Goal: Task Accomplishment & Management: Manage account settings

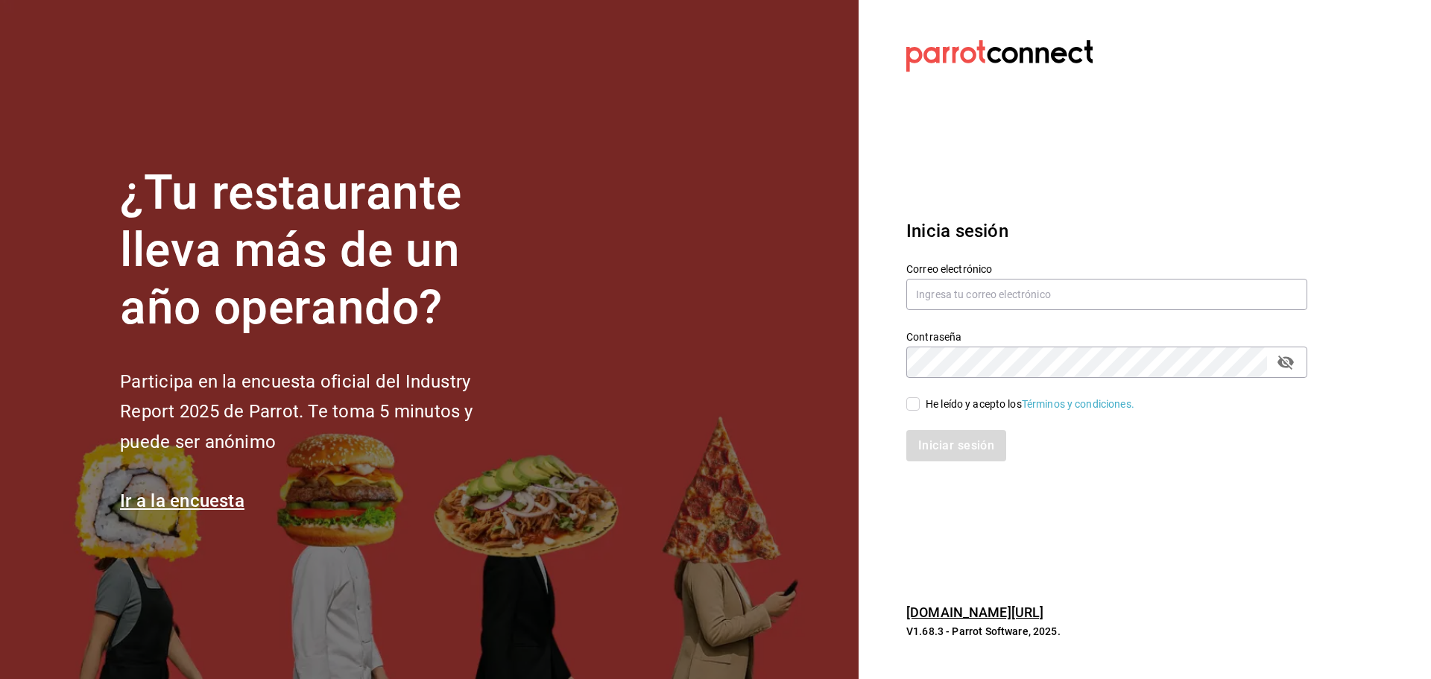
click at [919, 402] on input "He leído y acepto los Términos y condiciones." at bounding box center [912, 403] width 13 height 13
checkbox input "true"
click at [1024, 287] on input "text" at bounding box center [1106, 294] width 401 height 31
type input "[EMAIL_ADDRESS][DOMAIN_NAME]"
click at [967, 448] on button "Iniciar sesión" at bounding box center [956, 445] width 101 height 31
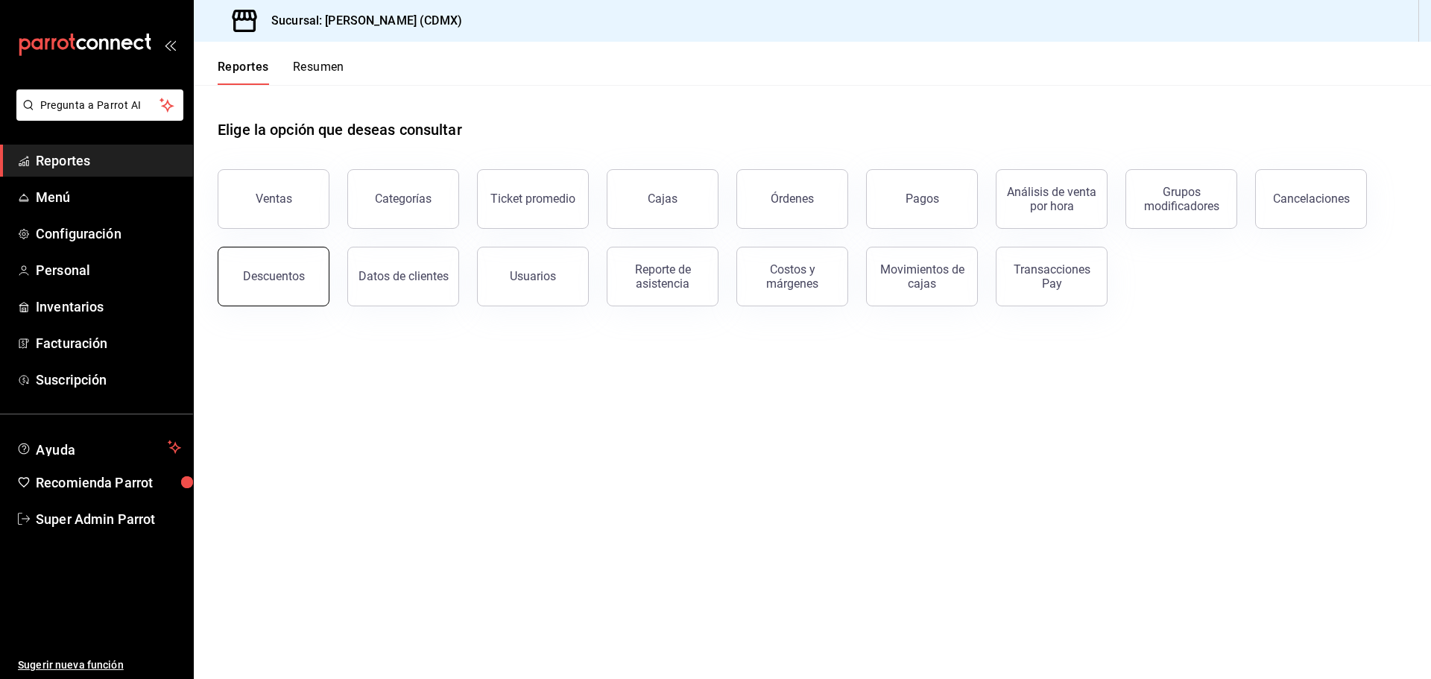
click at [300, 292] on button "Descuentos" at bounding box center [274, 277] width 112 height 60
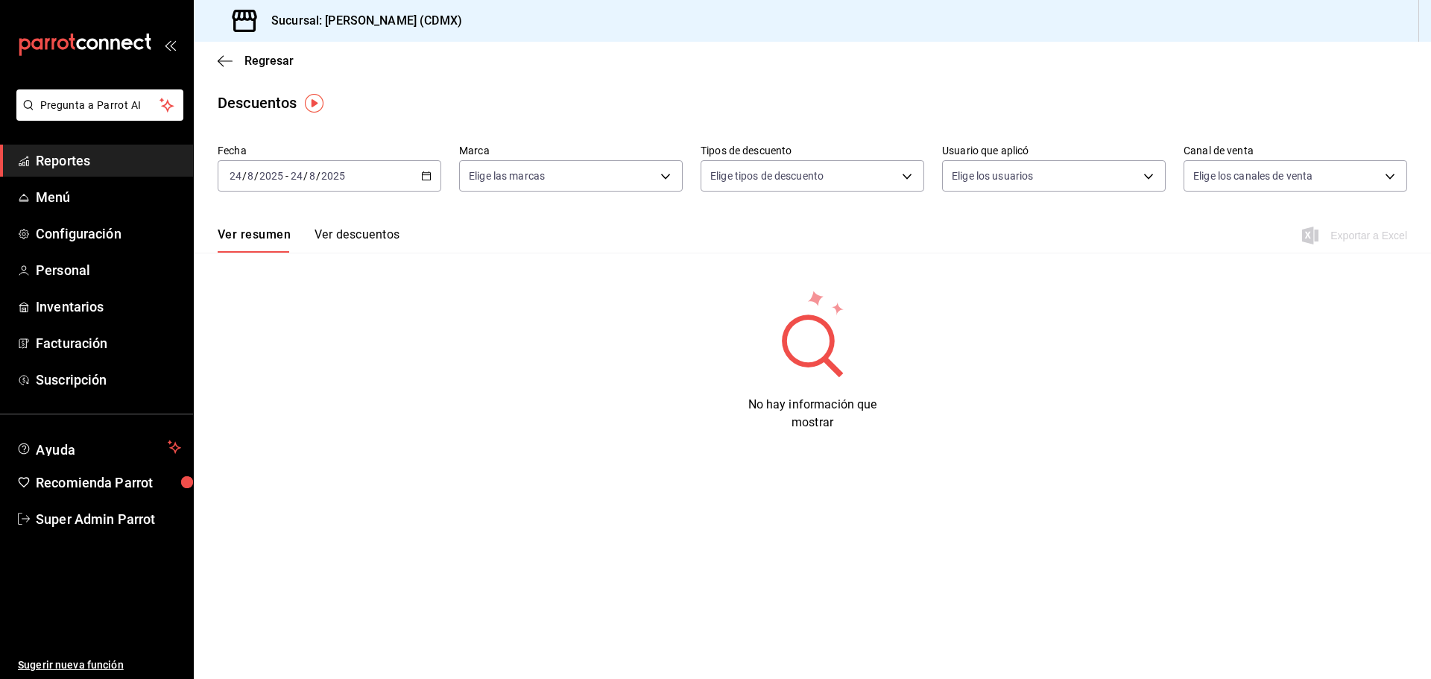
click at [317, 102] on img "button" at bounding box center [314, 103] width 19 height 19
click at [323, 161] on span "Ir a video" at bounding box center [313, 166] width 44 height 16
click at [66, 275] on span "Personal" at bounding box center [108, 270] width 145 height 20
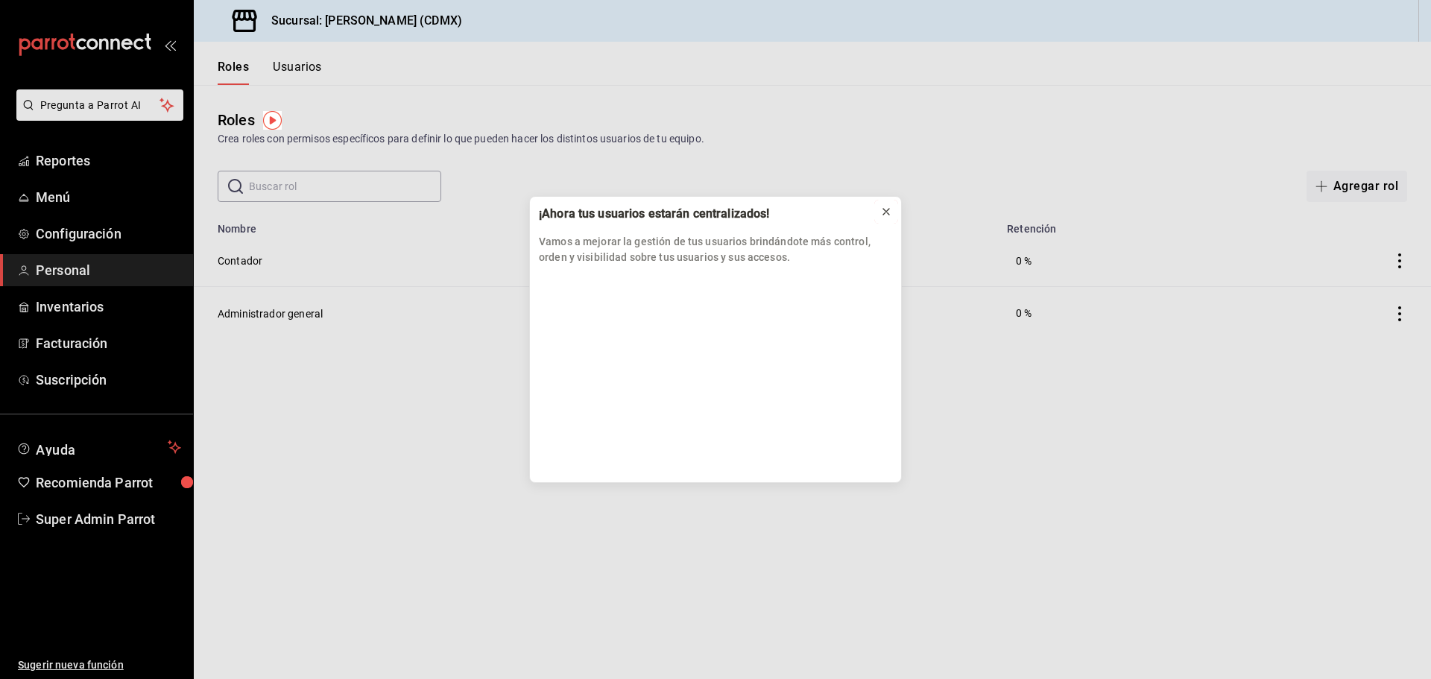
click at [888, 211] on icon at bounding box center [886, 212] width 12 height 12
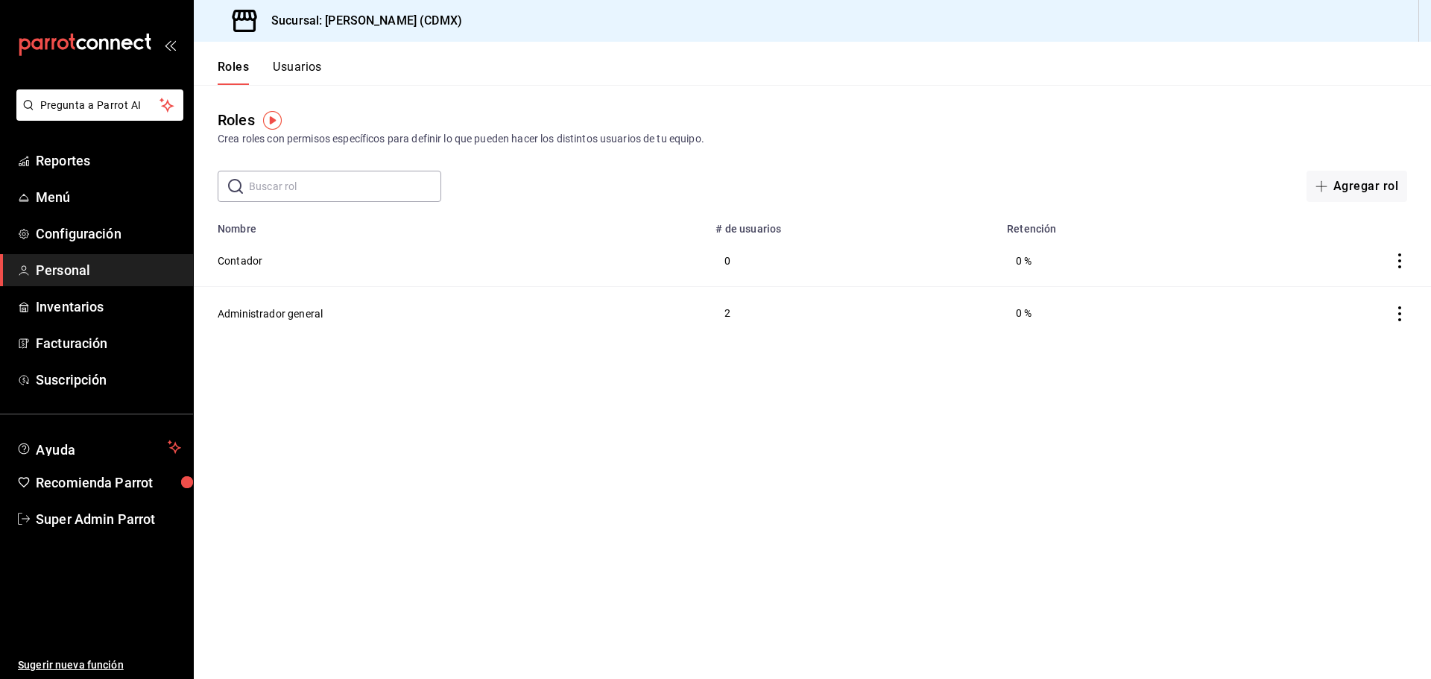
click at [309, 67] on button "Usuarios" at bounding box center [297, 72] width 49 height 25
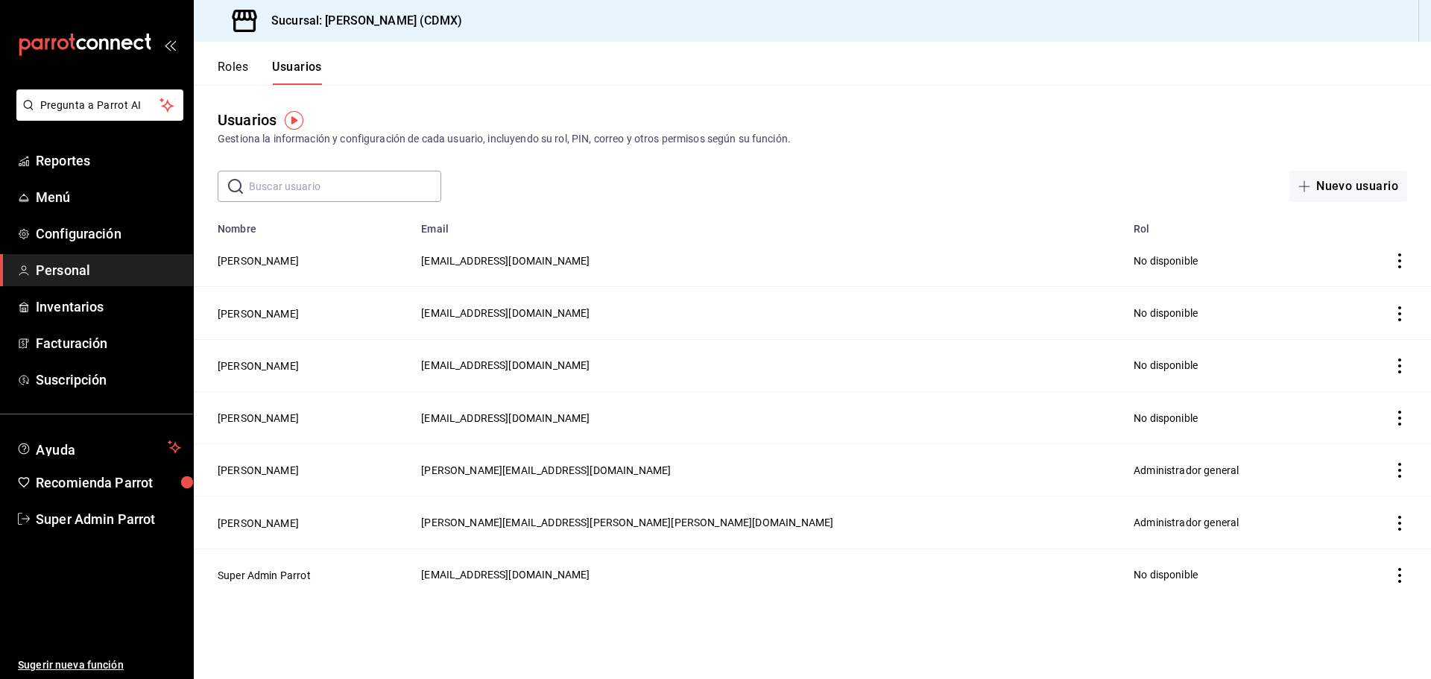
click at [1391, 470] on td "employeesTable" at bounding box center [1385, 470] width 92 height 52
click at [1395, 470] on icon "actions" at bounding box center [1399, 470] width 15 height 15
click at [274, 467] on div at bounding box center [715, 339] width 1431 height 679
click at [270, 467] on button "[PERSON_NAME]" at bounding box center [258, 470] width 81 height 15
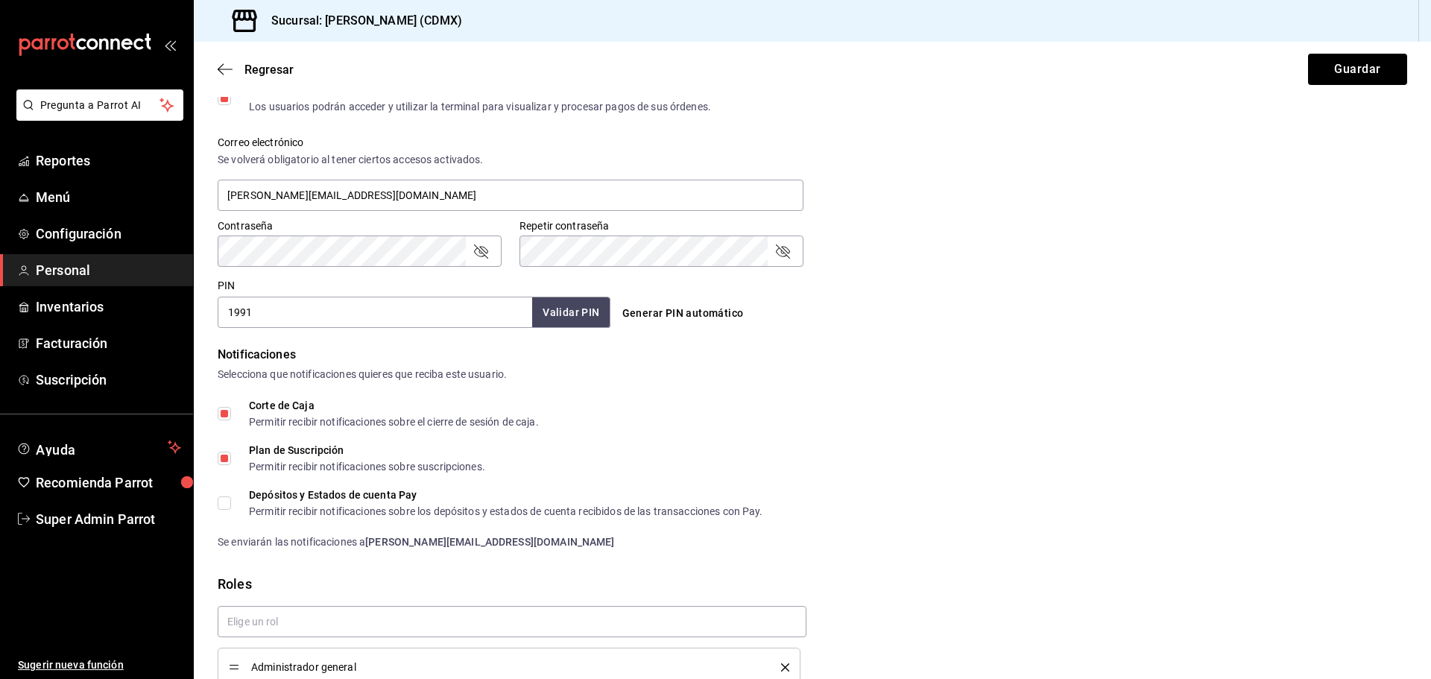
scroll to position [595, 0]
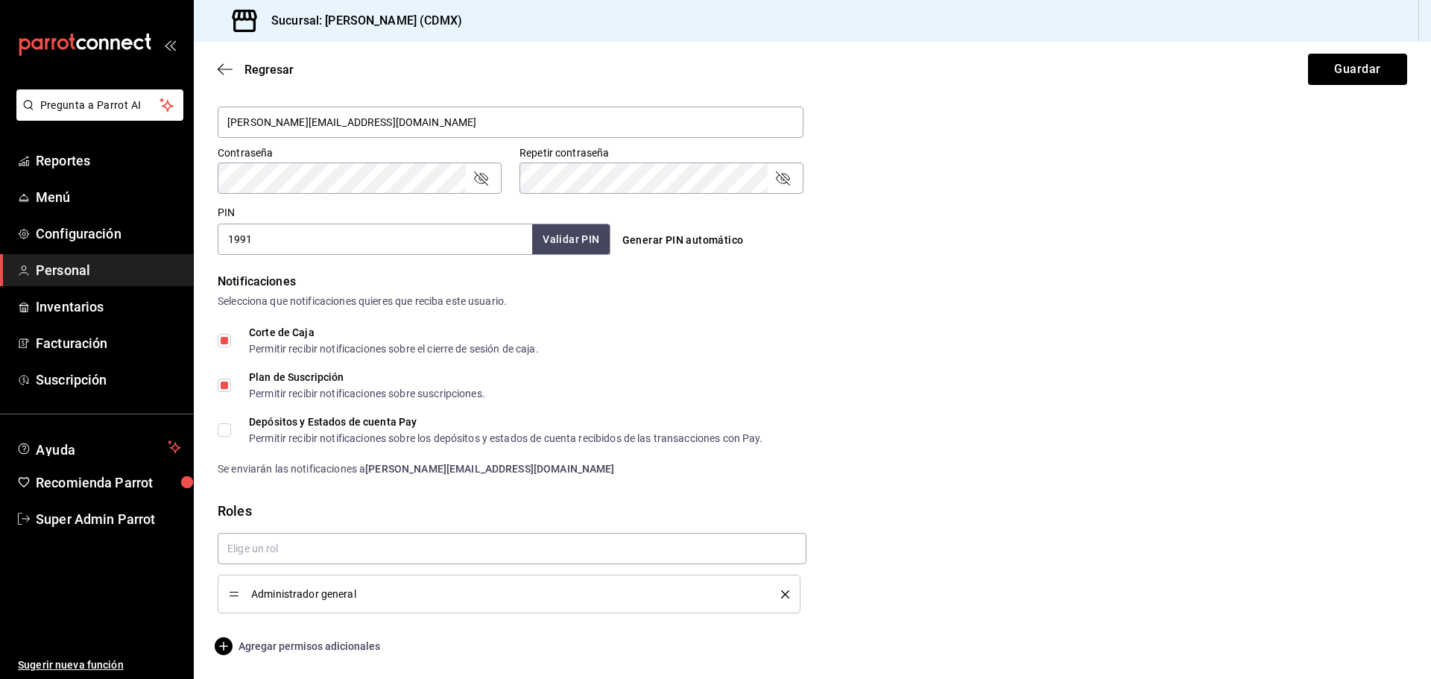
click at [254, 645] on span "Agregar permisos adicionales" at bounding box center [299, 646] width 162 height 18
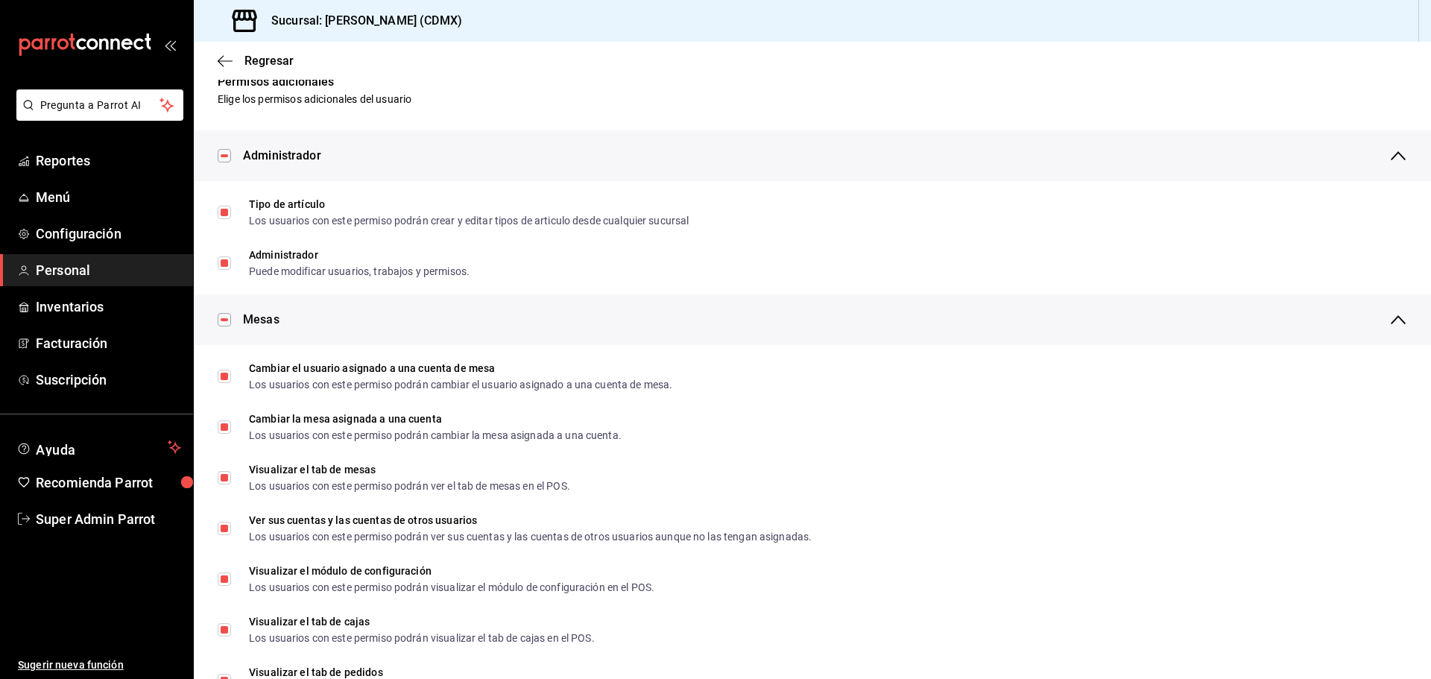
scroll to position [0, 0]
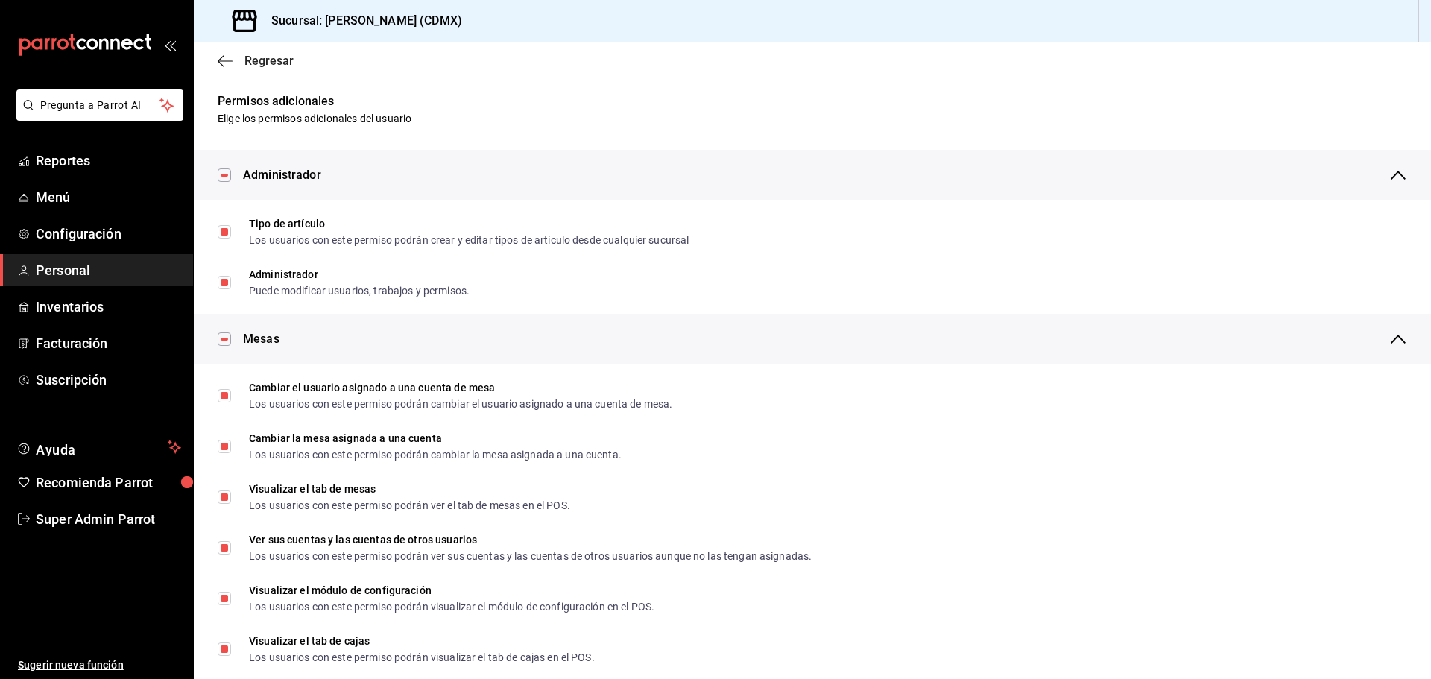
click at [224, 63] on icon "button" at bounding box center [225, 60] width 15 height 13
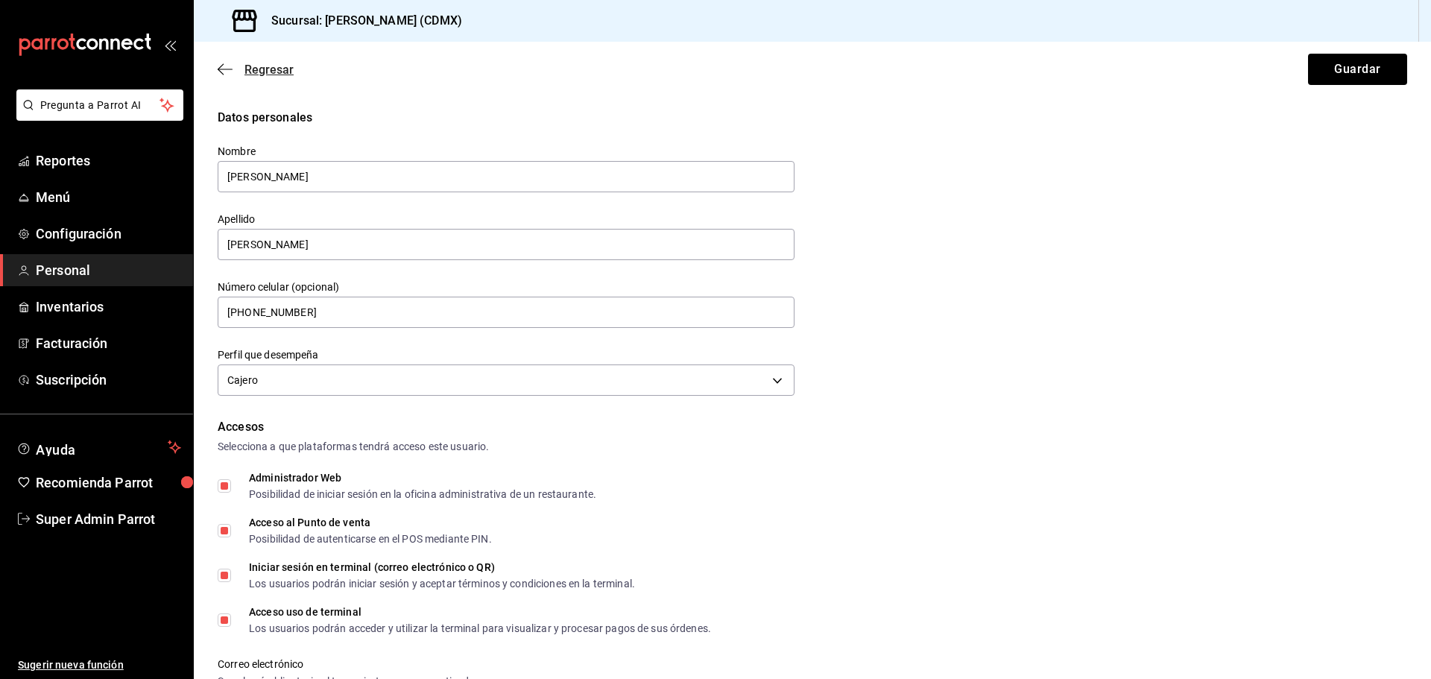
click at [224, 69] on icon "button" at bounding box center [225, 69] width 15 height 13
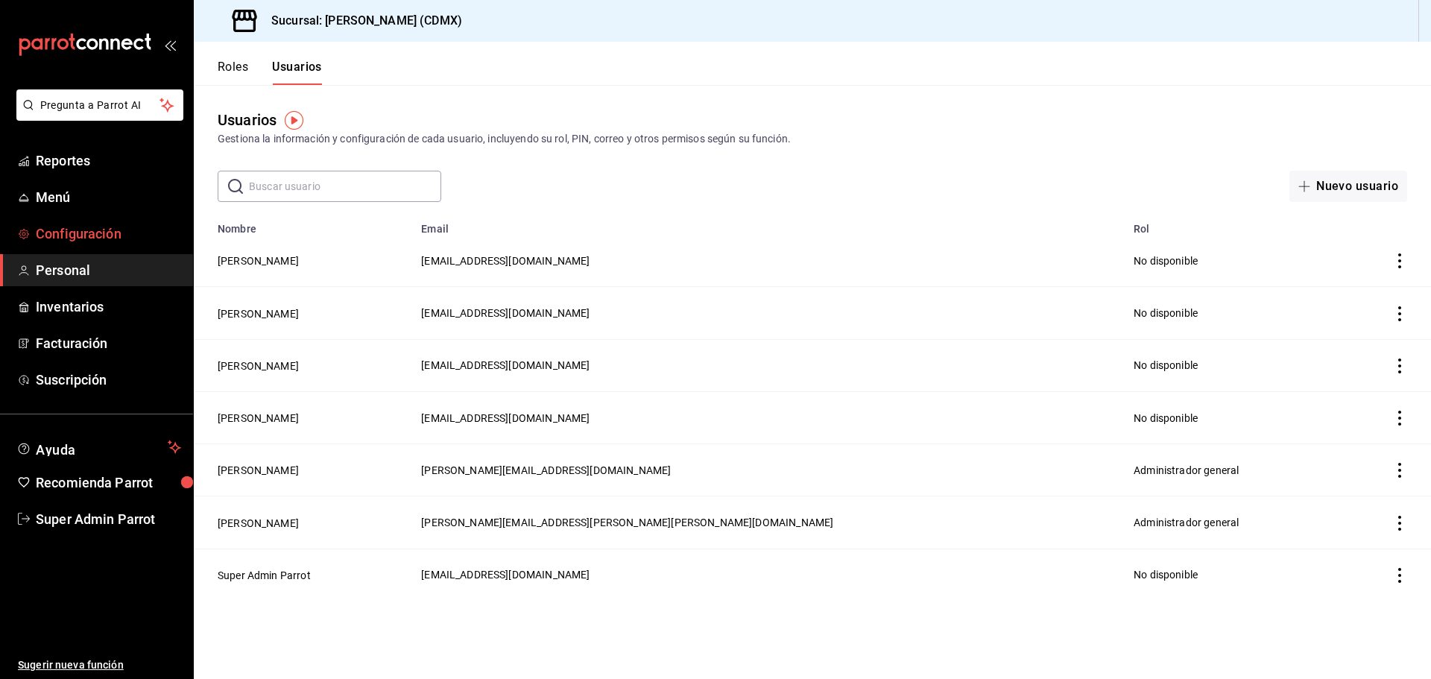
click at [40, 233] on span "Configuración" at bounding box center [108, 234] width 145 height 20
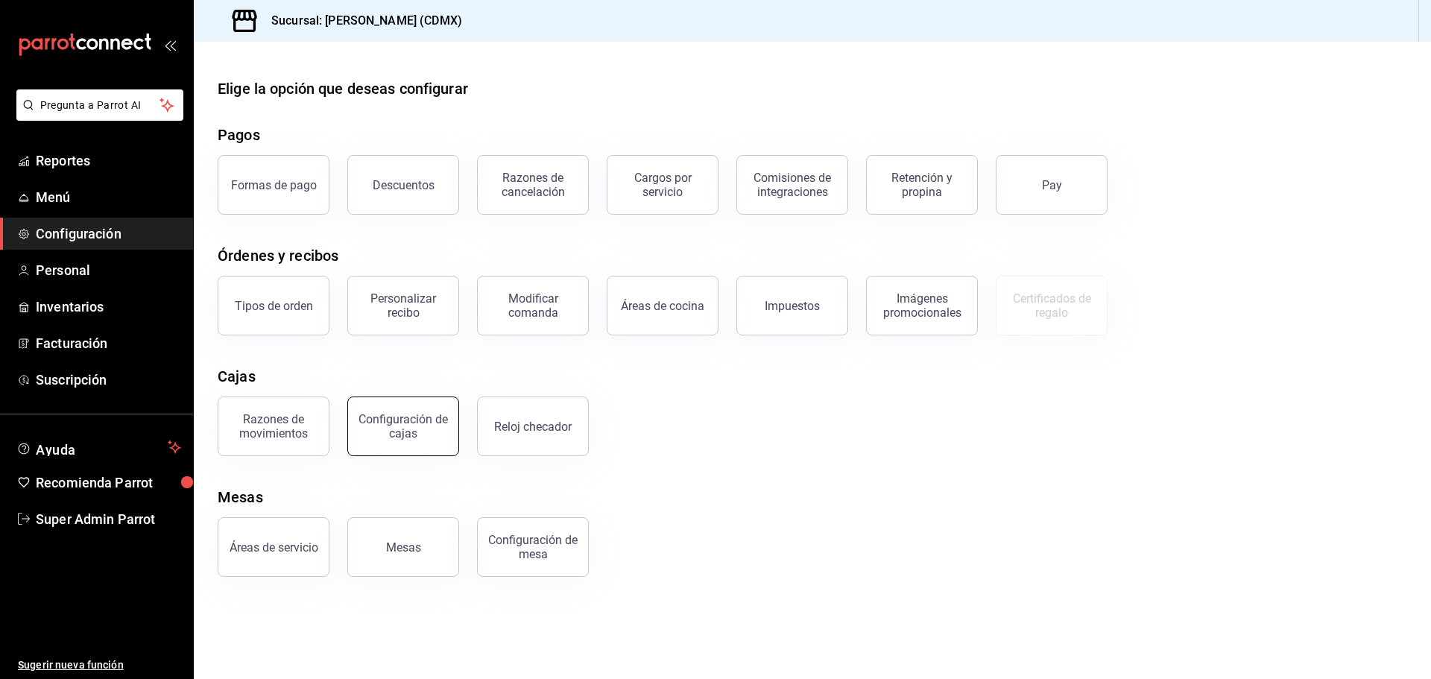
click at [411, 432] on div "Configuración de cajas" at bounding box center [403, 426] width 92 height 28
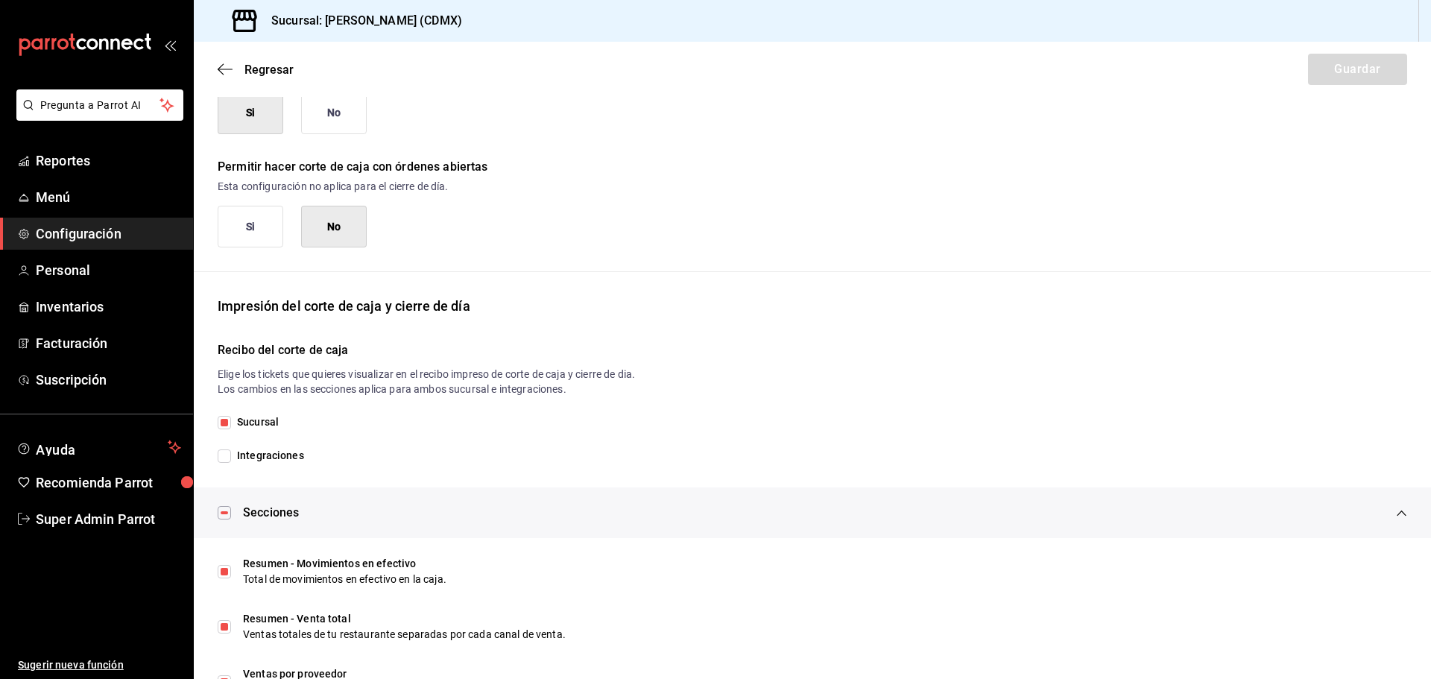
scroll to position [224, 0]
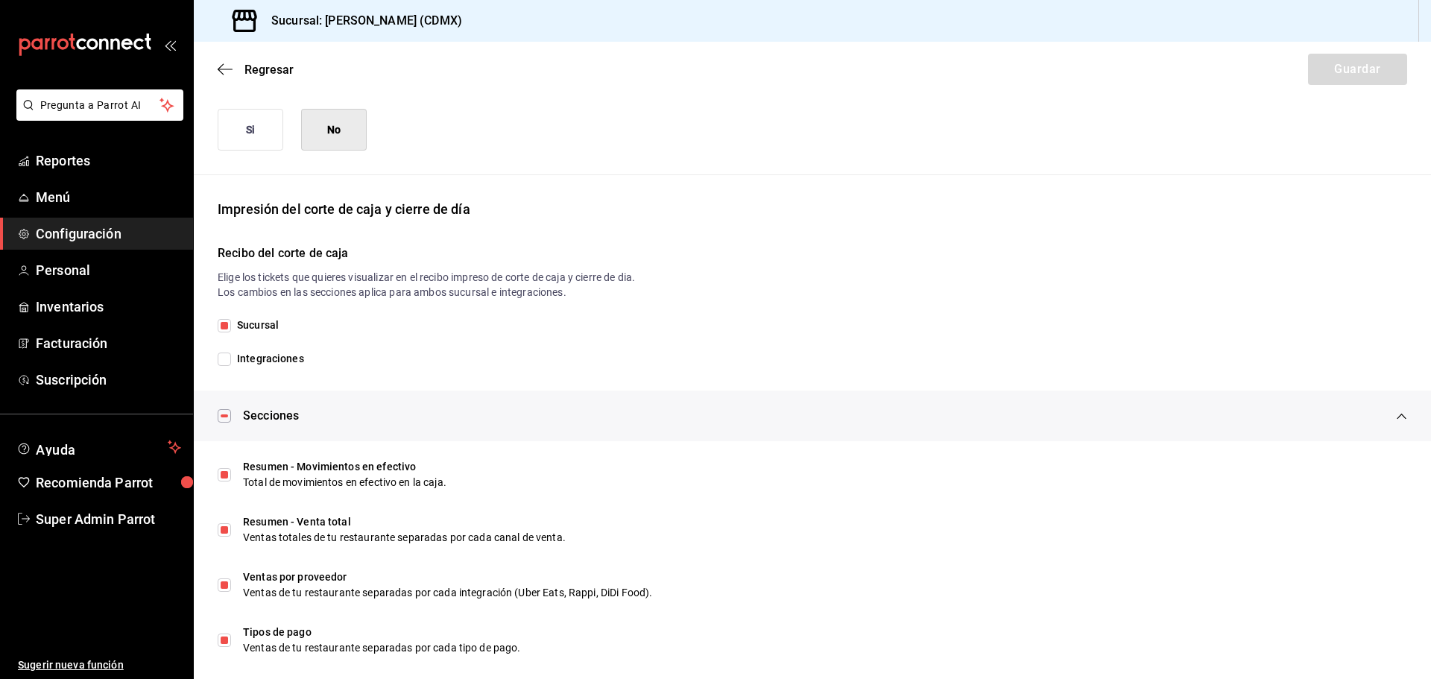
click at [228, 355] on input "Integraciones" at bounding box center [224, 358] width 13 height 13
checkbox input "true"
click at [1346, 66] on button "Guardar" at bounding box center [1357, 69] width 99 height 31
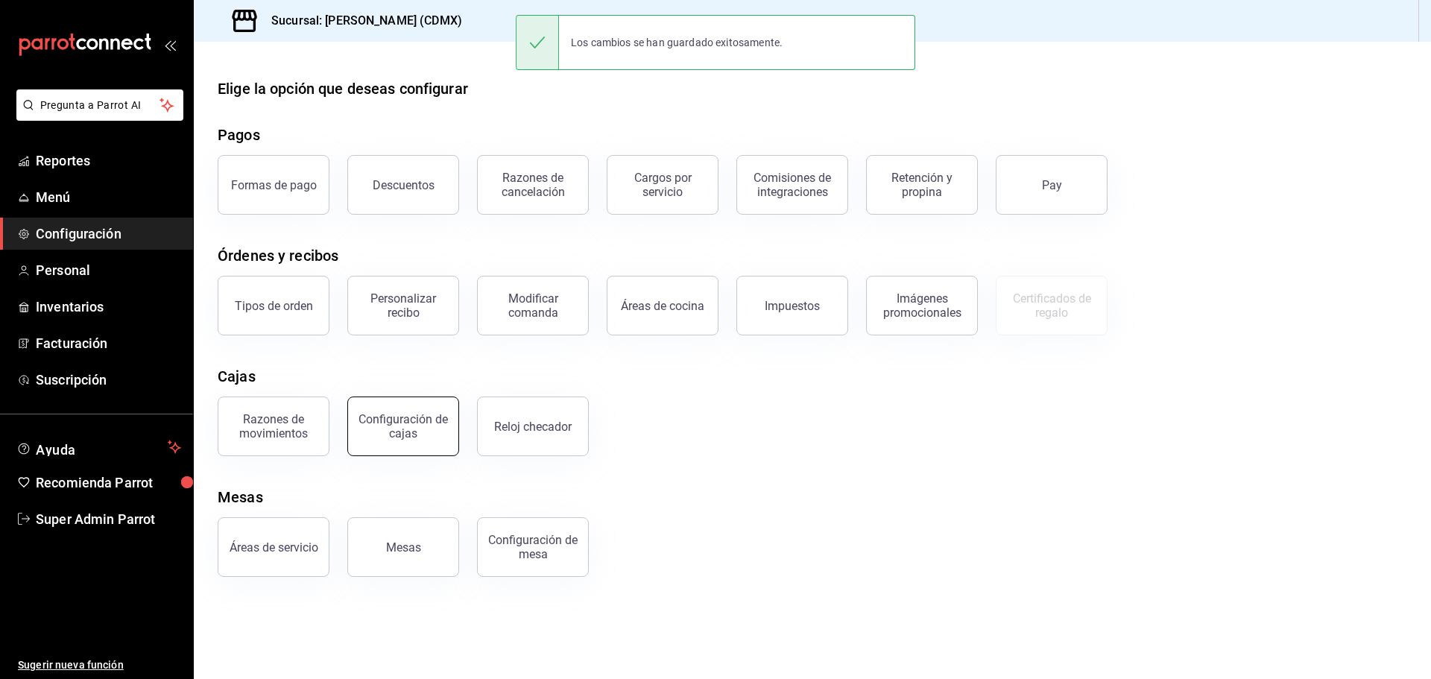
click at [406, 424] on div "Configuración de cajas" at bounding box center [403, 426] width 92 height 28
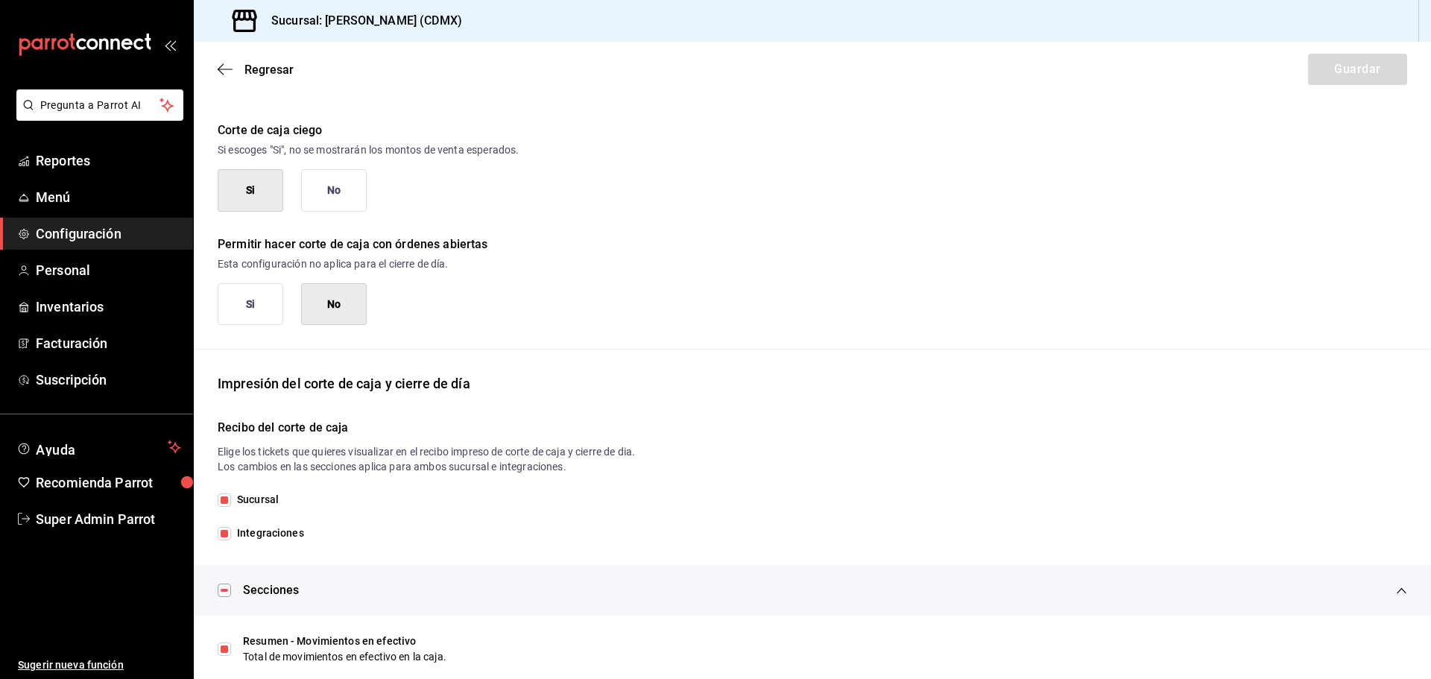
scroll to position [48, 0]
click at [236, 68] on span "Regresar" at bounding box center [256, 70] width 76 height 14
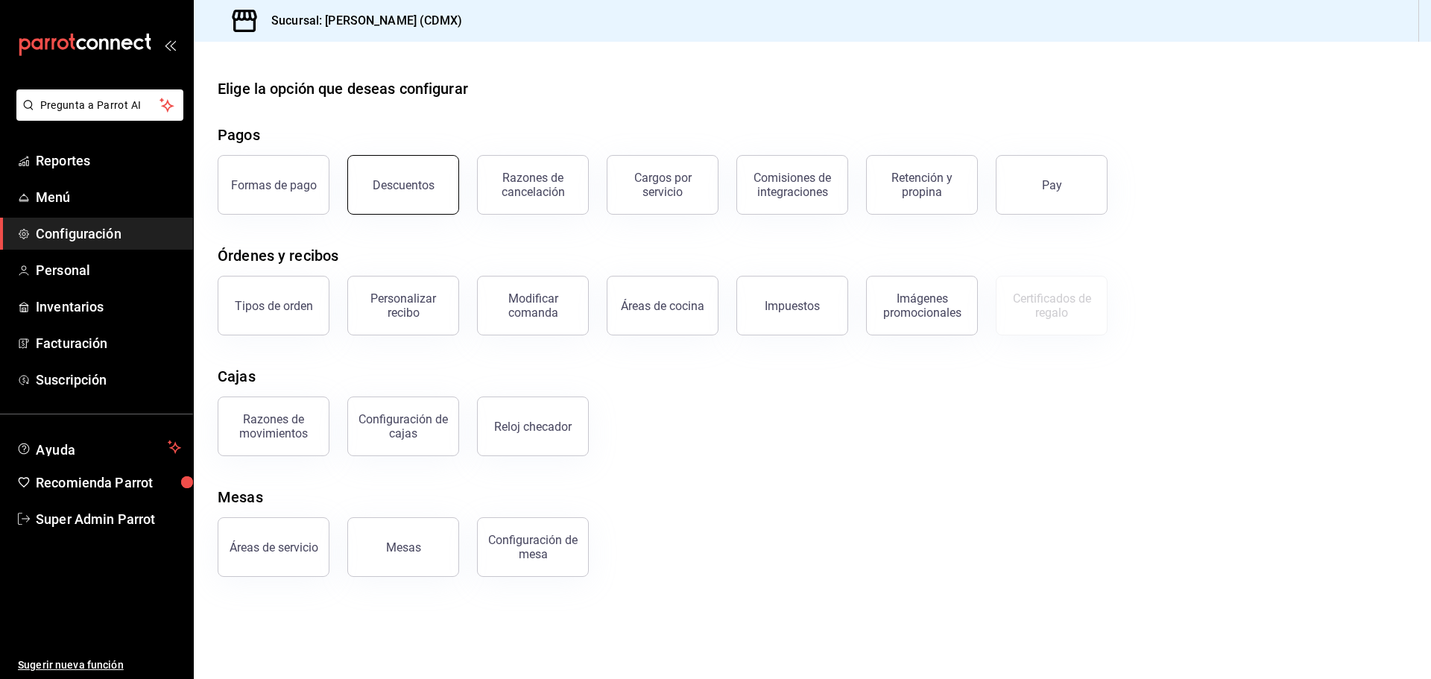
click at [377, 175] on button "Descuentos" at bounding box center [403, 185] width 112 height 60
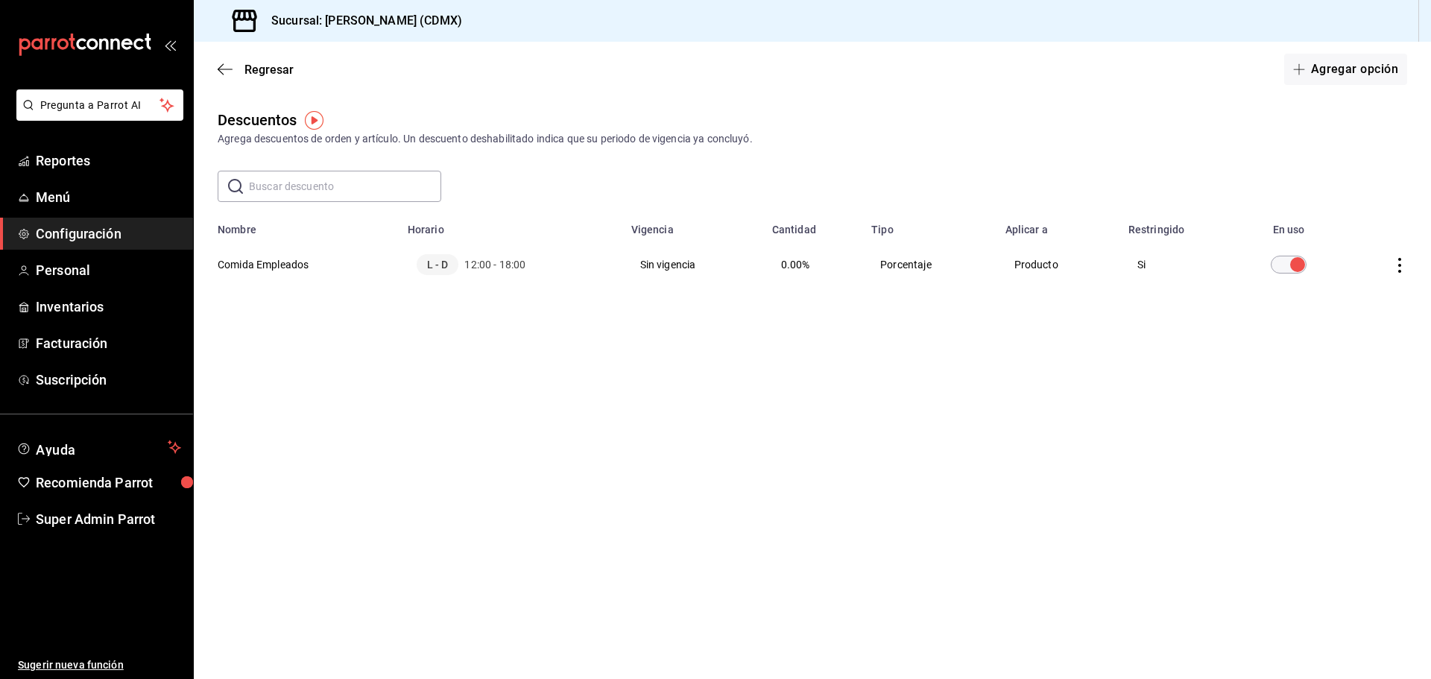
click at [1397, 265] on icon "actions" at bounding box center [1399, 265] width 15 height 15
click at [1139, 285] on div at bounding box center [715, 339] width 1431 height 679
click at [259, 268] on th "Comida Empleados" at bounding box center [296, 264] width 205 height 57
click at [467, 260] on span "12:00 - 18:00" at bounding box center [494, 264] width 61 height 15
click at [1346, 78] on button "Agregar opción" at bounding box center [1345, 69] width 123 height 31
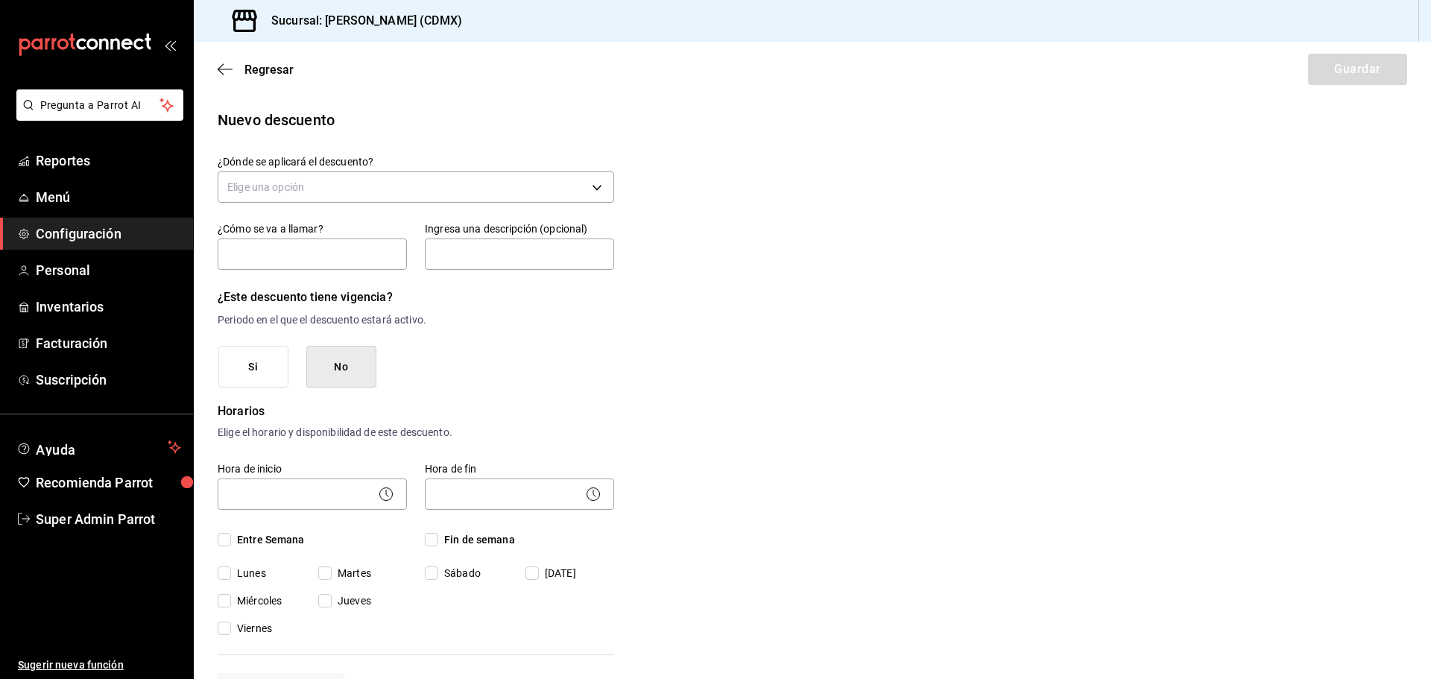
click at [338, 362] on button "No" at bounding box center [341, 367] width 70 height 42
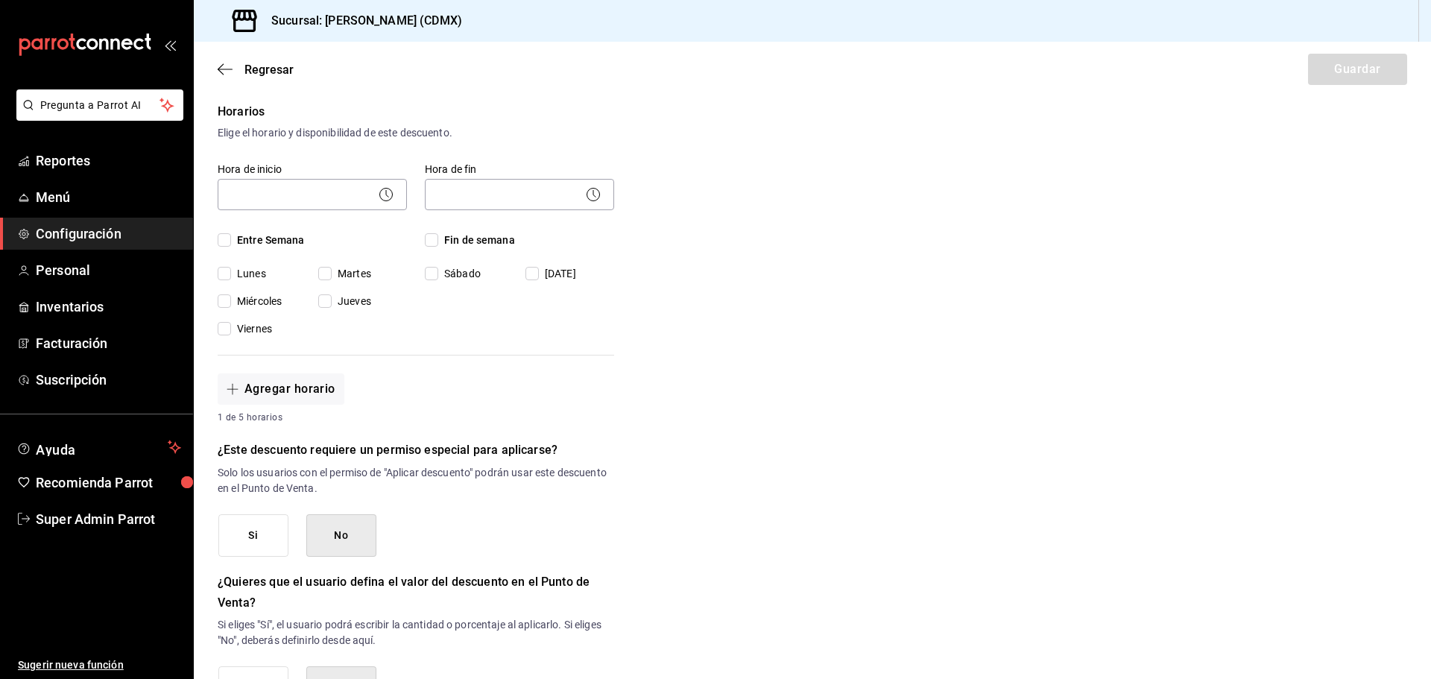
scroll to position [373, 0]
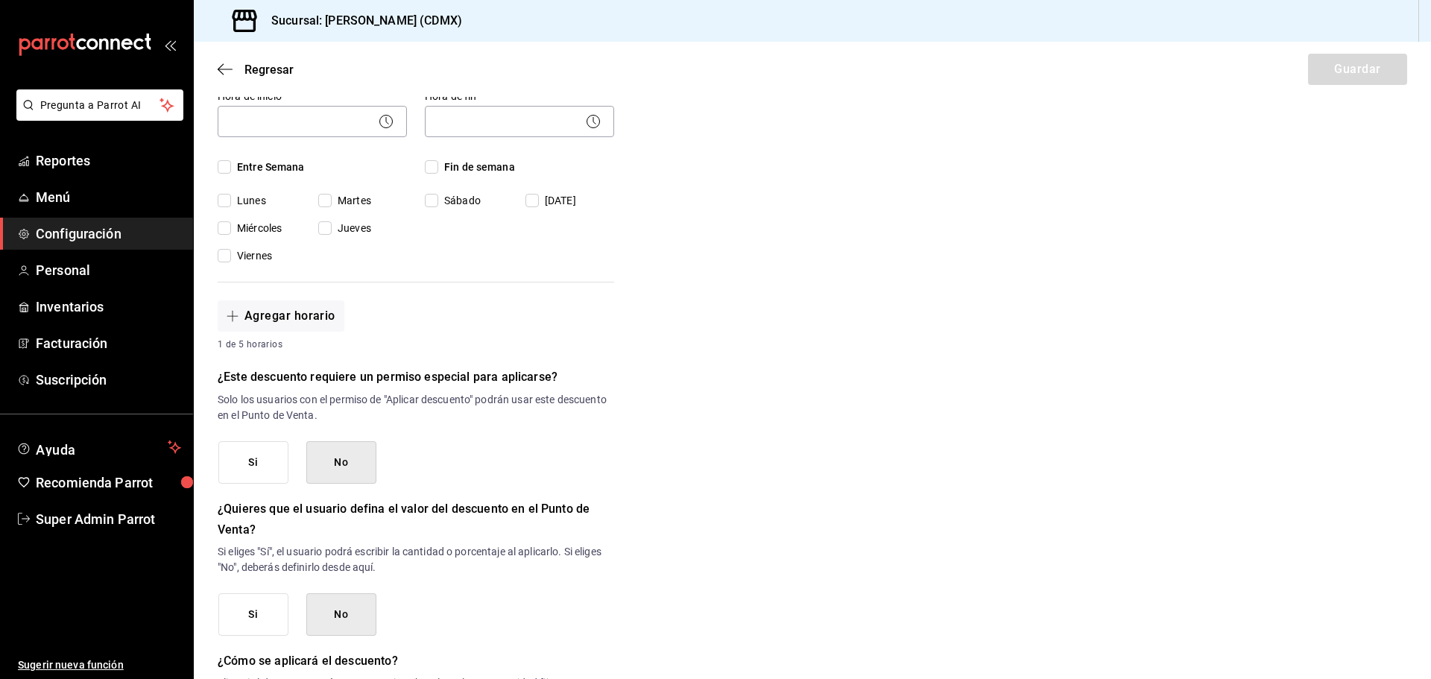
click at [267, 457] on button "Si" at bounding box center [253, 462] width 70 height 42
click at [339, 458] on button "No" at bounding box center [341, 462] width 70 height 42
click at [262, 459] on button "Si" at bounding box center [253, 462] width 70 height 42
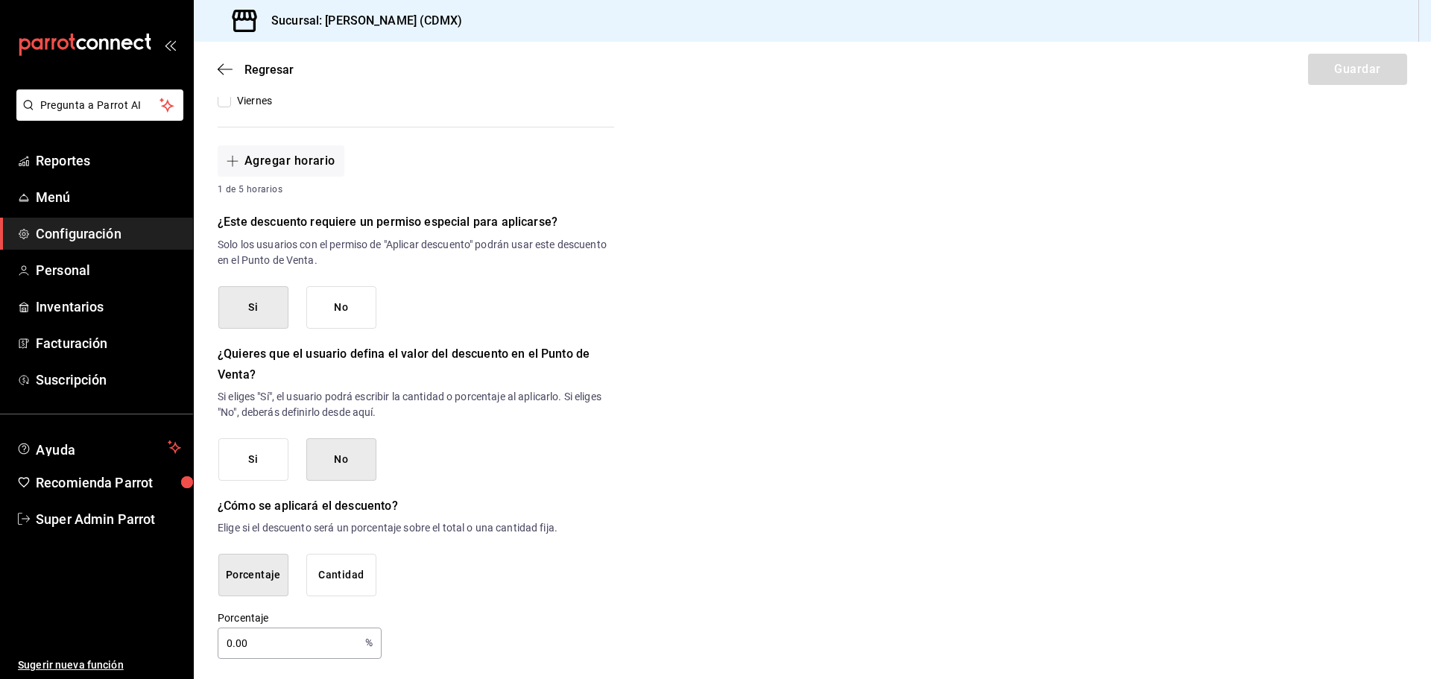
scroll to position [531, 0]
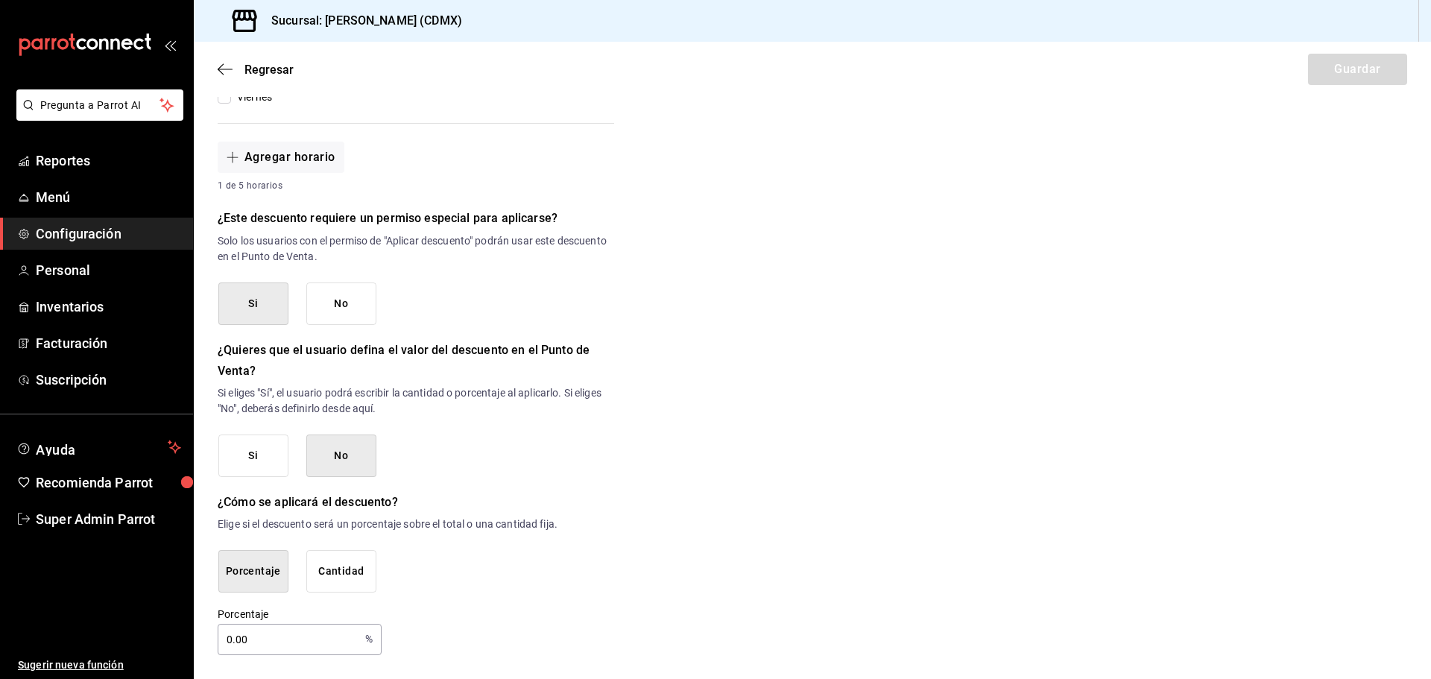
click at [283, 651] on input "0.00" at bounding box center [289, 640] width 142 height 30
type input "0"
type input "15"
click at [718, 596] on div "Nuevo descuento ¿Dónde se aplicará el descuento? Elige una opción ¿Cómo se va a…" at bounding box center [812, 116] width 1237 height 1078
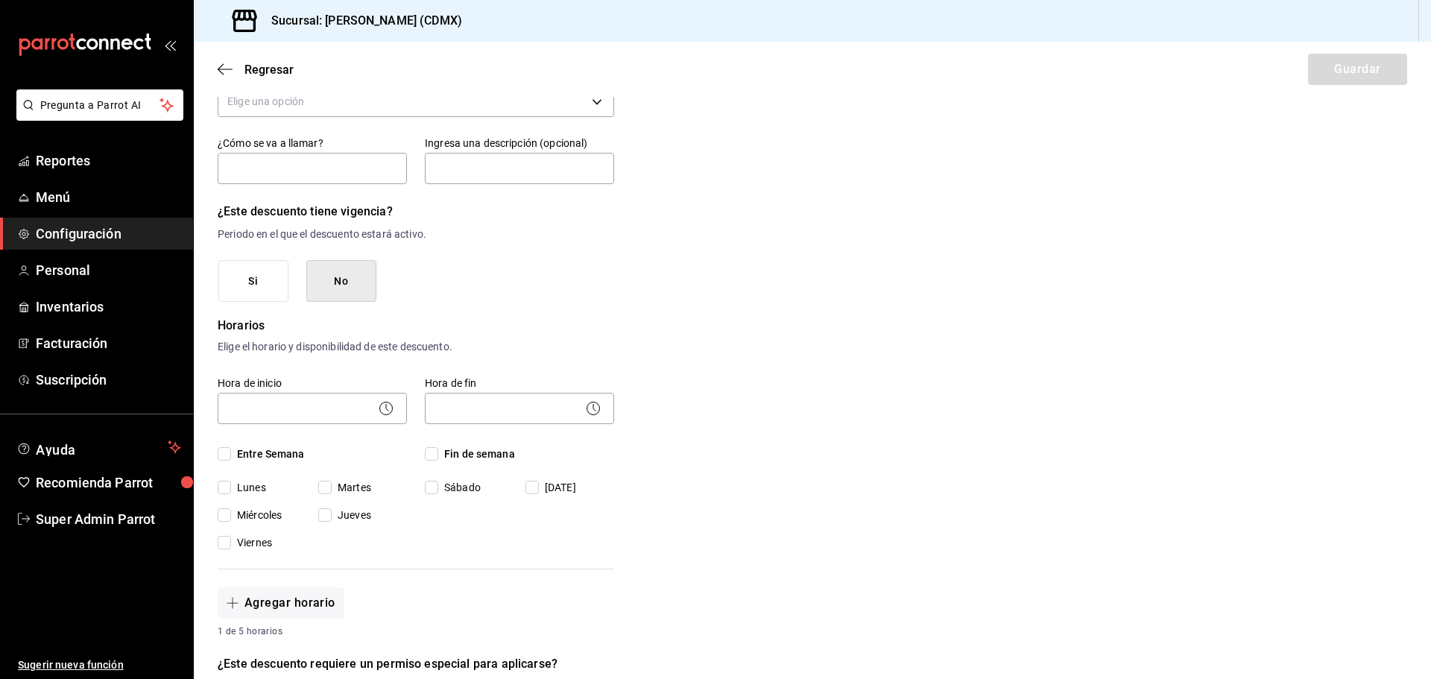
scroll to position [84, 0]
click at [432, 457] on input "Fin de semana" at bounding box center [431, 455] width 13 height 13
checkbox input "true"
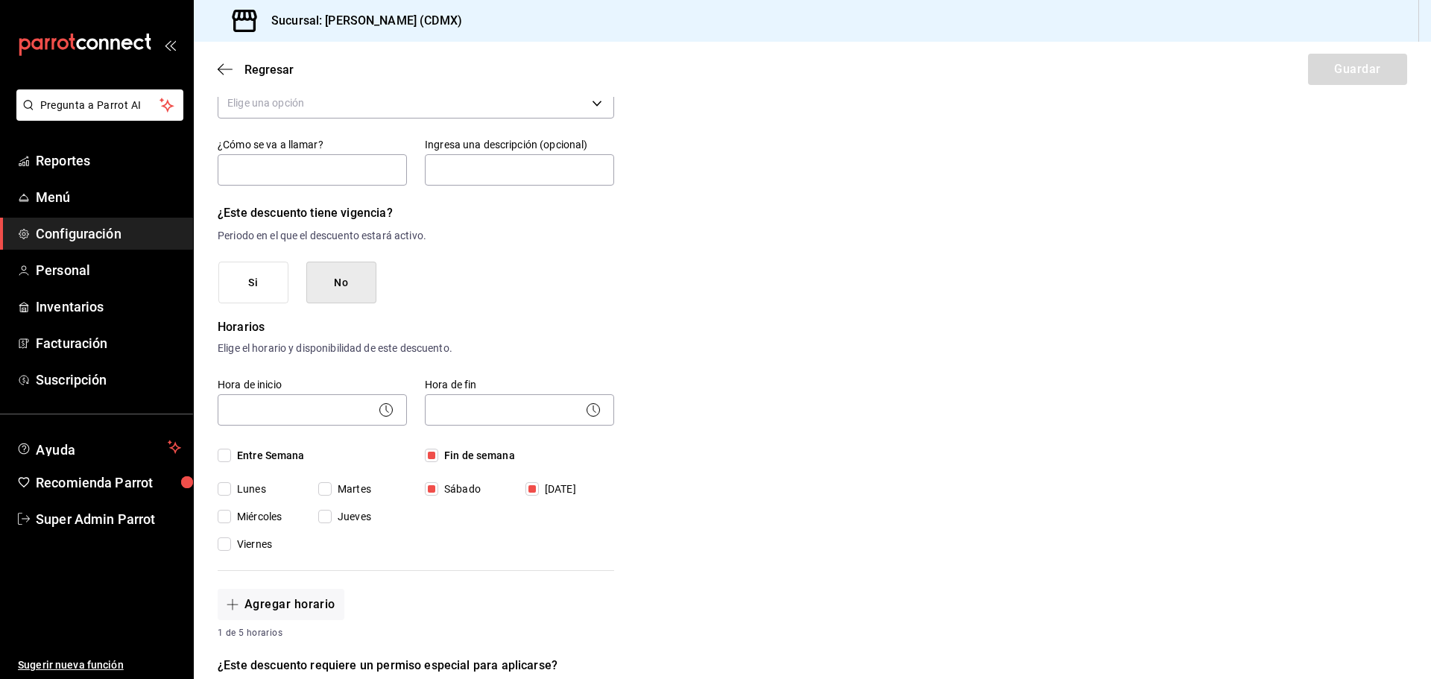
click at [228, 449] on input "Entre Semana" at bounding box center [224, 455] width 13 height 13
checkbox input "true"
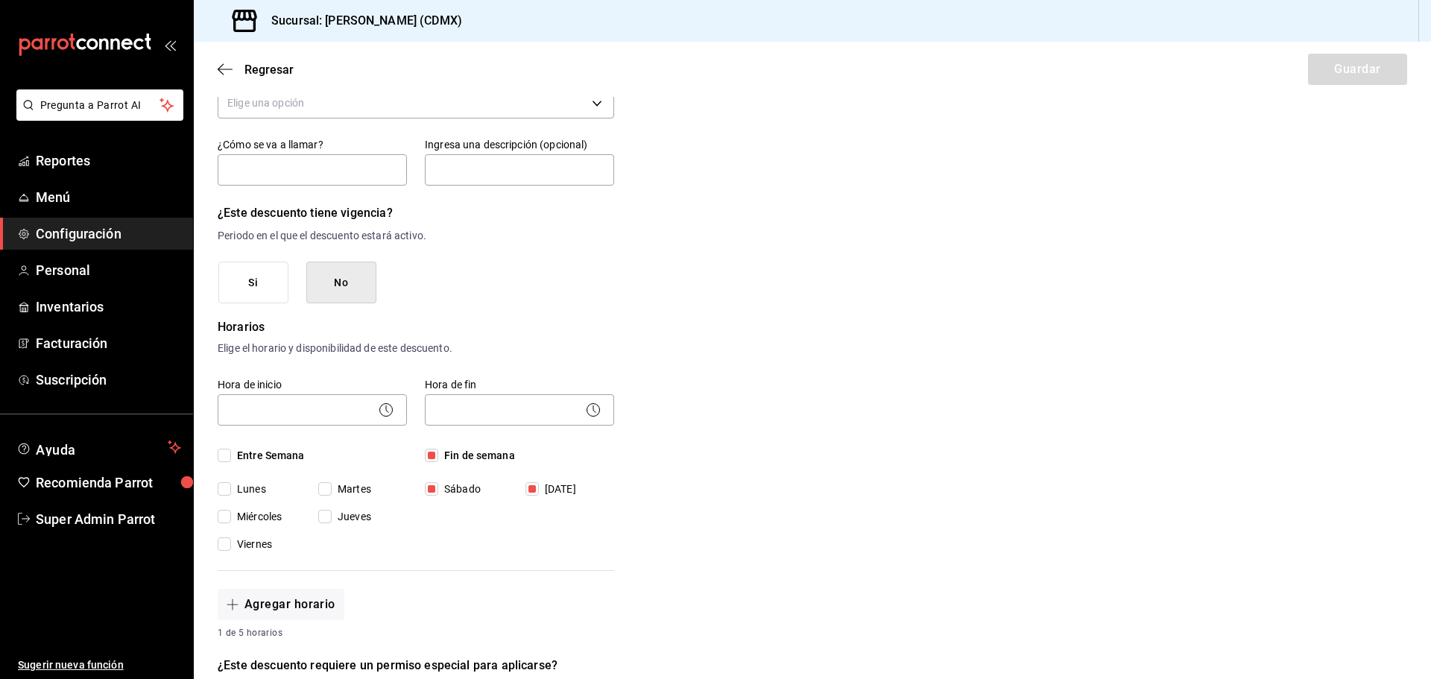
checkbox input "true"
click at [388, 411] on icon at bounding box center [386, 410] width 18 height 18
click at [355, 417] on body "Pregunta a Parrot AI Reportes Menú Configuración Personal Inventarios Facturaci…" at bounding box center [715, 339] width 1431 height 679
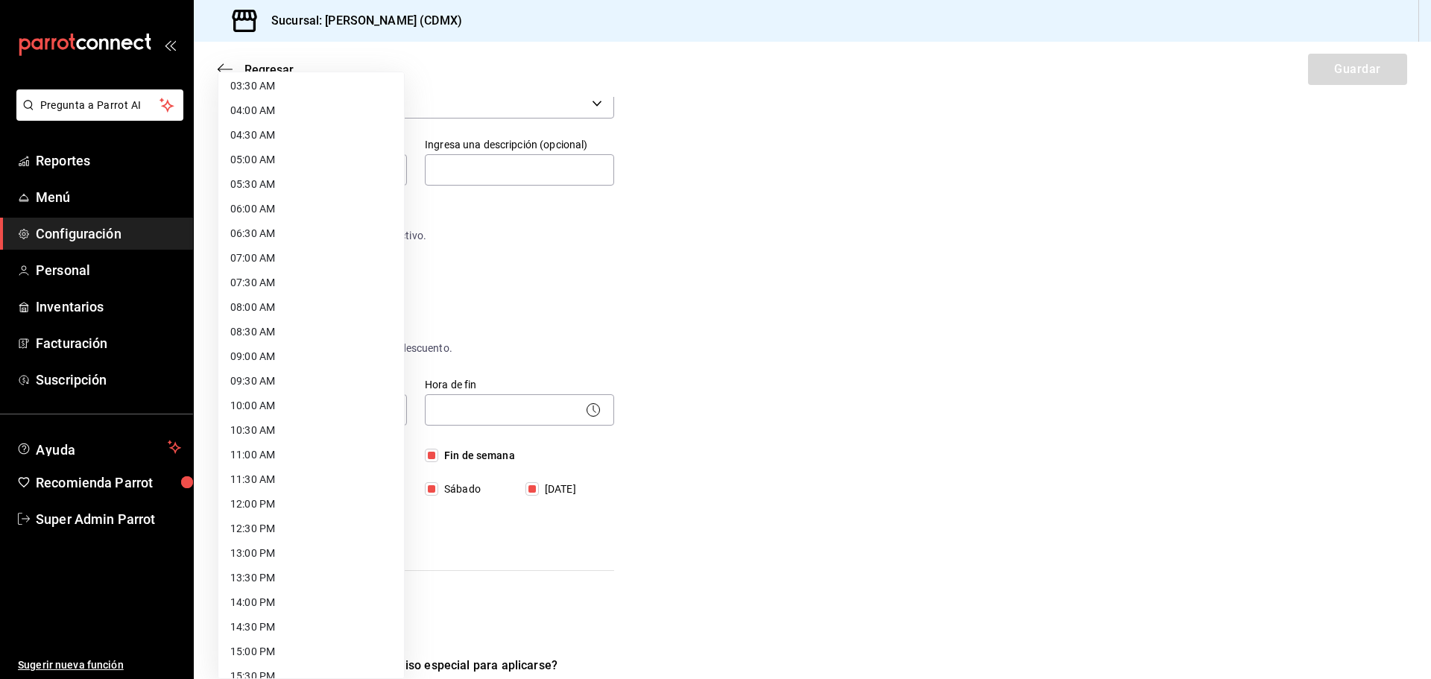
scroll to position [224, 0]
click at [246, 410] on li "11:00 AM" at bounding box center [311, 408] width 186 height 25
type input "11:00"
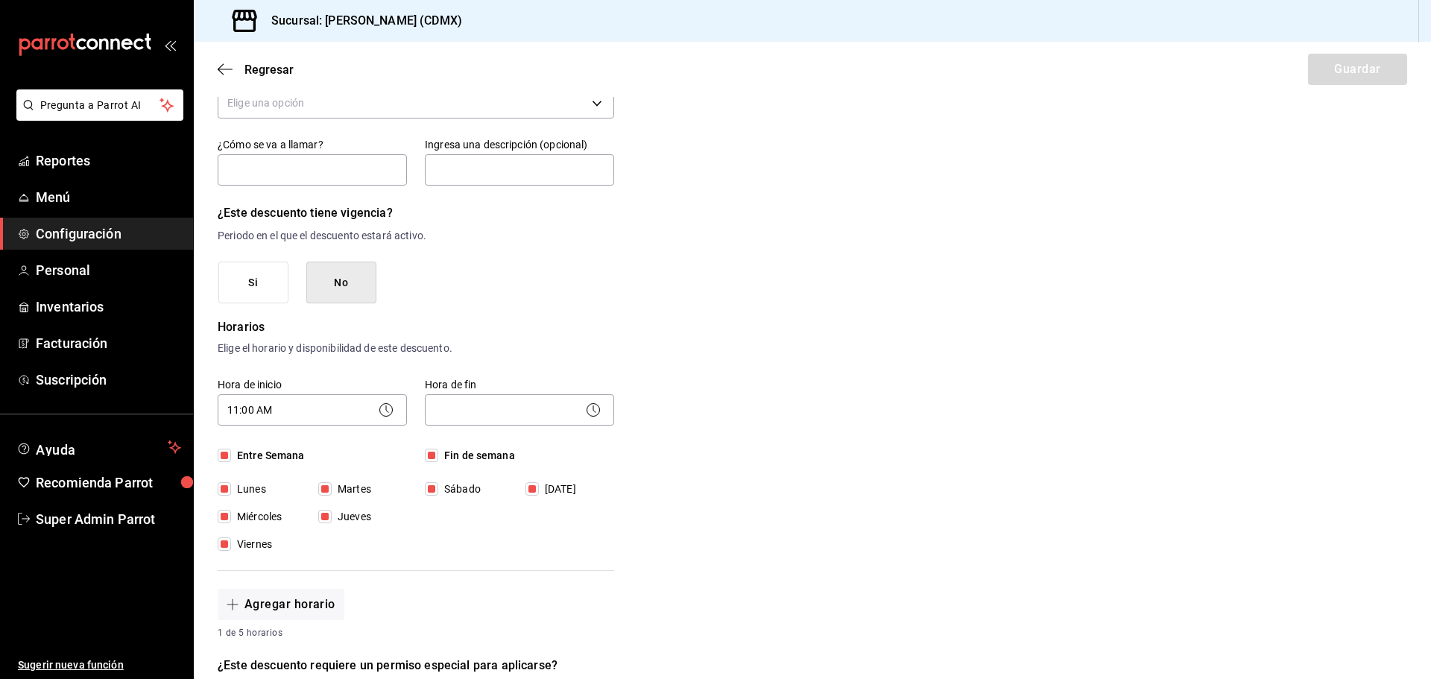
click at [481, 409] on body "Pregunta a Parrot AI Reportes Menú Configuración Personal Inventarios Facturaci…" at bounding box center [715, 339] width 1431 height 679
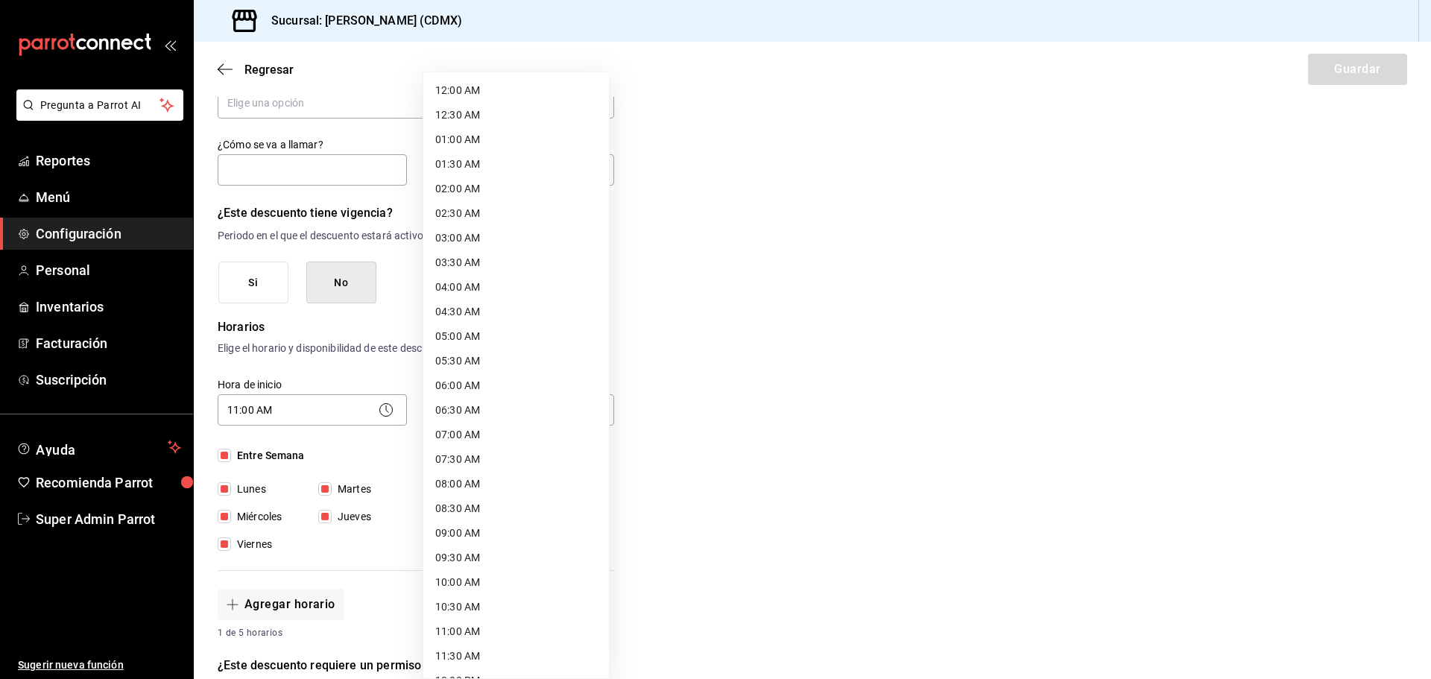
click at [461, 533] on li "09:00 AM" at bounding box center [516, 533] width 186 height 25
type input "09:00"
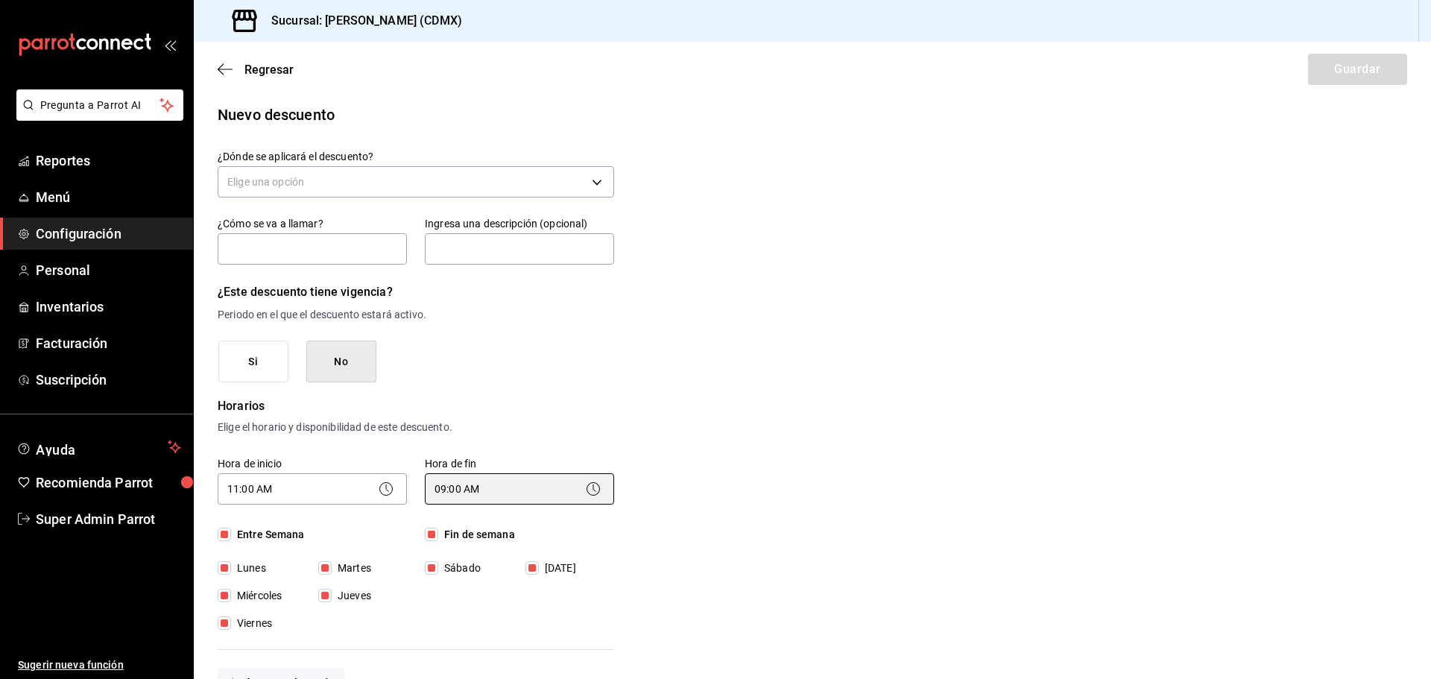
scroll to position [0, 0]
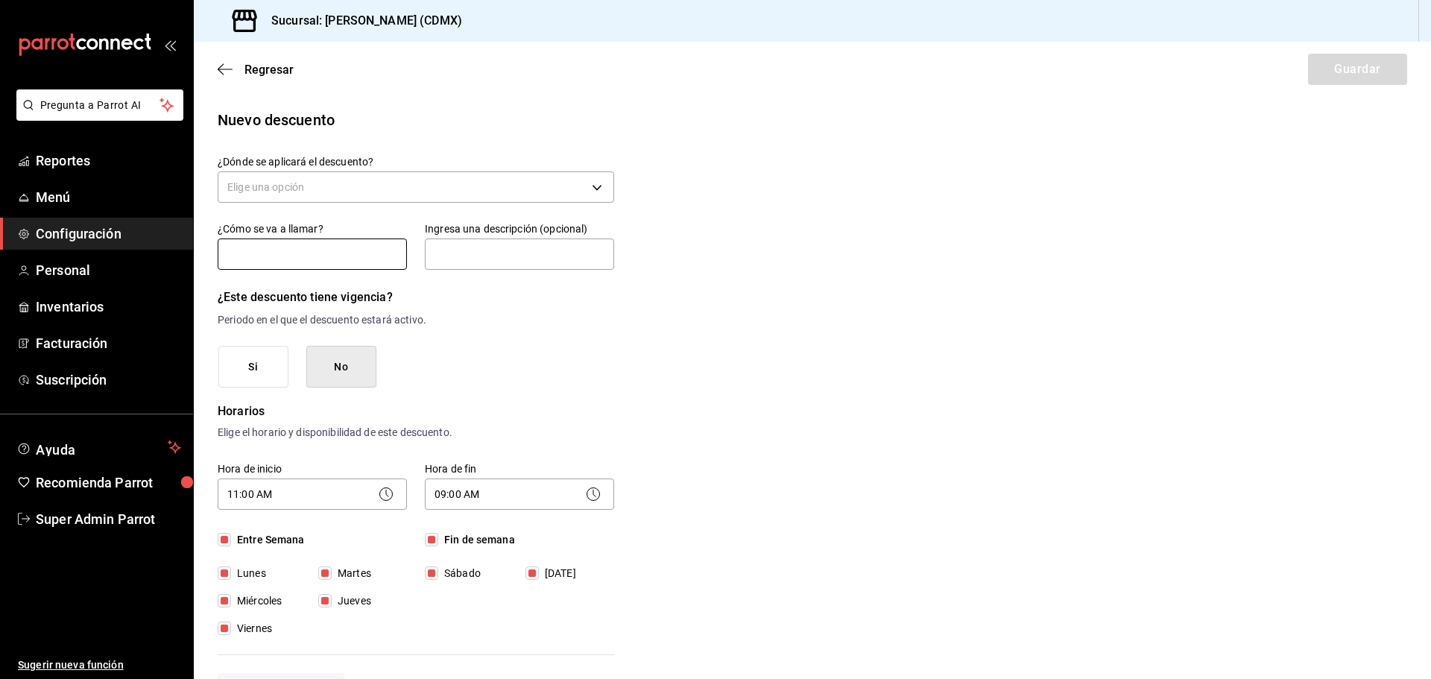
click at [312, 258] on input "text" at bounding box center [312, 253] width 189 height 31
click at [301, 184] on body "Pregunta a Parrot AI Reportes Menú Configuración Personal Inventarios Facturaci…" at bounding box center [715, 339] width 1431 height 679
click at [298, 262] on li "Orden completa" at bounding box center [413, 258] width 391 height 25
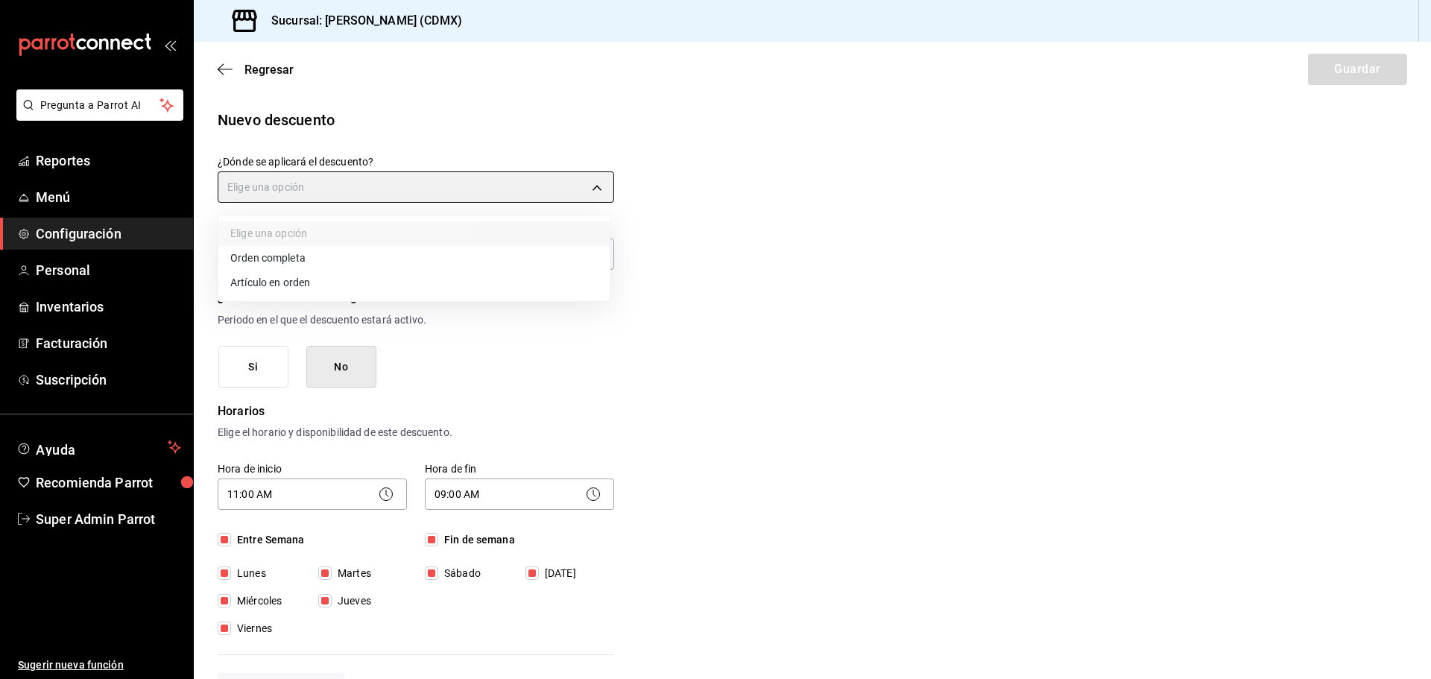
type input "ORDER"
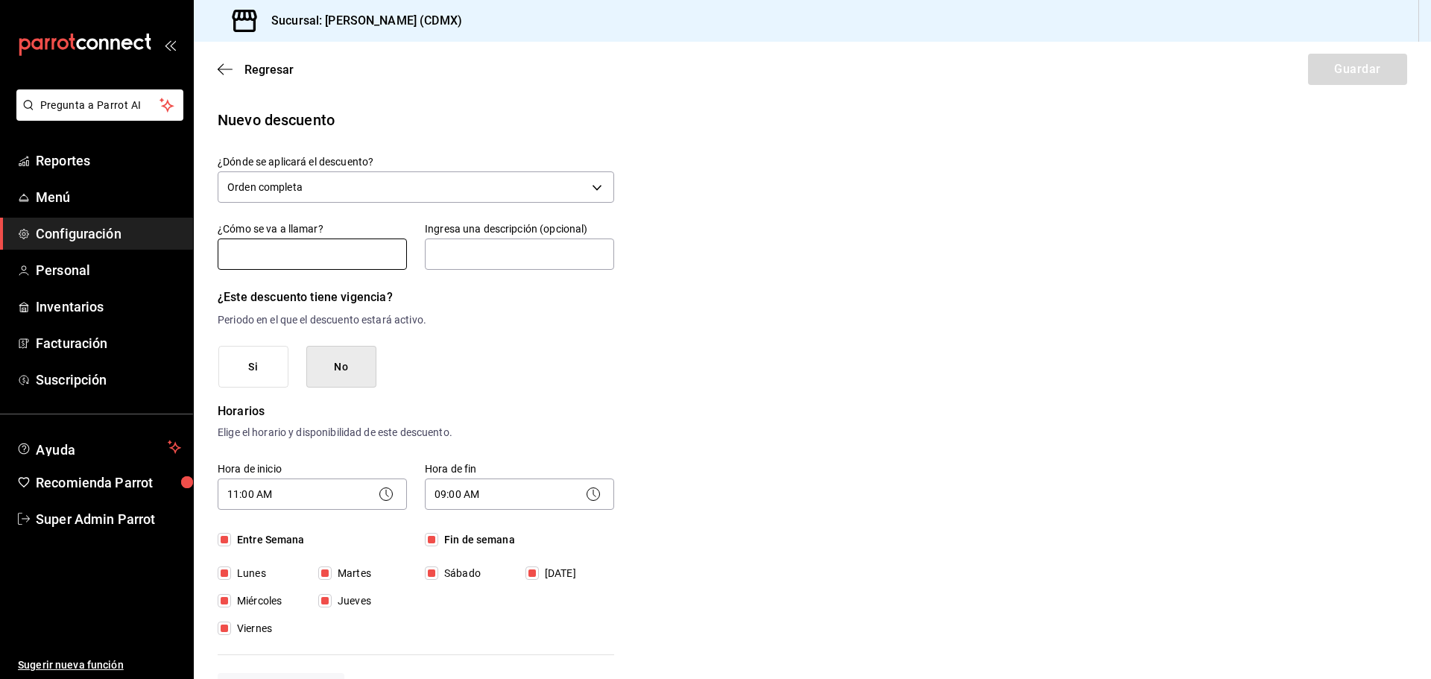
click at [297, 258] on input "text" at bounding box center [312, 253] width 189 height 31
type input "d"
type input "DESCUENTO EMPLEADOS"
click at [1328, 72] on button "Guardar" at bounding box center [1357, 69] width 99 height 31
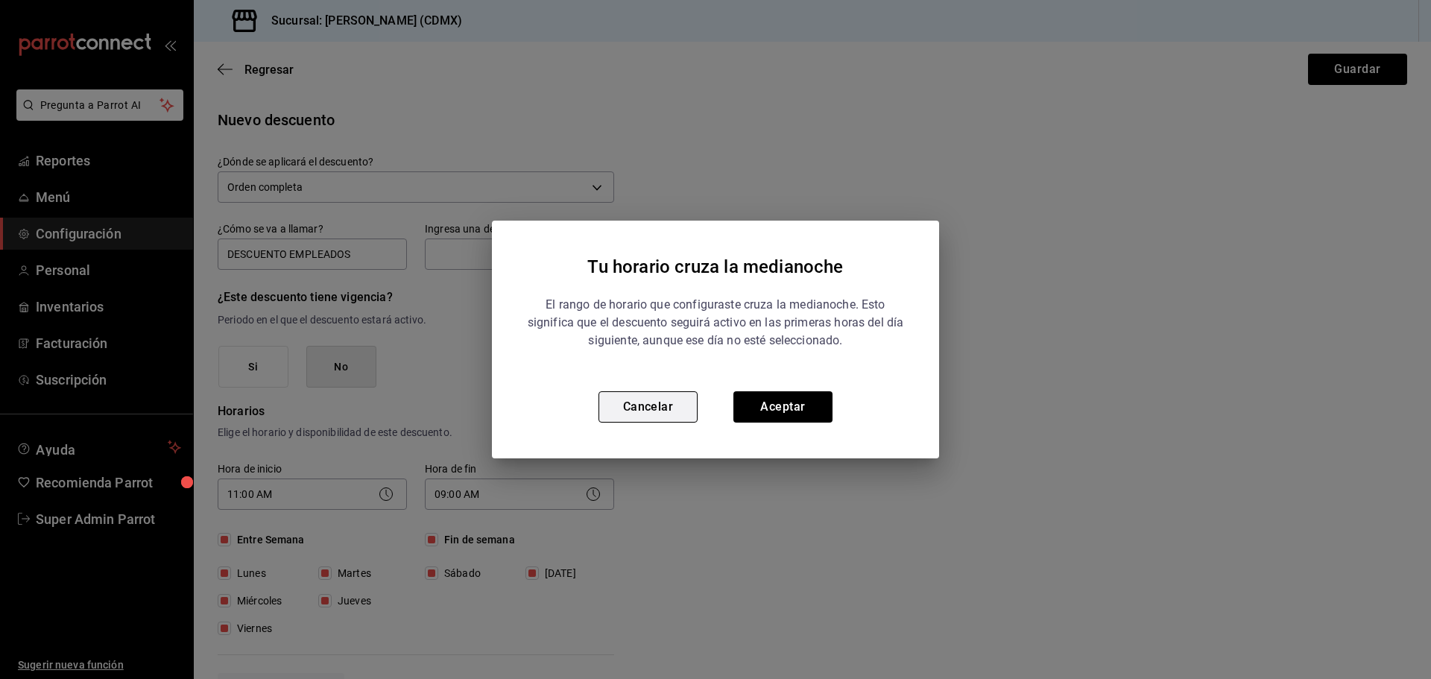
click at [653, 404] on button "Cancelar" at bounding box center [647, 406] width 99 height 31
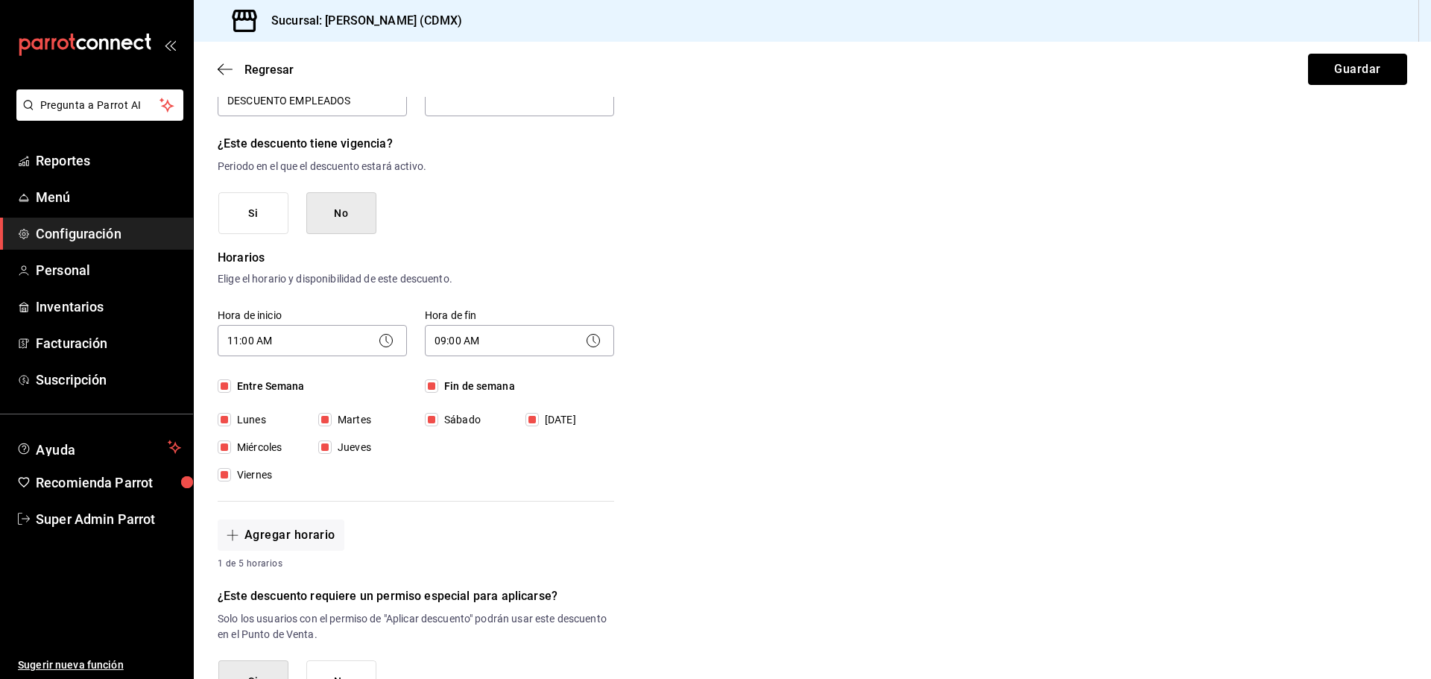
scroll to position [149, 0]
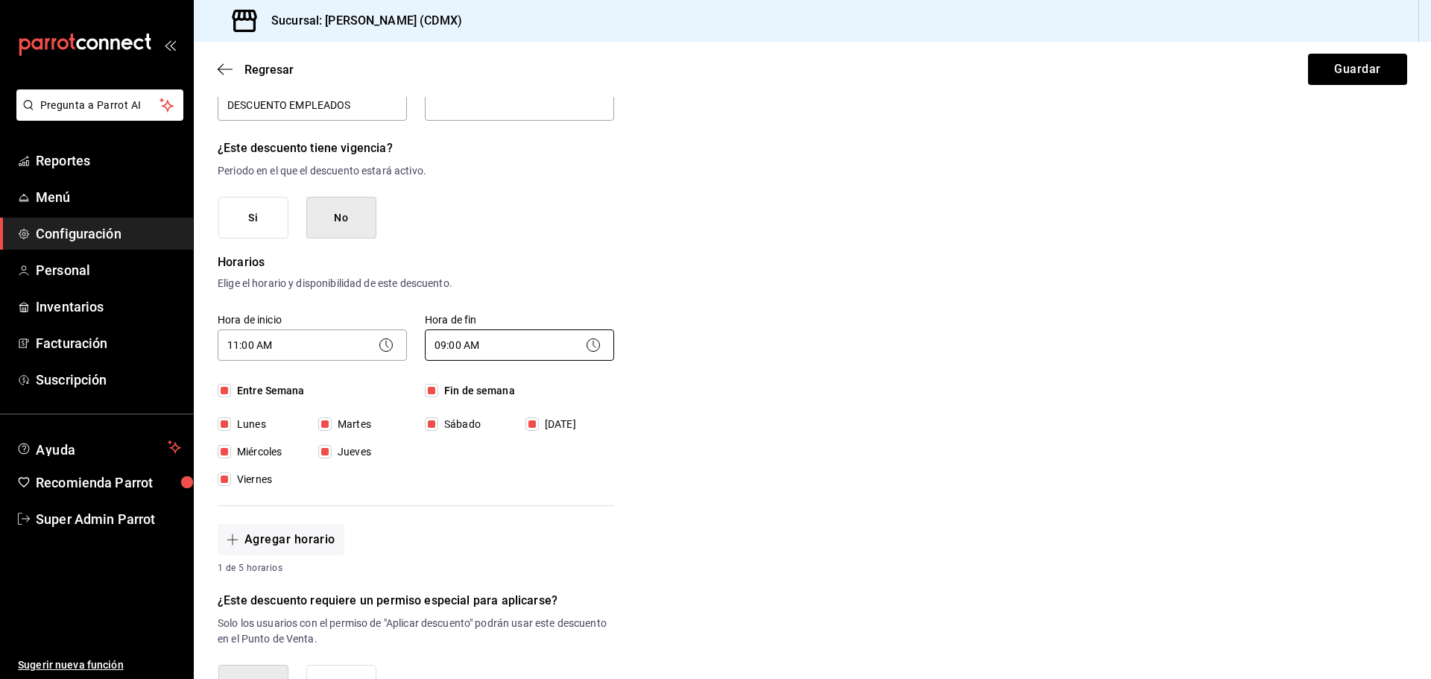
click at [516, 347] on body "Pregunta a Parrot AI Reportes Menú Configuración Personal Inventarios Facturaci…" at bounding box center [715, 339] width 1431 height 679
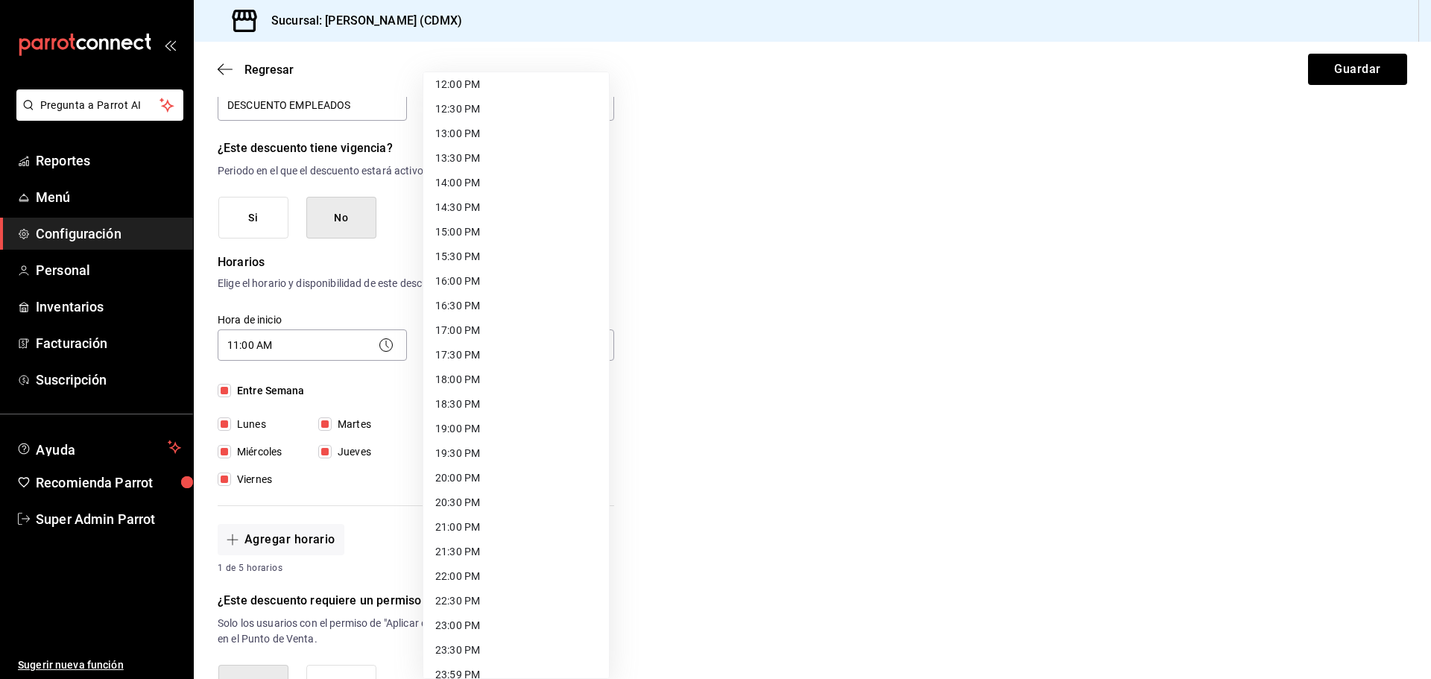
scroll to position [611, 0]
click at [483, 506] on li "21:00 PM" at bounding box center [516, 512] width 186 height 25
type input "21:00"
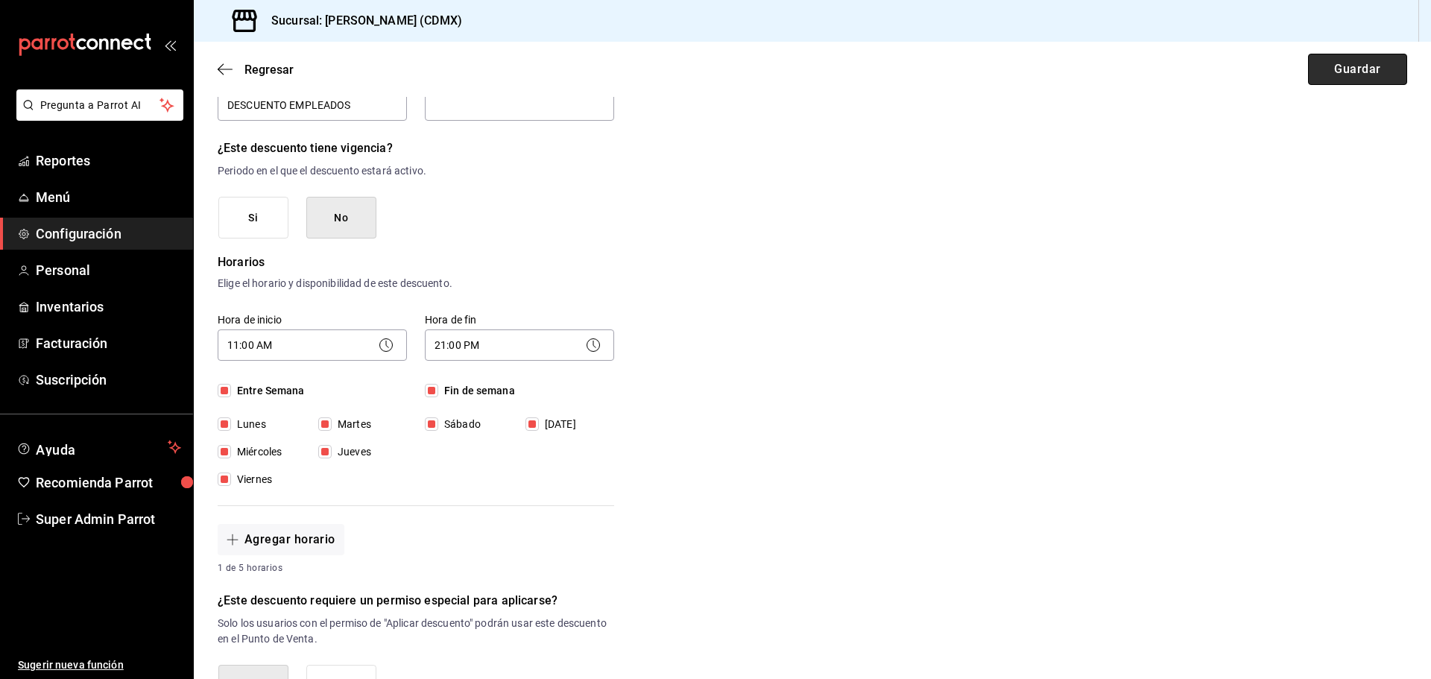
click at [1341, 66] on button "Guardar" at bounding box center [1357, 69] width 99 height 31
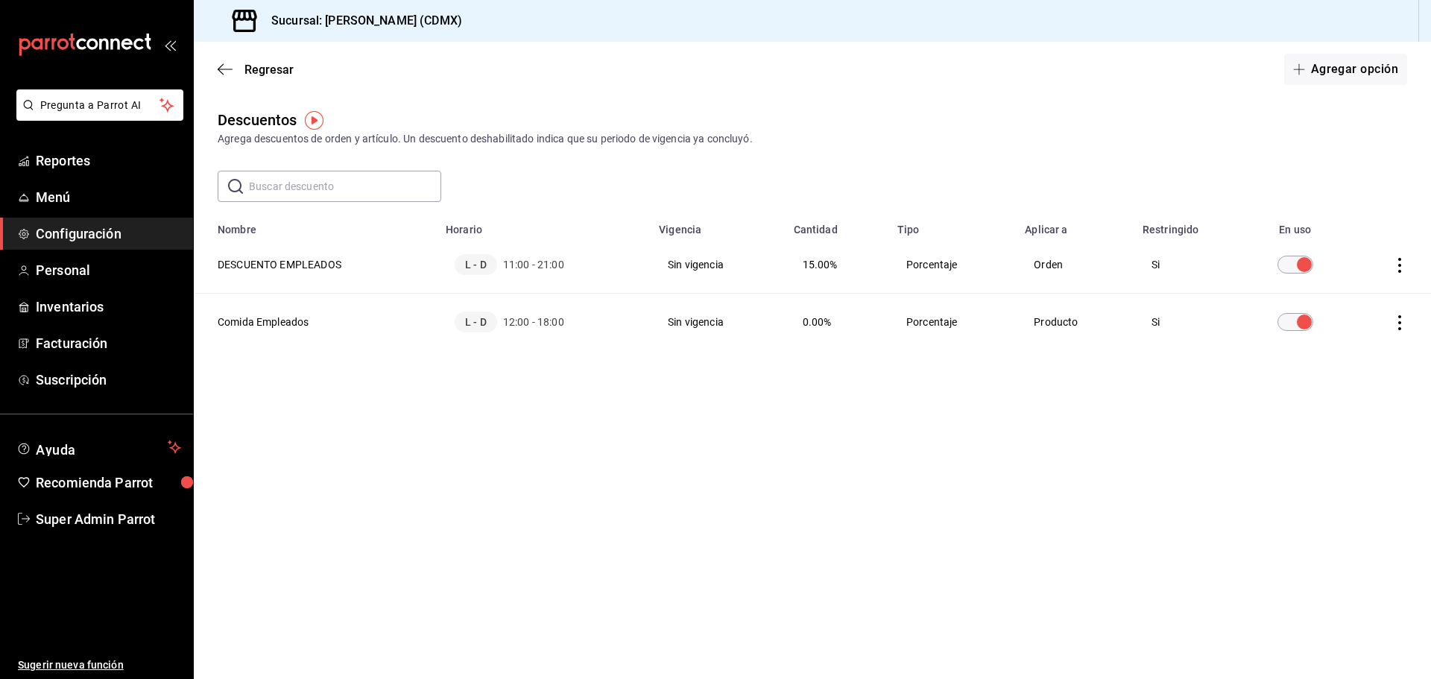
click at [312, 122] on img "button" at bounding box center [314, 120] width 19 height 19
click at [323, 185] on span "Ir a video" at bounding box center [313, 183] width 44 height 16
click at [1402, 323] on icon "actions" at bounding box center [1399, 322] width 15 height 15
click at [1350, 340] on span "Eliminar" at bounding box center [1346, 343] width 38 height 12
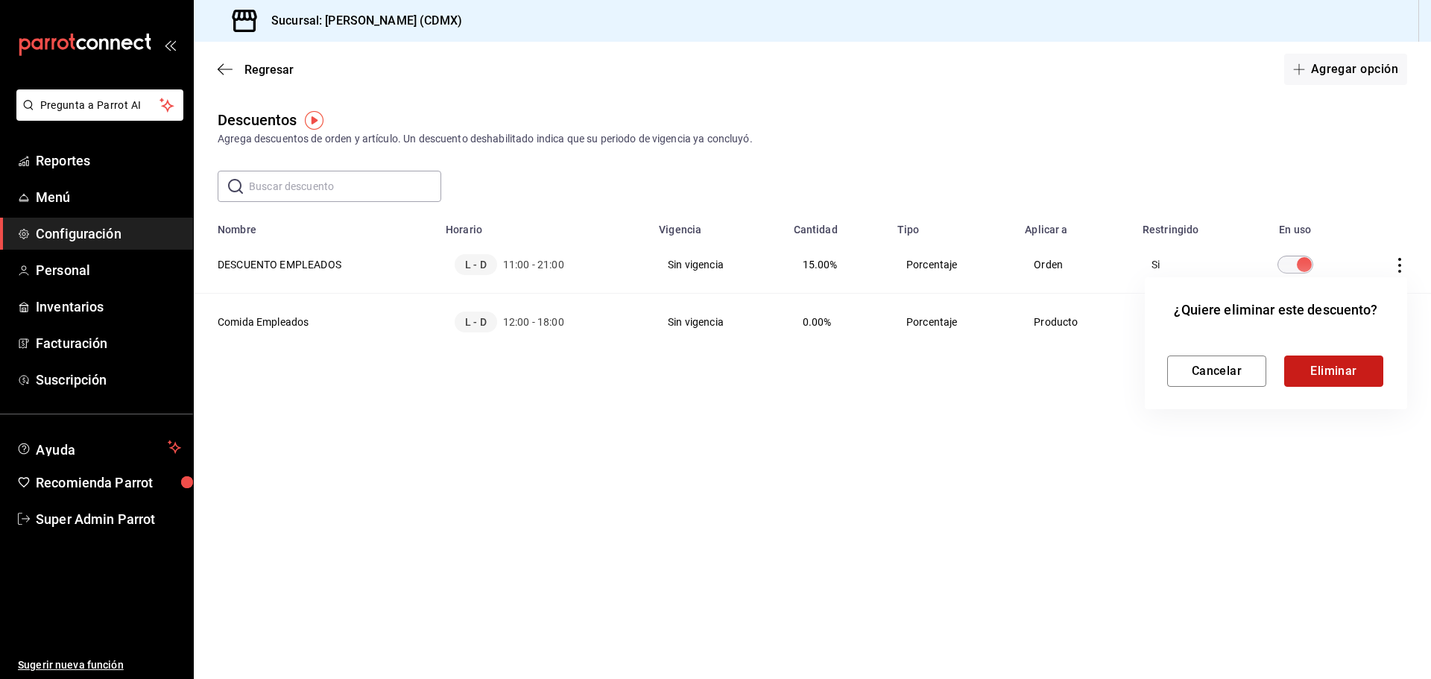
click at [1327, 376] on button "Eliminar" at bounding box center [1333, 370] width 99 height 31
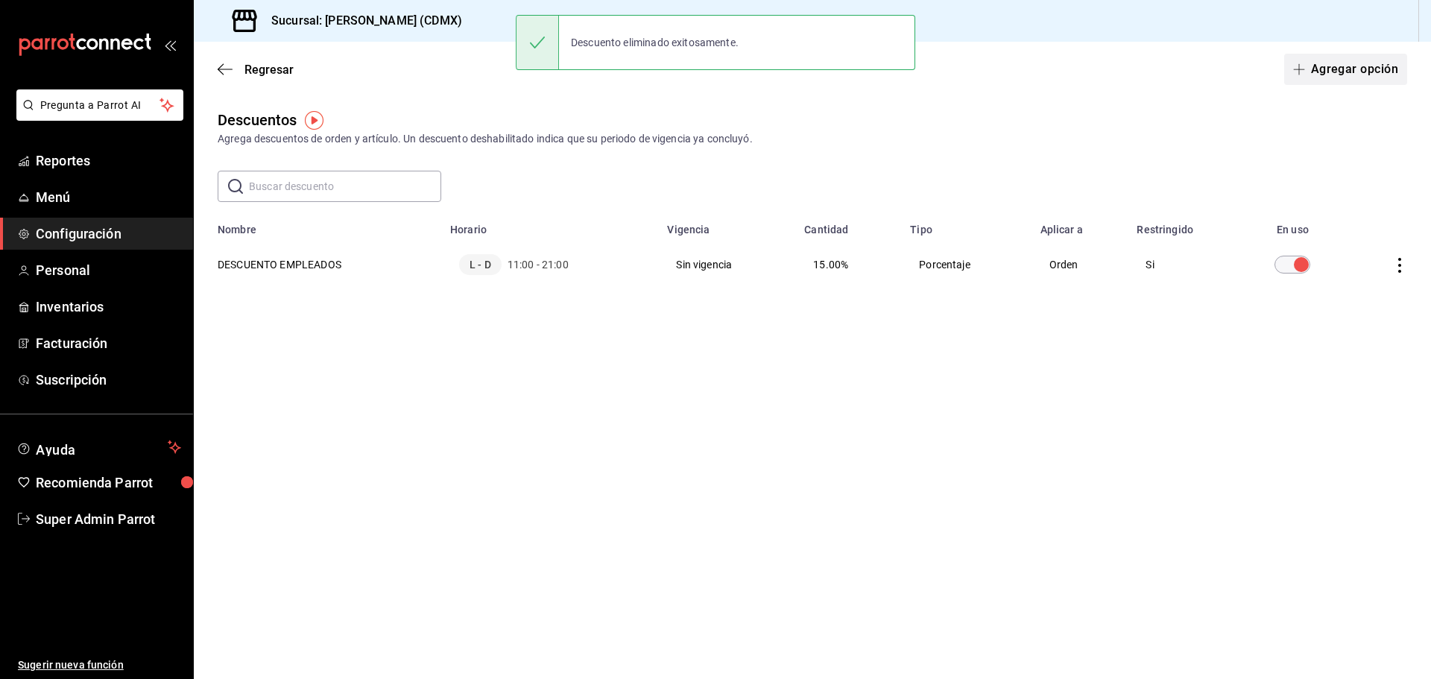
click at [1350, 74] on button "Agregar opción" at bounding box center [1345, 69] width 123 height 31
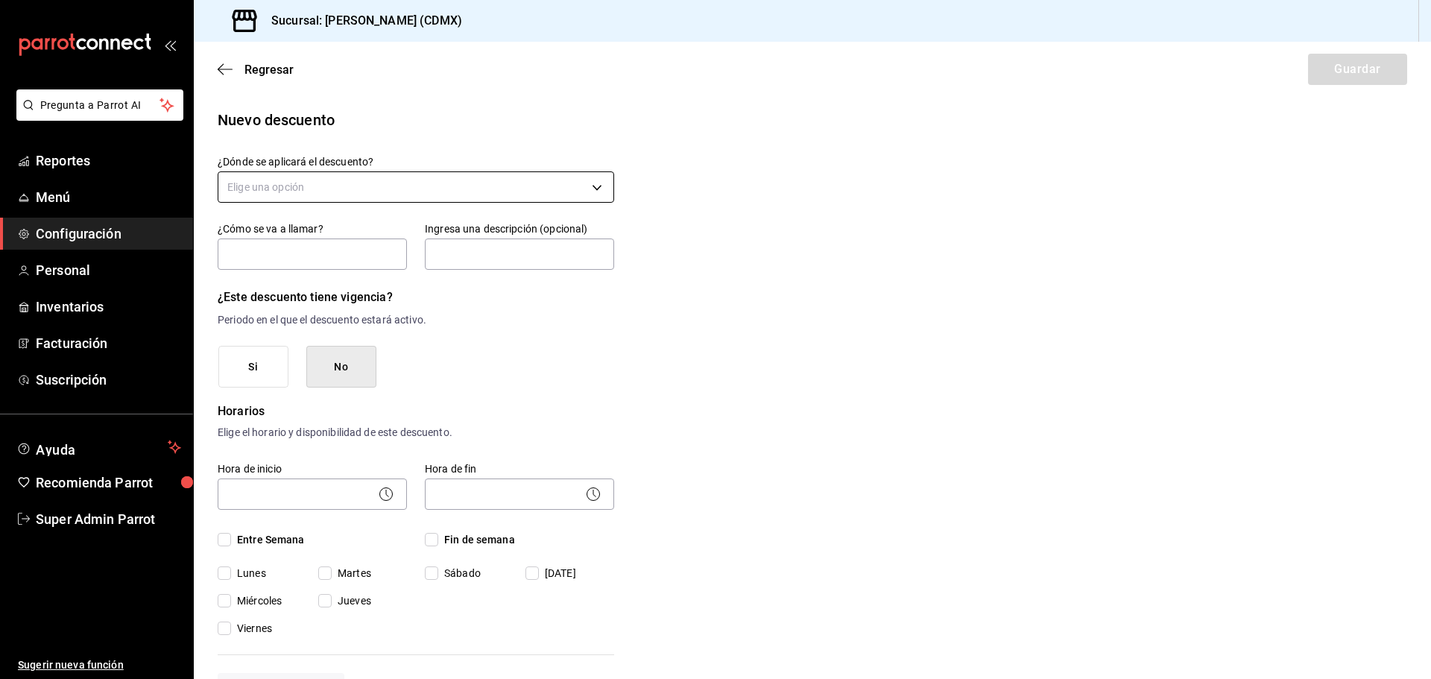
click at [502, 181] on body "Pregunta a Parrot AI Reportes Menú Configuración Personal Inventarios Facturaci…" at bounding box center [715, 339] width 1431 height 679
click at [262, 261] on li "Orden completa" at bounding box center [413, 258] width 391 height 25
click at [278, 254] on input "text" at bounding box center [312, 253] width 189 height 31
click at [329, 183] on body "Pregunta a Parrot AI Reportes Menú Configuración Personal Inventarios Facturaci…" at bounding box center [715, 339] width 1431 height 679
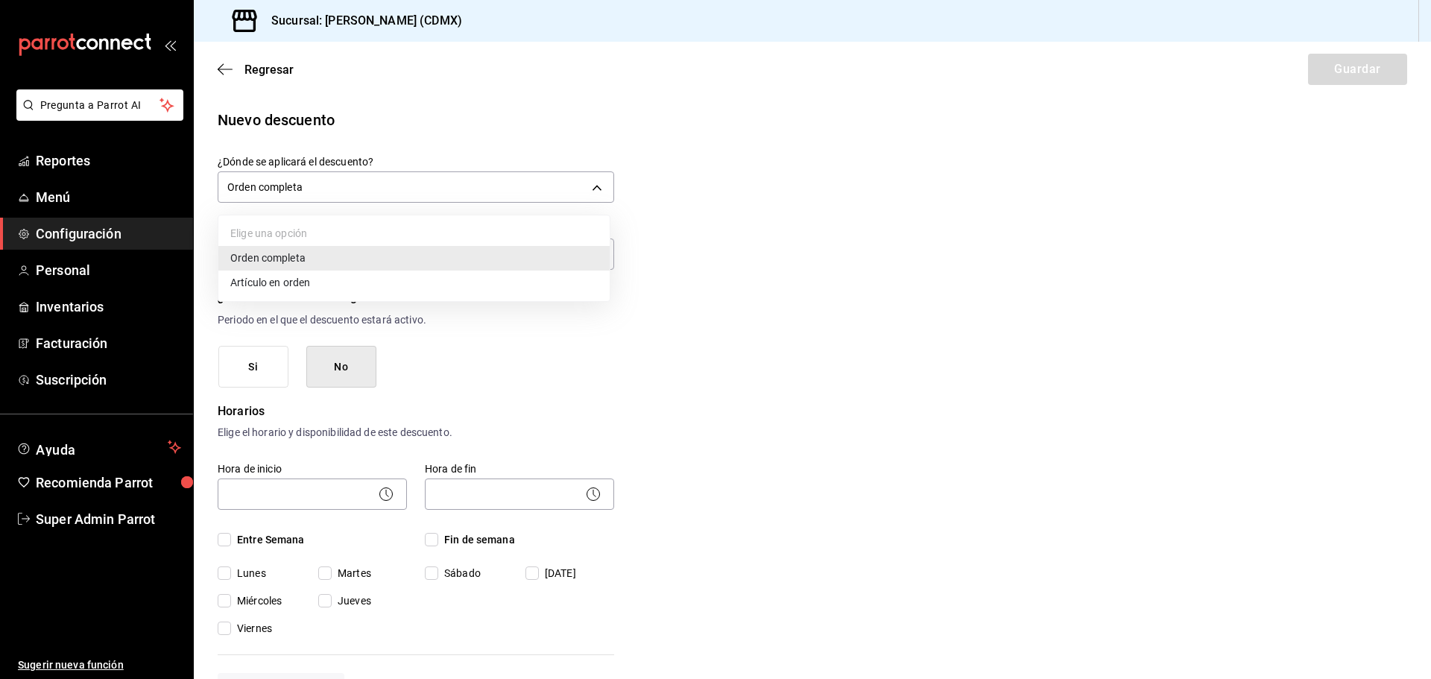
click at [282, 285] on li "Artículo en orden" at bounding box center [413, 283] width 391 height 25
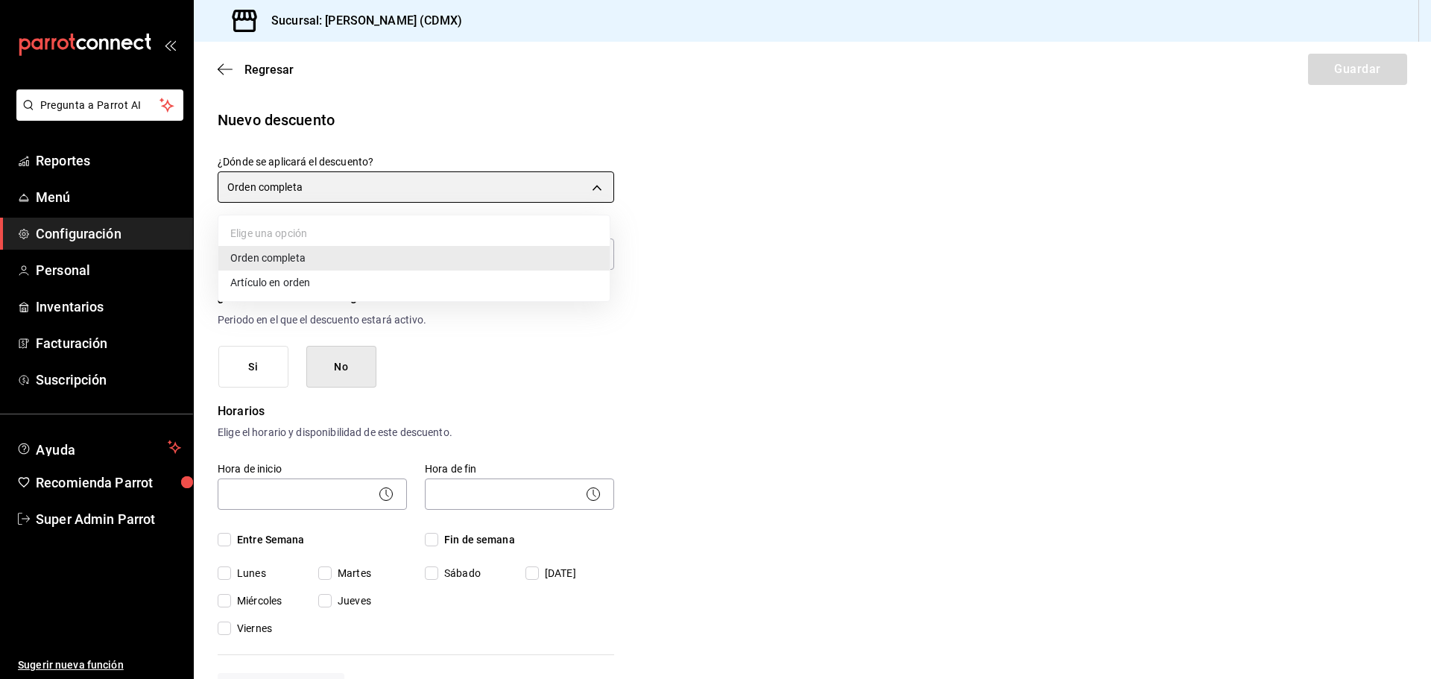
type input "ORDER_ITEM"
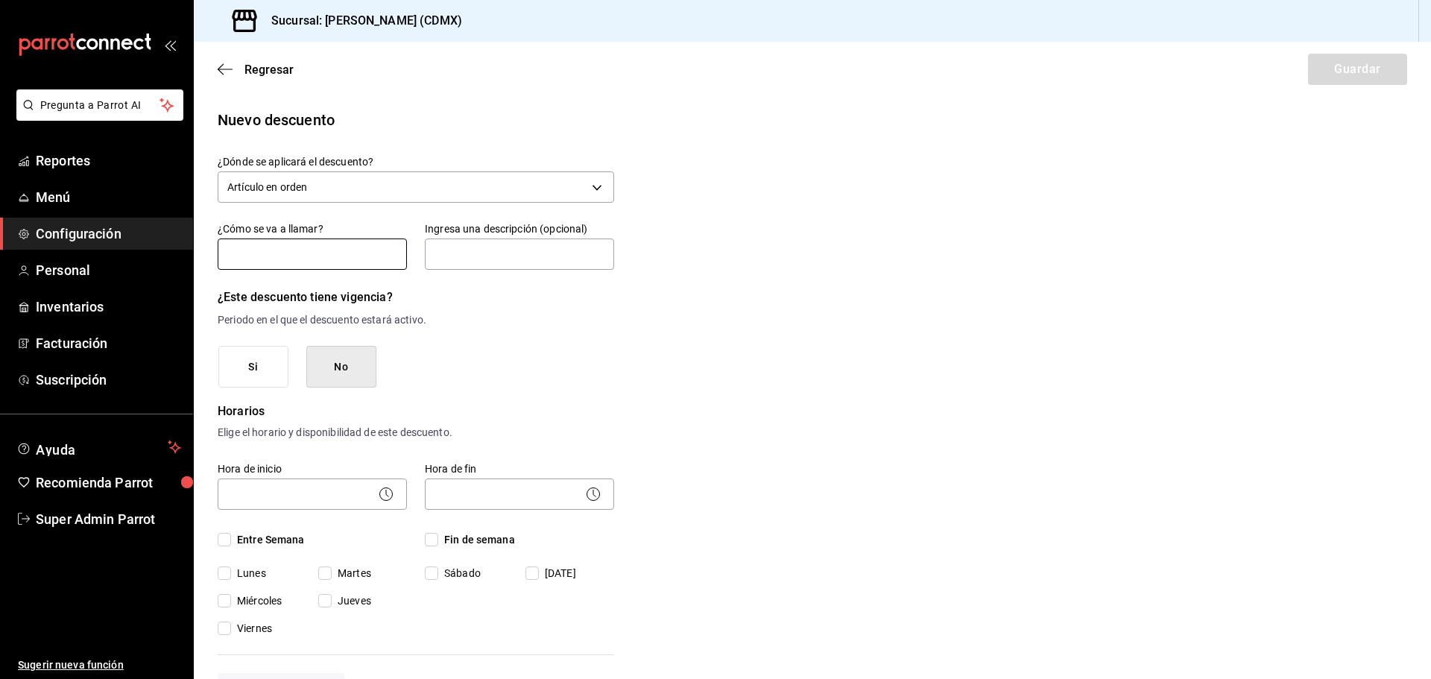
click at [299, 259] on input "text" at bounding box center [312, 253] width 189 height 31
type input "COMIDA EMPLEADOS"
click at [471, 262] on input "text" at bounding box center [519, 253] width 189 height 31
type input "COMIDA PARA EMPLEADOS"
click at [245, 376] on button "Si" at bounding box center [253, 367] width 70 height 42
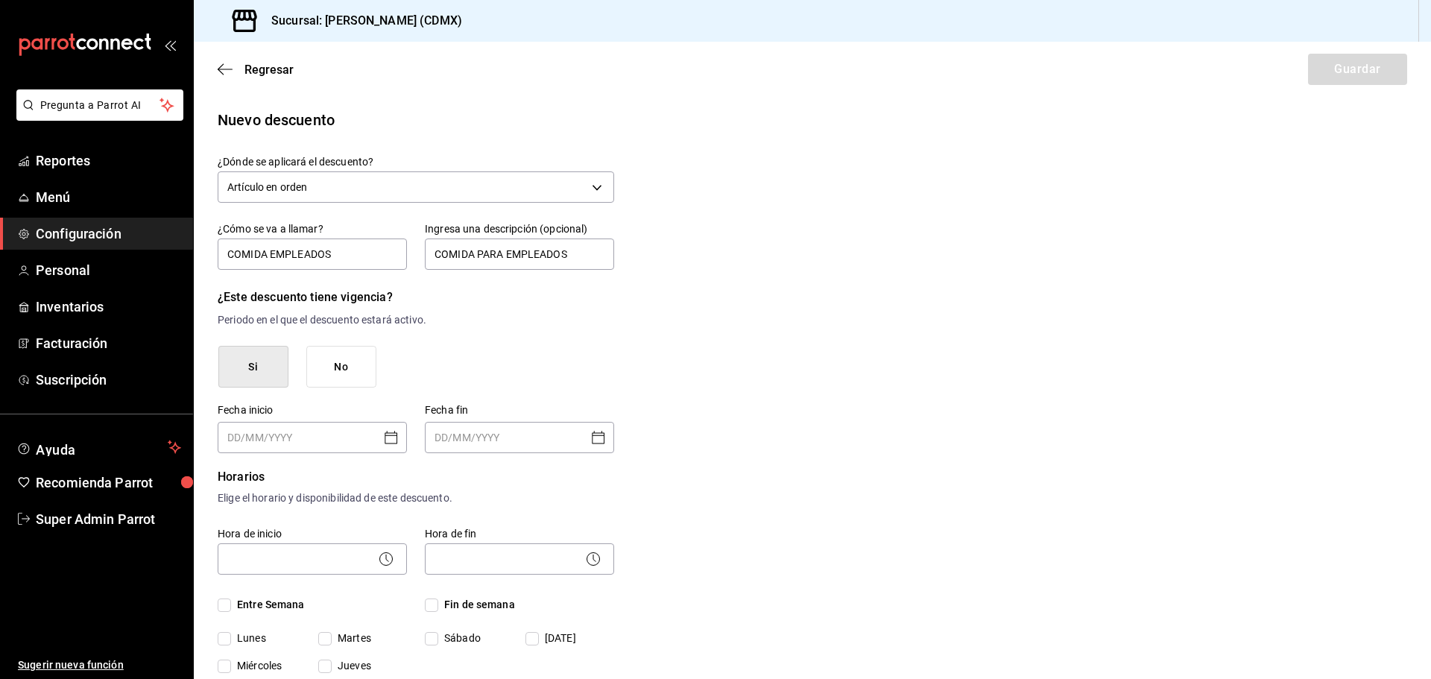
click at [341, 373] on button "No" at bounding box center [341, 367] width 70 height 42
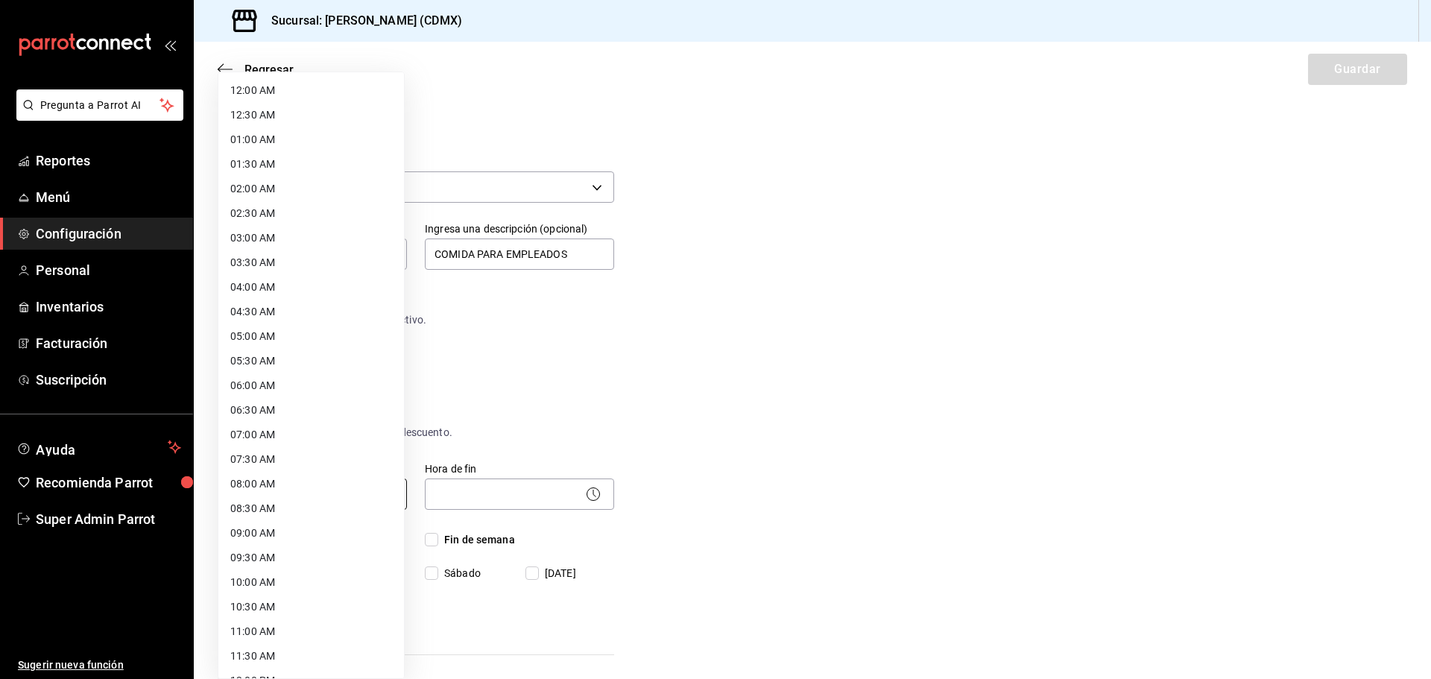
click at [285, 493] on body "Pregunta a Parrot AI Reportes Menú Configuración Personal Inventarios Facturaci…" at bounding box center [715, 339] width 1431 height 679
click at [271, 475] on li "11:00 AM" at bounding box center [311, 482] width 186 height 25
type input "11:00"
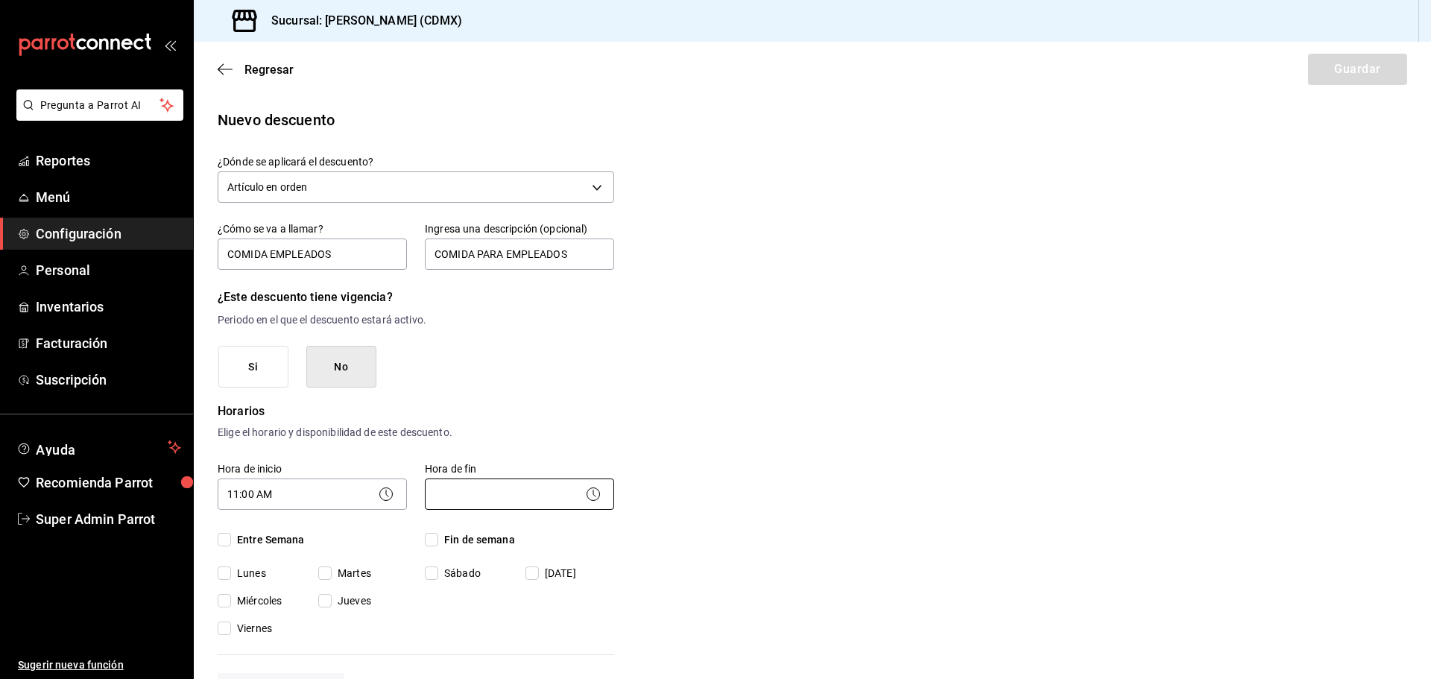
click at [452, 486] on body "Pregunta a Parrot AI Reportes Menú Configuración Personal Inventarios Facturaci…" at bounding box center [715, 339] width 1431 height 679
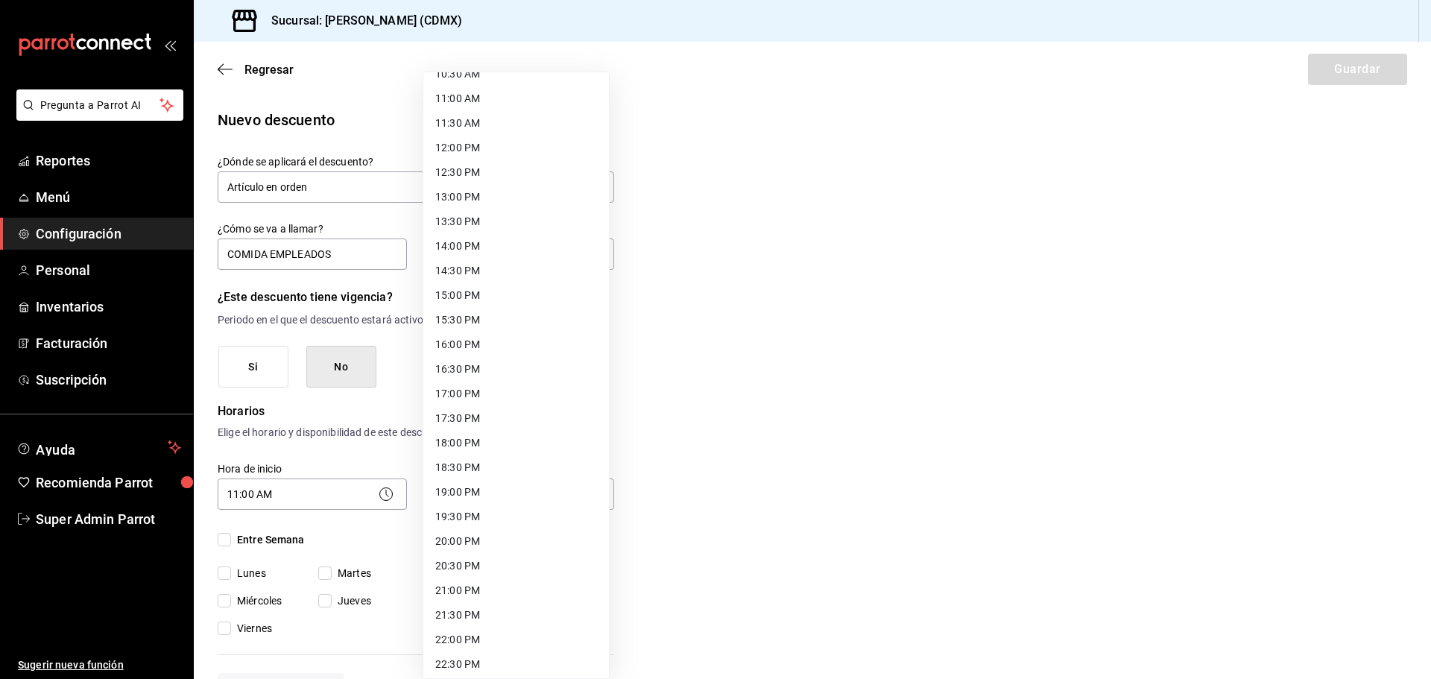
scroll to position [596, 0]
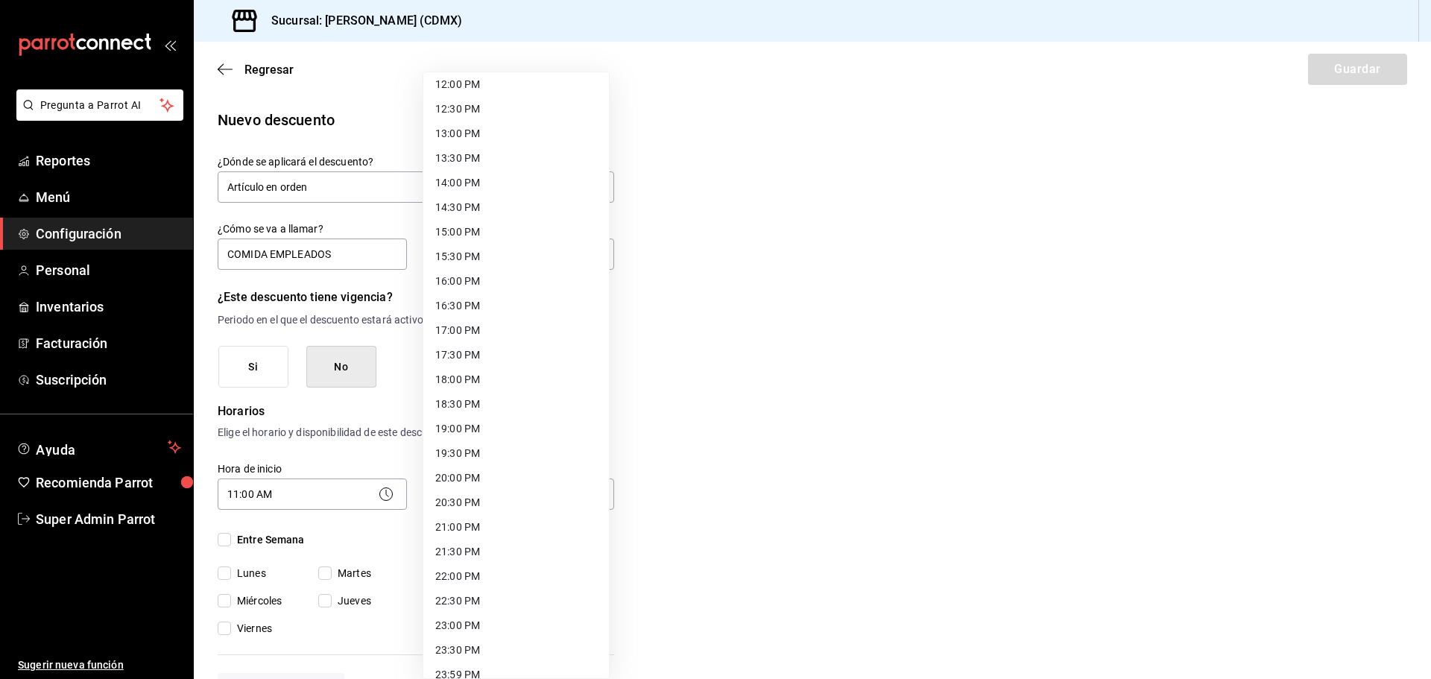
click at [461, 386] on li "18:00 PM" at bounding box center [516, 379] width 186 height 25
type input "18:00"
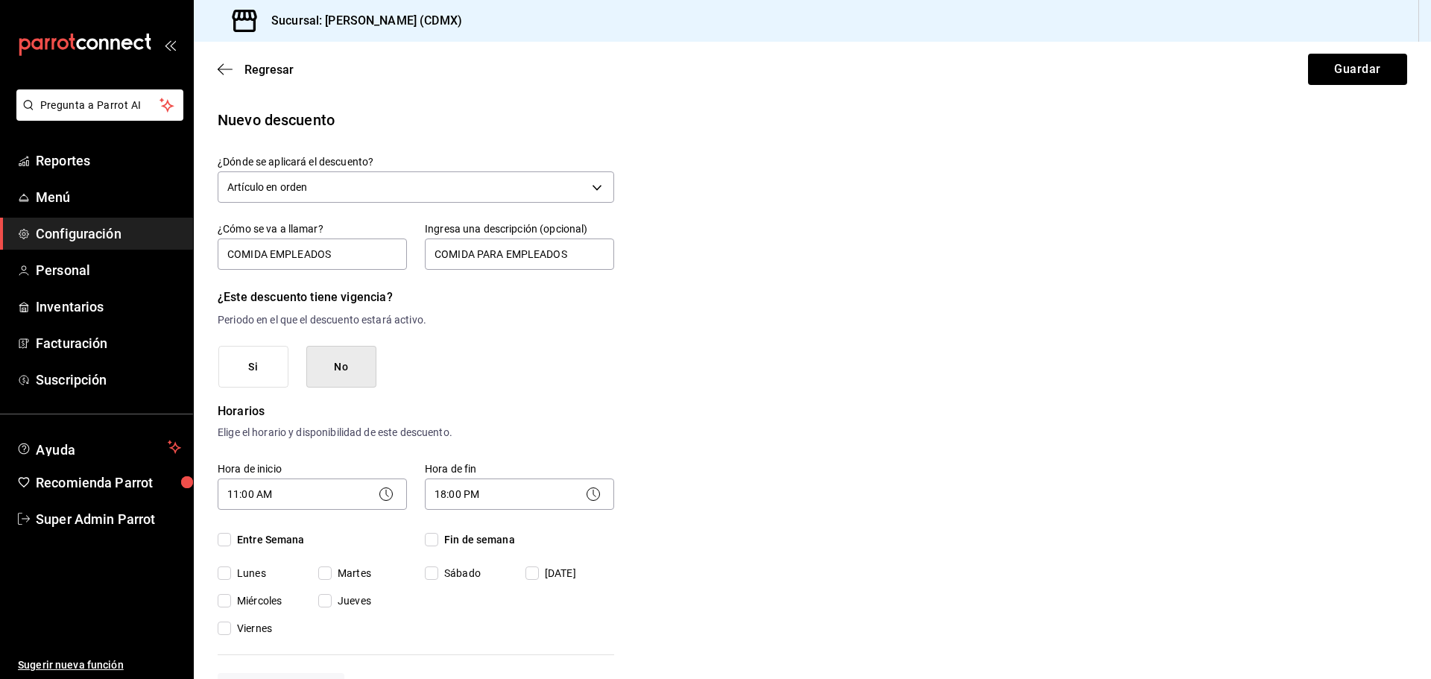
click at [228, 543] on input "Entre Semana" at bounding box center [224, 539] width 13 height 13
checkbox input "true"
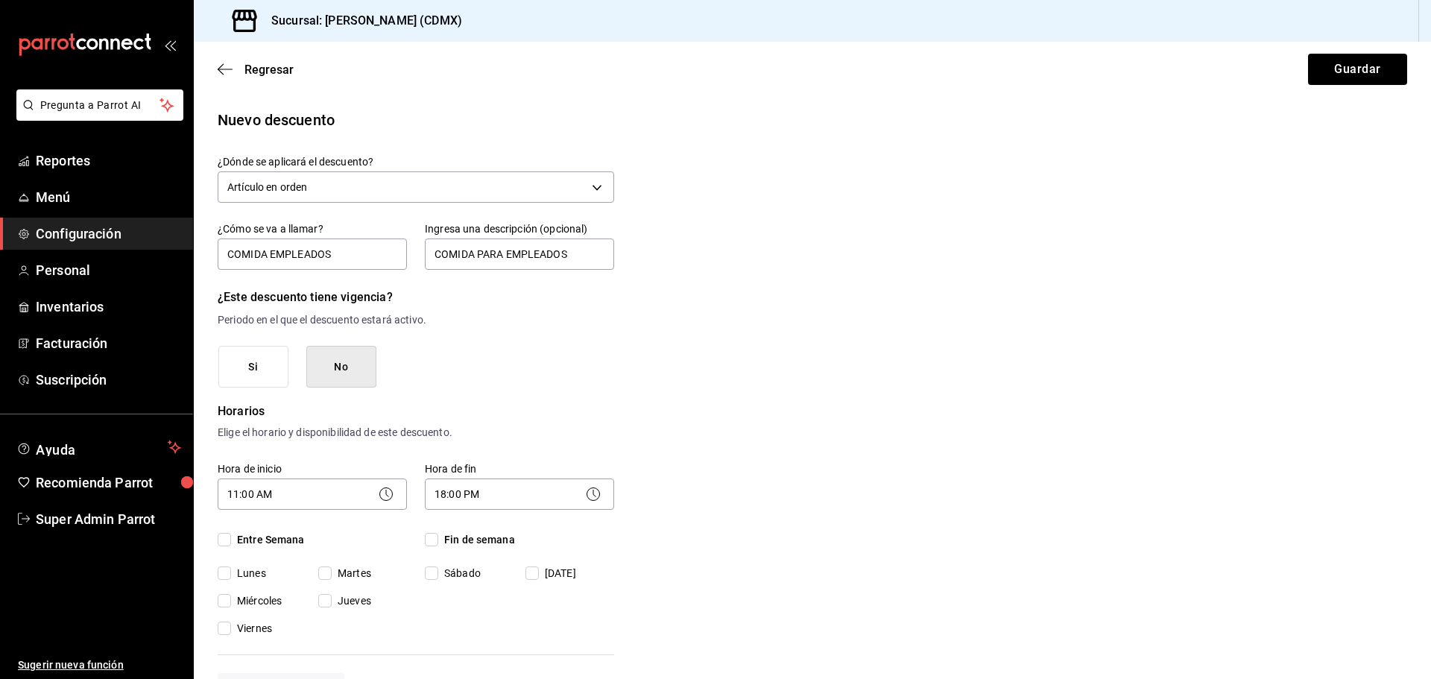
checkbox input "true"
click at [432, 539] on input "Fin de semana" at bounding box center [431, 539] width 13 height 13
checkbox input "true"
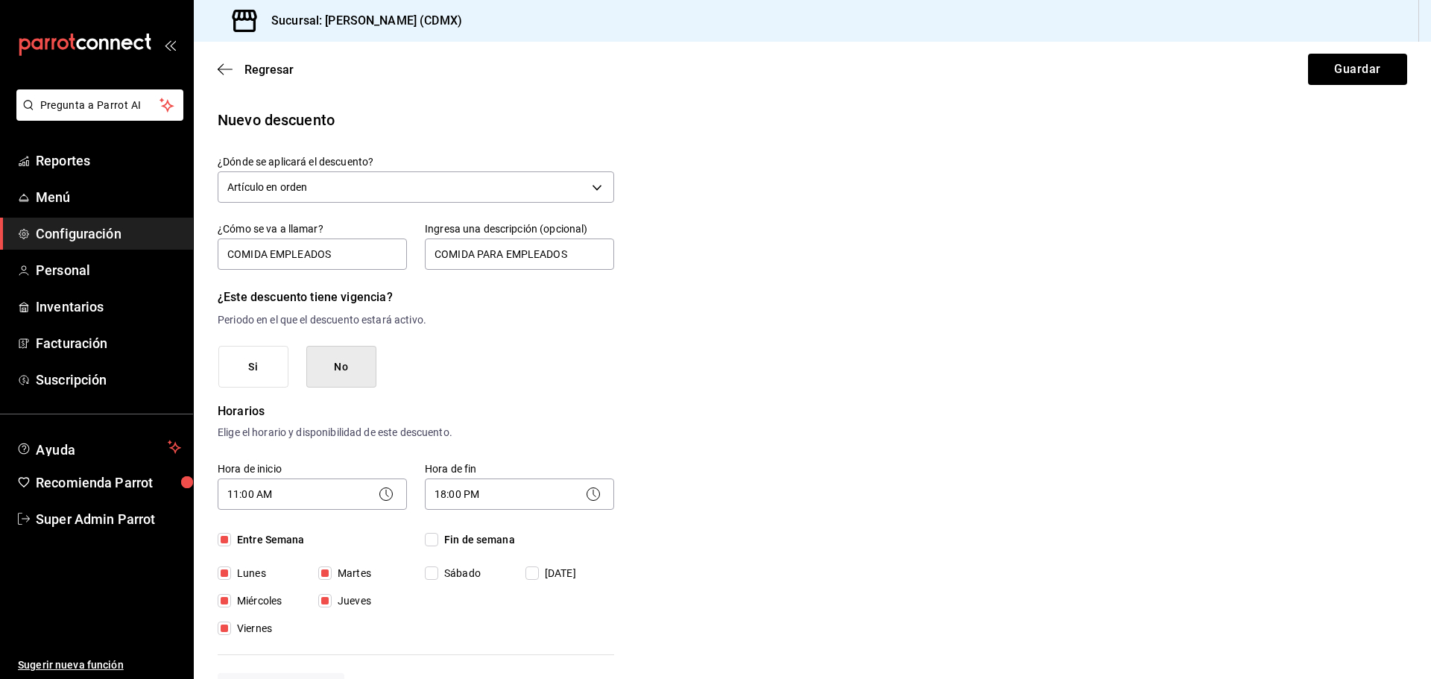
checkbox input "true"
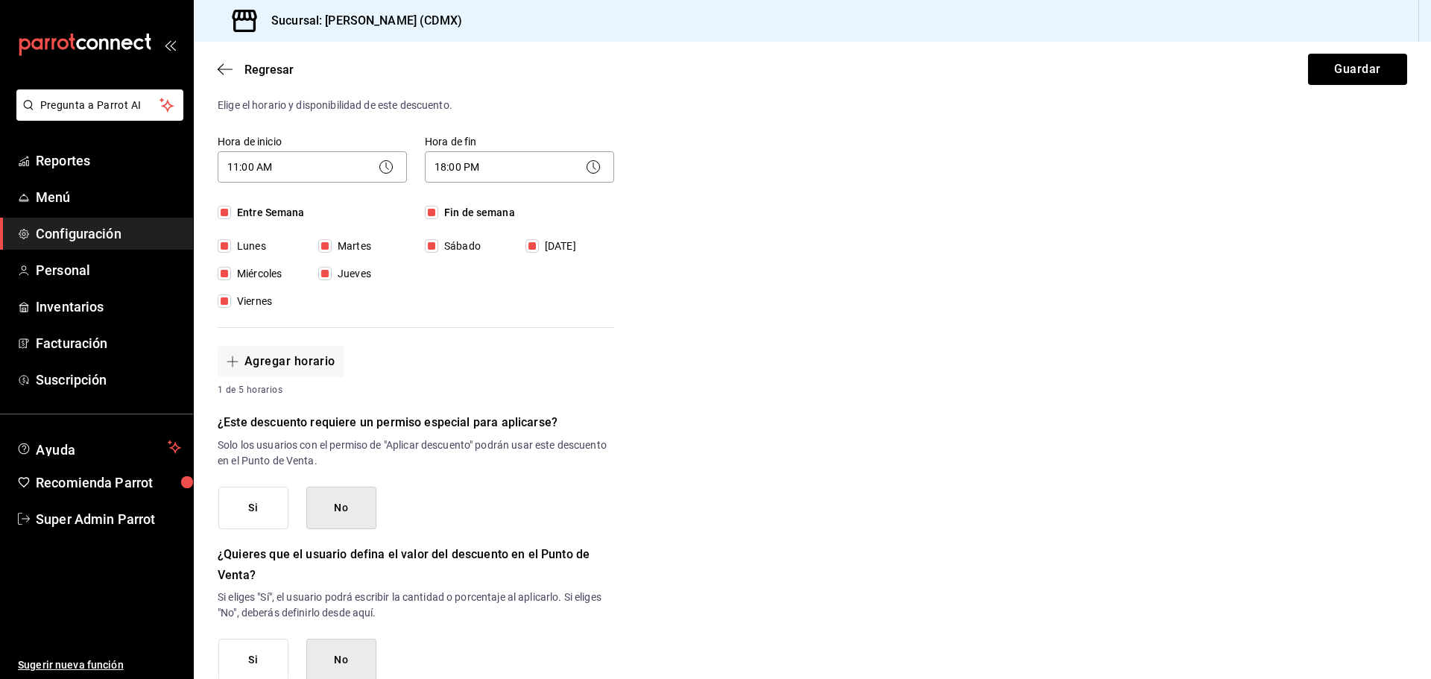
scroll to position [373, 0]
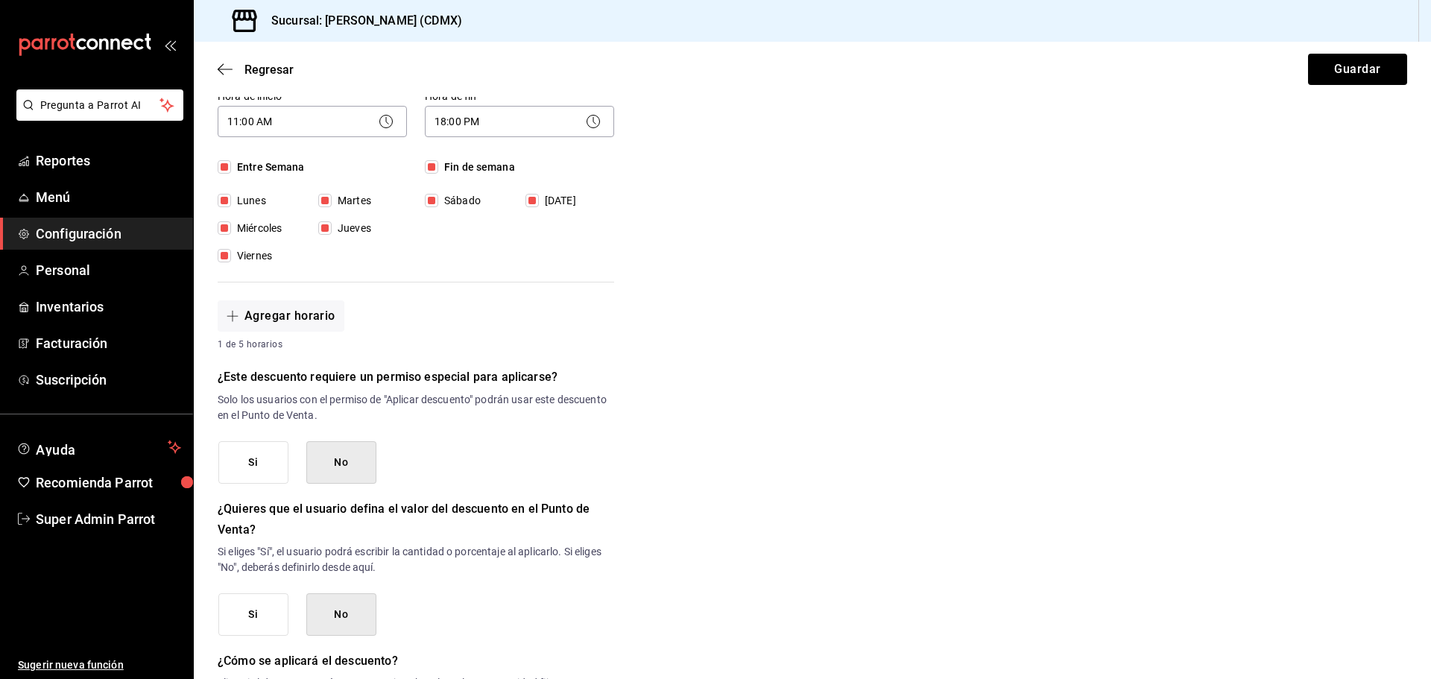
click at [265, 458] on button "Si" at bounding box center [253, 462] width 70 height 42
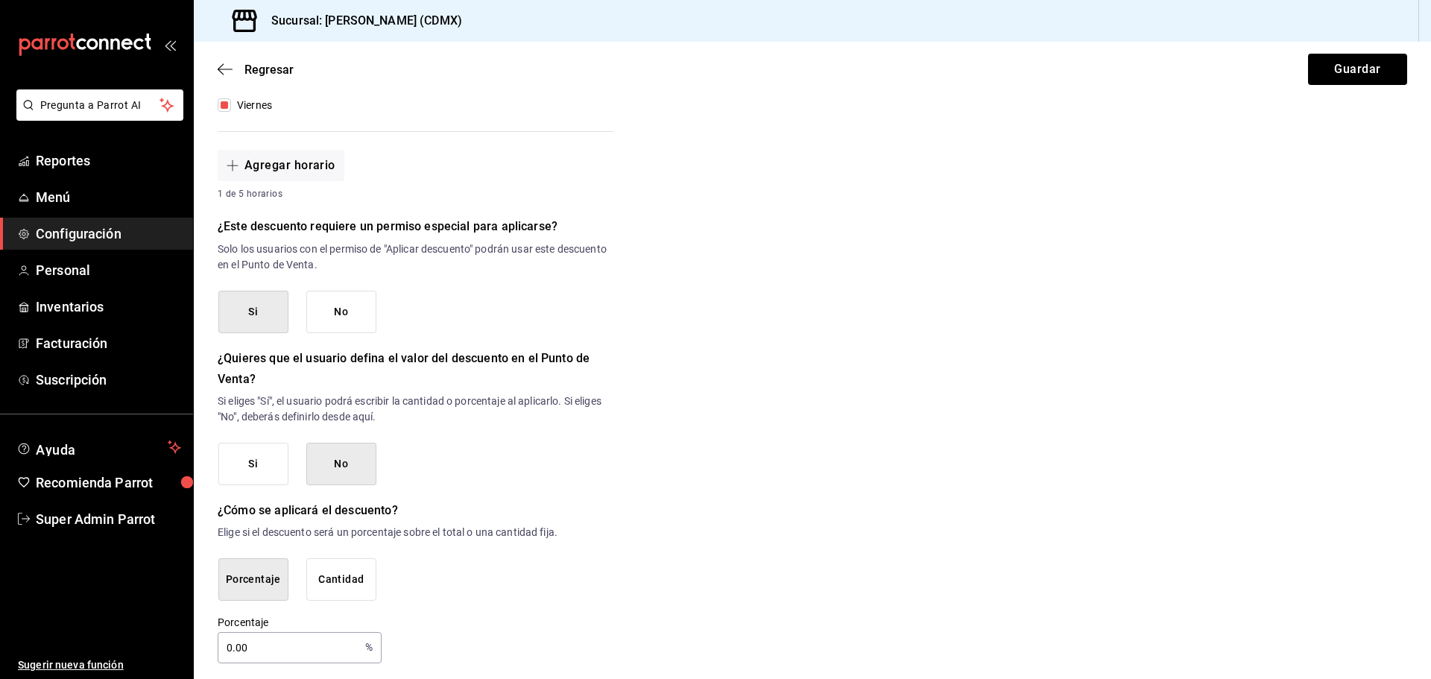
scroll to position [531, 0]
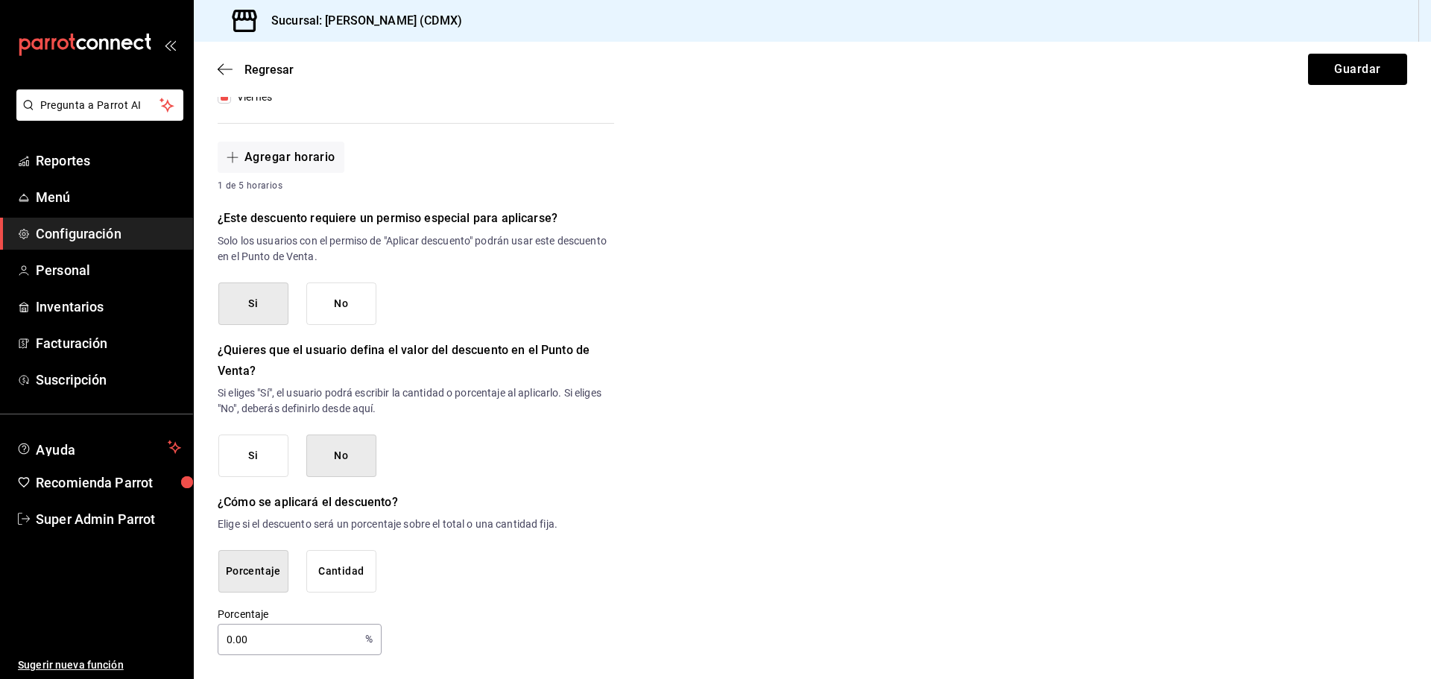
click at [355, 449] on button "No" at bounding box center [341, 455] width 70 height 42
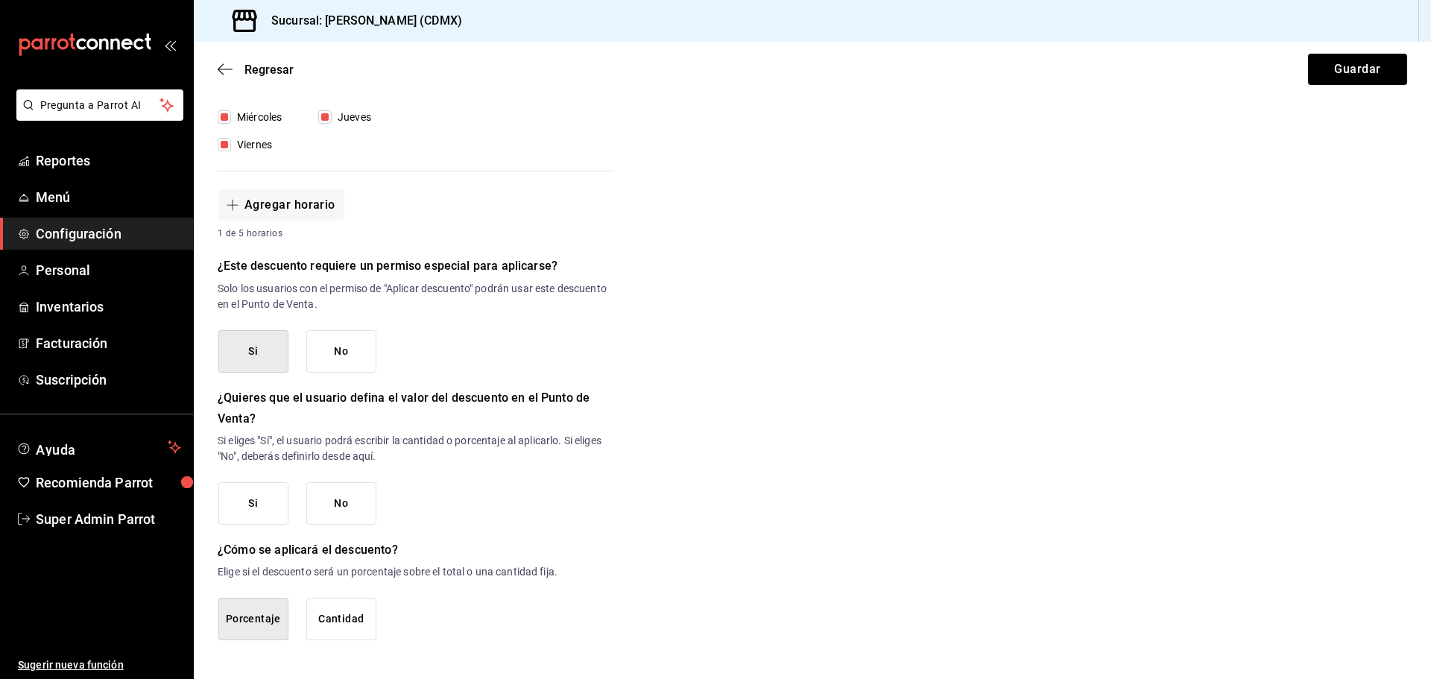
click at [234, 630] on button "Porcentaje" at bounding box center [253, 619] width 70 height 42
click at [278, 612] on button "Porcentaje" at bounding box center [253, 619] width 70 height 42
click at [523, 586] on div "¿Cómo se aplicará el descuento? Elige si el descuento será un porcentaje sobre …" at bounding box center [416, 590] width 396 height 101
click at [350, 509] on button "No" at bounding box center [341, 503] width 70 height 42
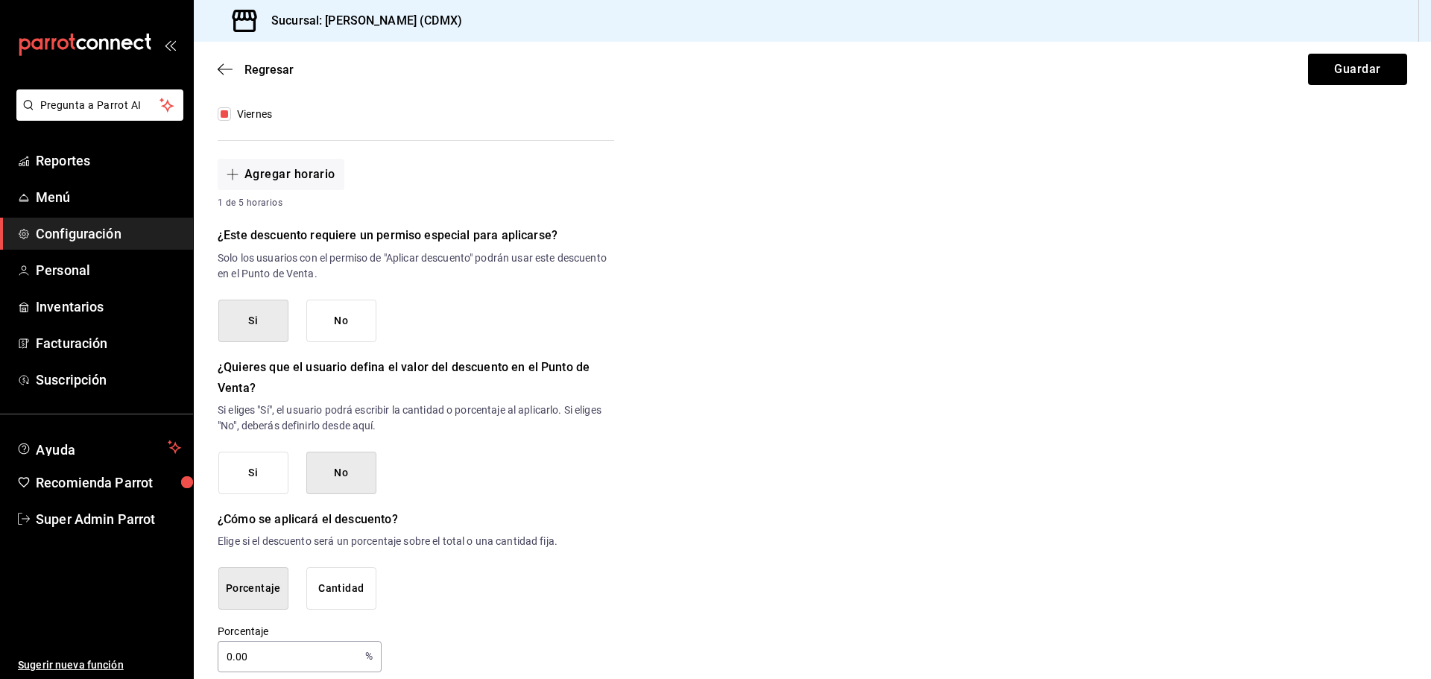
scroll to position [531, 0]
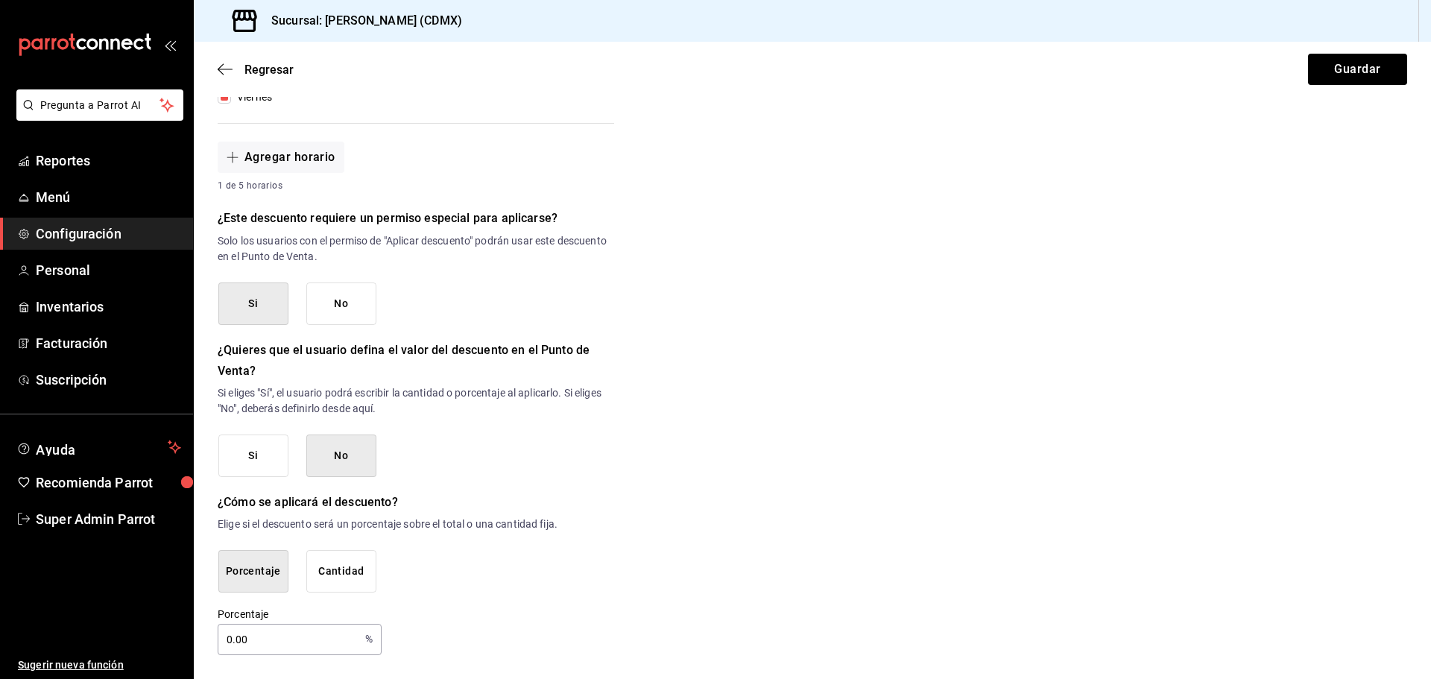
click at [308, 644] on input "0.00" at bounding box center [289, 640] width 142 height 30
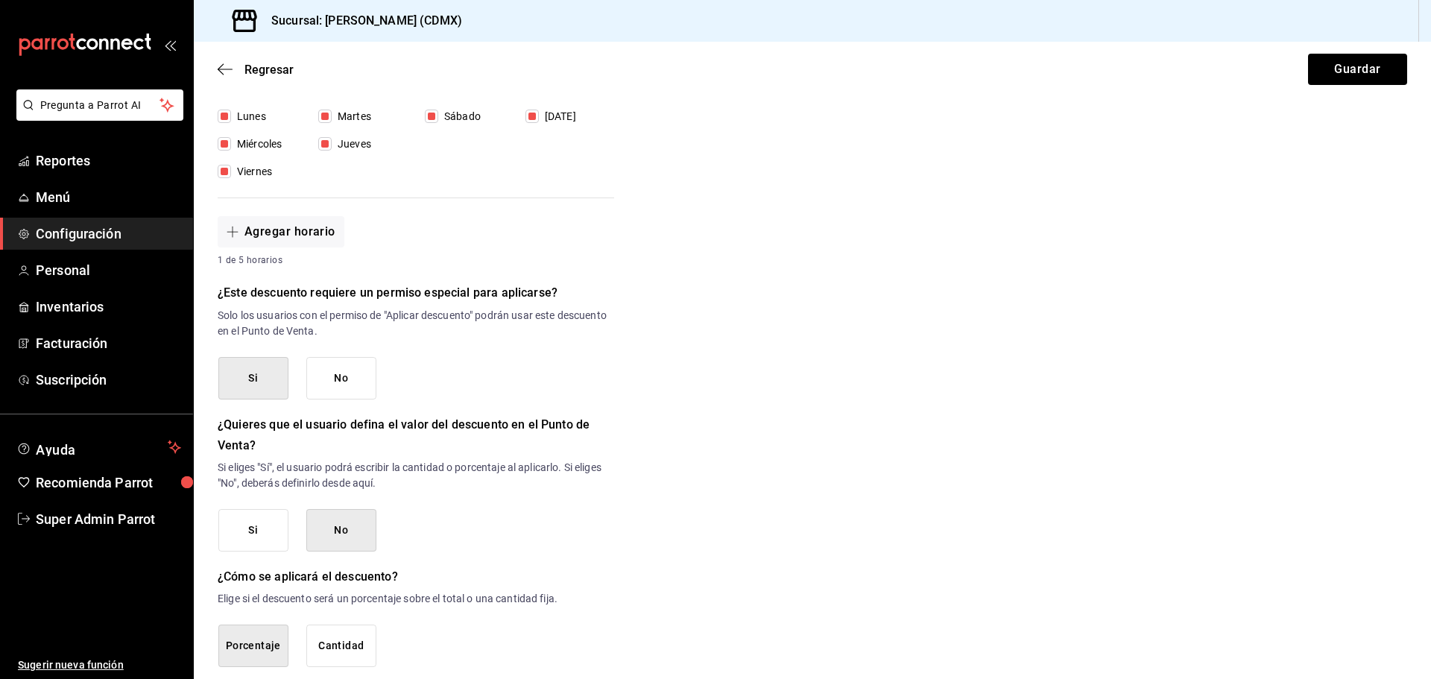
type input "100"
drag, startPoint x: 701, startPoint y: 638, endPoint x: 665, endPoint y: 639, distance: 35.1
click at [693, 638] on div "Nuevo descuento ¿Dónde se aplicará el descuento? Artículo en orden ORDER_ITEM ¿…" at bounding box center [812, 191] width 1237 height 1078
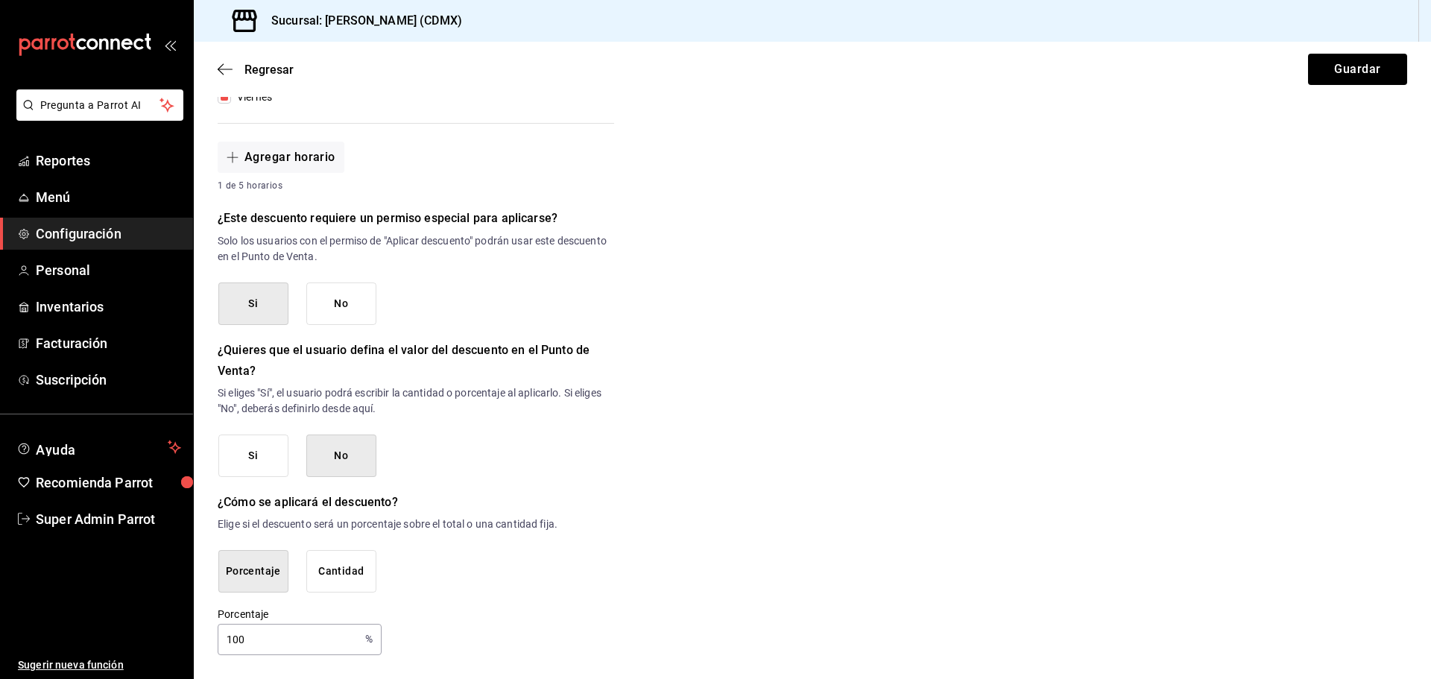
click at [217, 317] on div "Nuevo descuento ¿Dónde se aplicará el descuento? Artículo en orden ORDER_ITEM ¿…" at bounding box center [812, 116] width 1237 height 1078
click at [241, 312] on button "Si" at bounding box center [253, 303] width 70 height 42
click at [1368, 62] on button "Guardar" at bounding box center [1357, 69] width 99 height 31
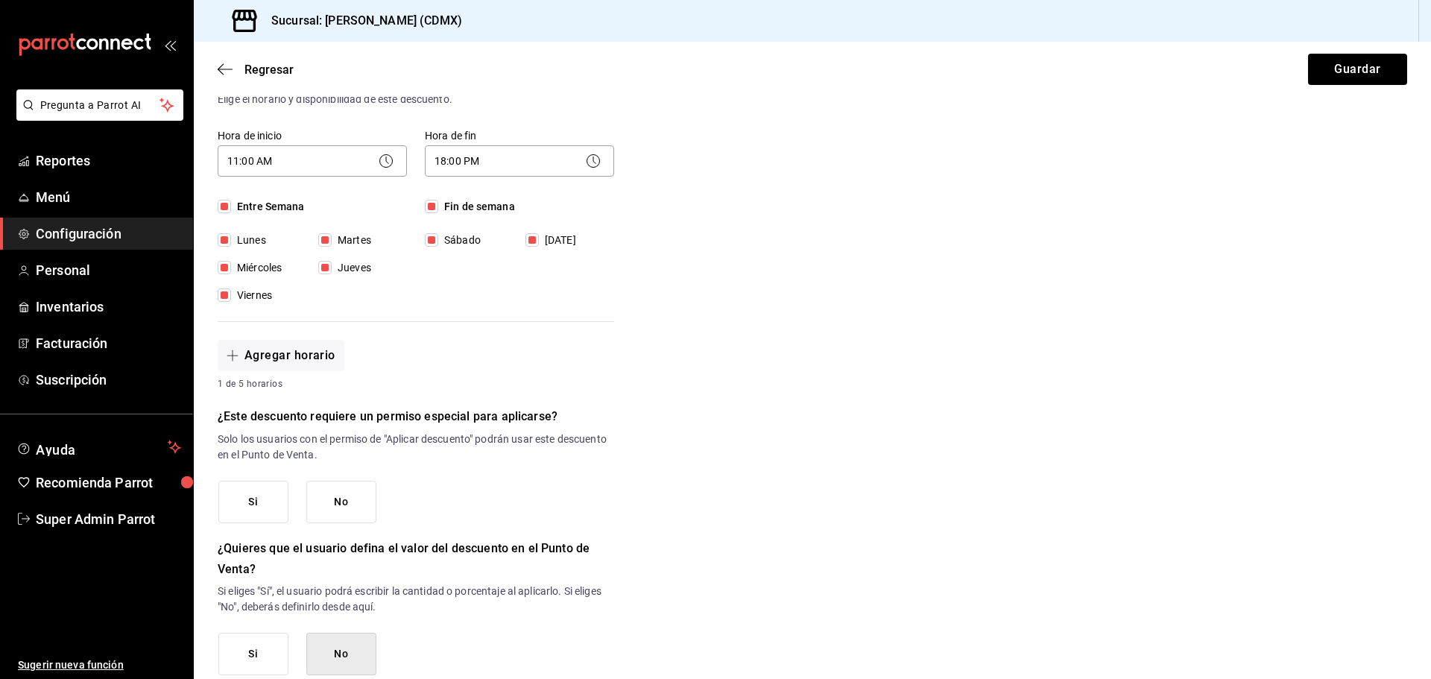
scroll to position [308, 0]
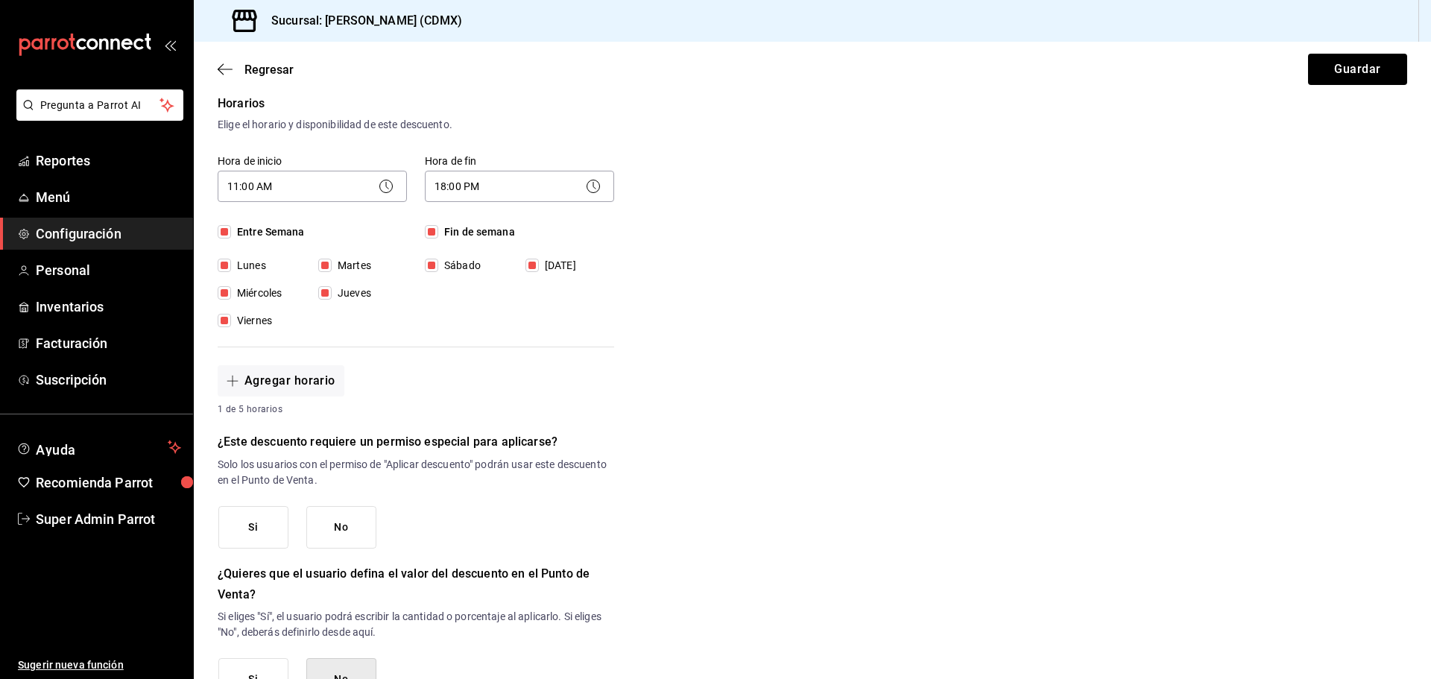
click at [243, 539] on button "Si" at bounding box center [253, 527] width 70 height 42
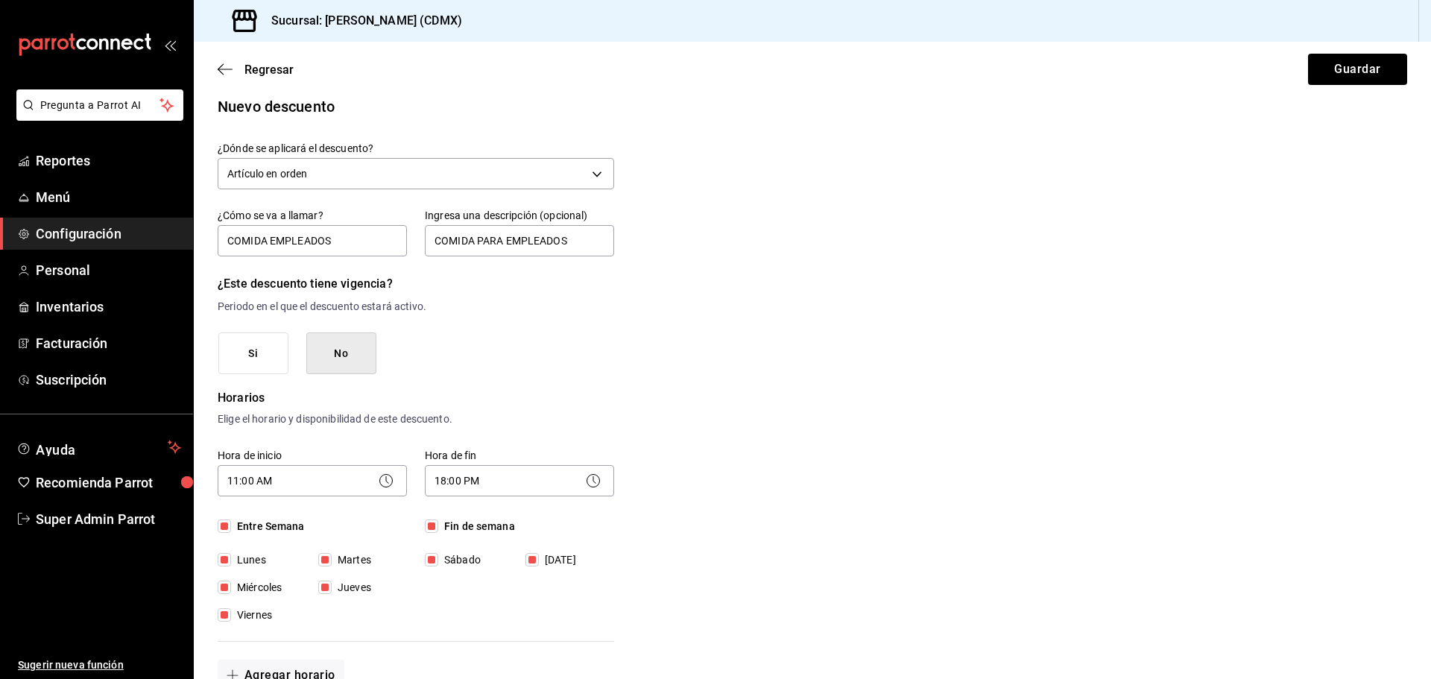
scroll to position [0, 0]
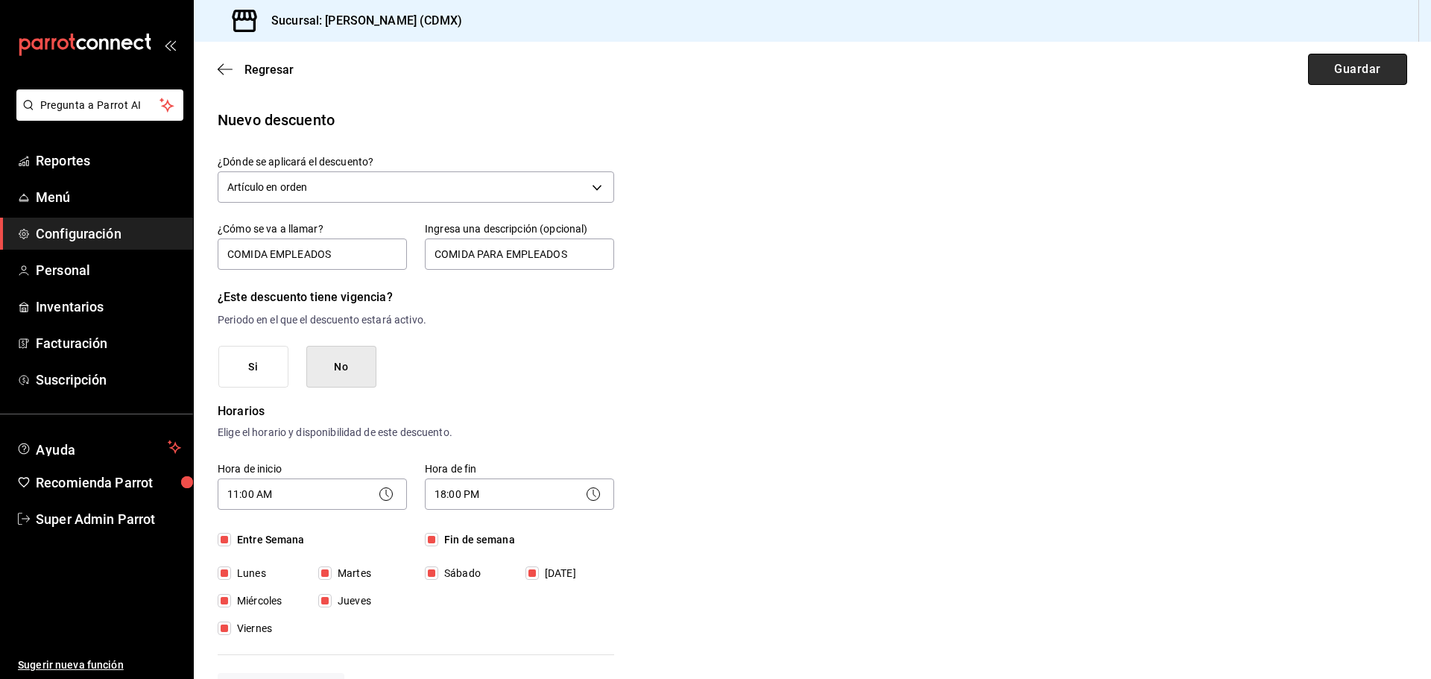
click at [1362, 70] on button "Guardar" at bounding box center [1357, 69] width 99 height 31
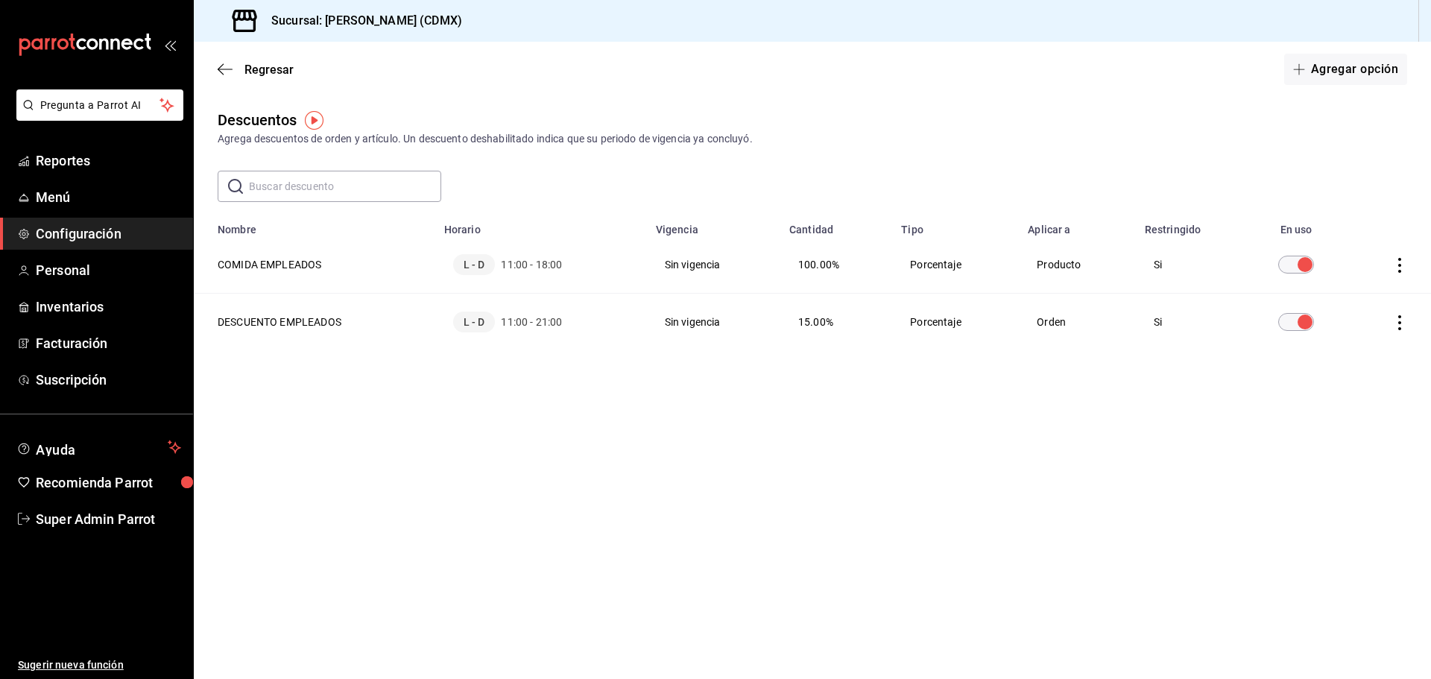
click at [1401, 268] on icon "actions" at bounding box center [1399, 265] width 15 height 15
click at [1147, 271] on div at bounding box center [715, 339] width 1431 height 679
drag, startPoint x: 264, startPoint y: 270, endPoint x: 276, endPoint y: 264, distance: 13.3
click at [265, 270] on th "COMIDA EMPLEADOS" at bounding box center [314, 264] width 241 height 57
click at [480, 264] on span "L - D" at bounding box center [474, 264] width 42 height 21
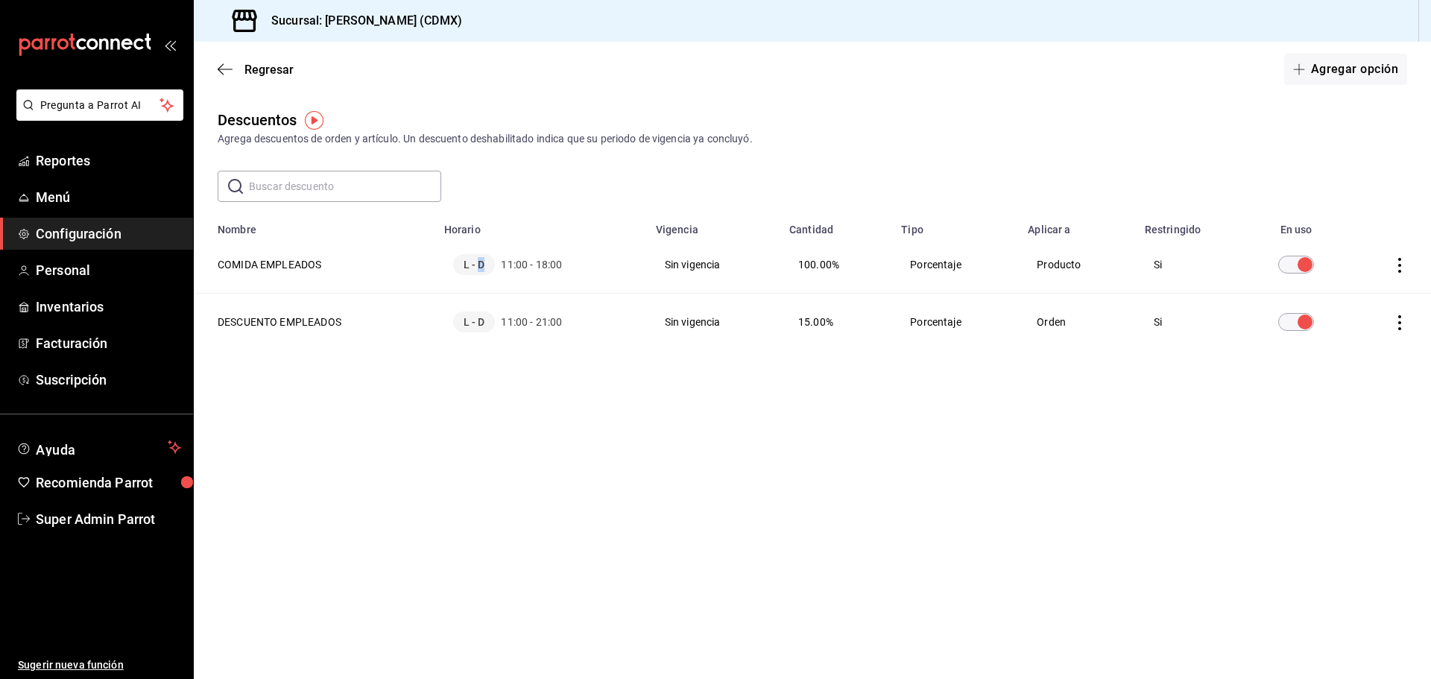
click at [480, 264] on span "L - D" at bounding box center [474, 264] width 42 height 21
click at [261, 256] on th "COMIDA EMPLEADOS" at bounding box center [314, 264] width 241 height 57
click at [296, 328] on th "DESCUENTO EMPLEADOS" at bounding box center [314, 322] width 241 height 57
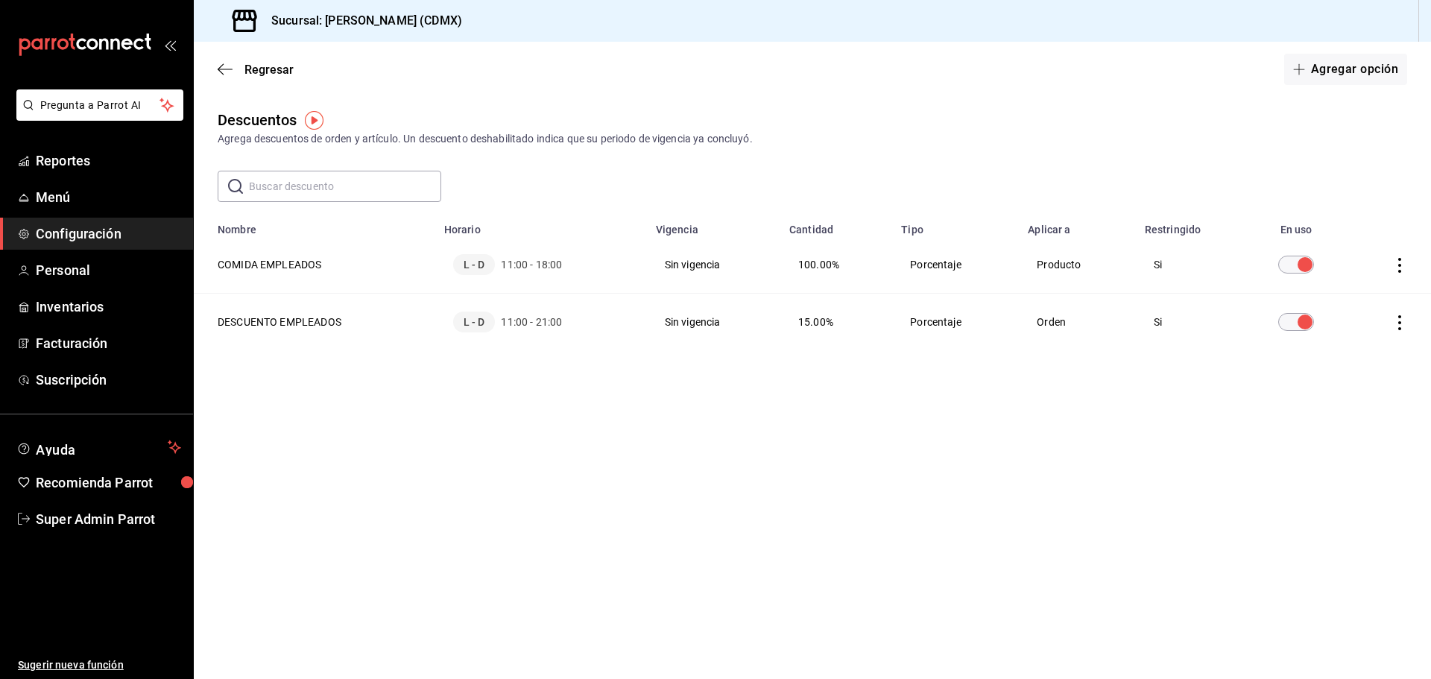
click at [296, 329] on th "DESCUENTO EMPLEADOS" at bounding box center [314, 322] width 241 height 57
click at [228, 66] on icon "button" at bounding box center [225, 69] width 15 height 13
